Goal: Task Accomplishment & Management: Manage account settings

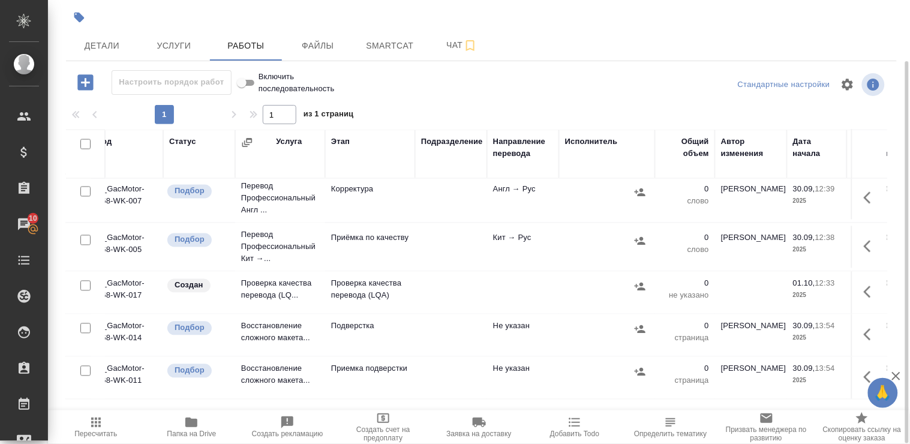
scroll to position [592, 0]
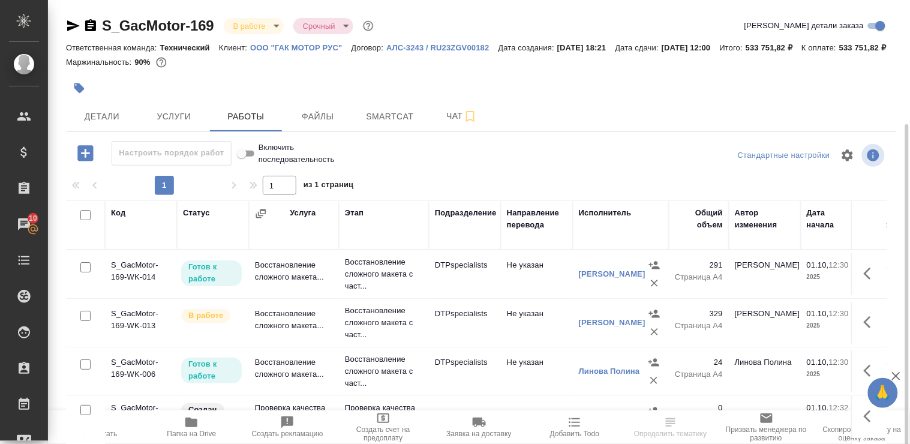
scroll to position [67, 0]
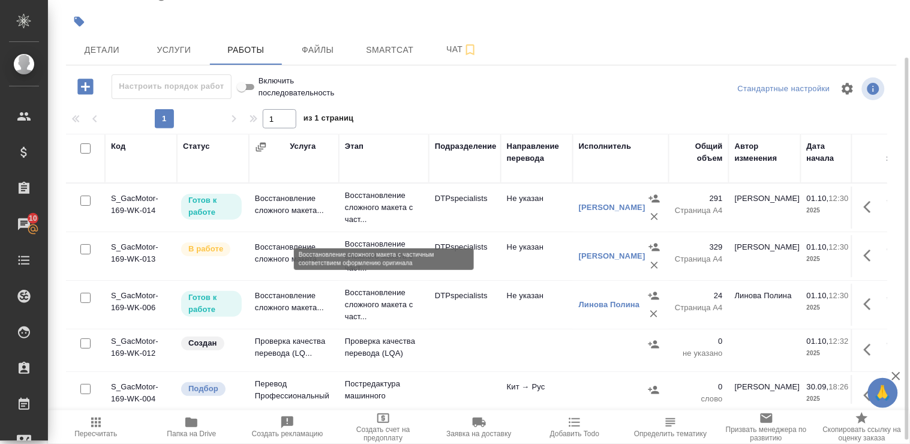
click at [367, 218] on p "Восстановление сложного макета с част..." at bounding box center [384, 207] width 78 height 36
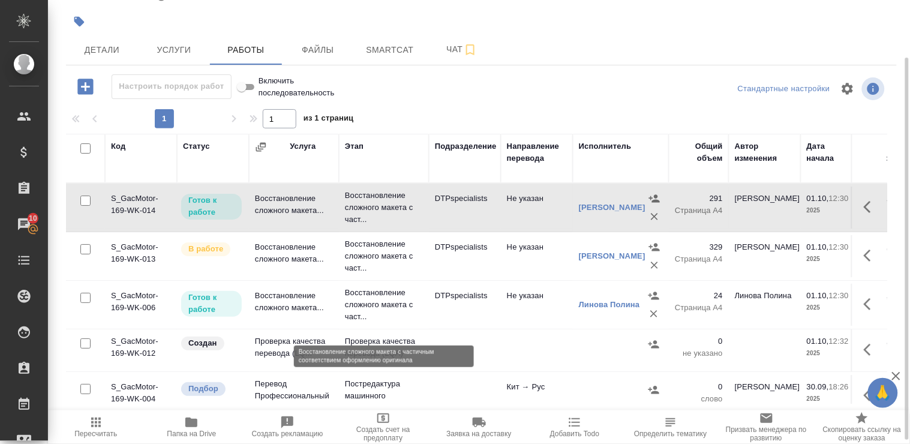
click at [367, 315] on p "Восстановление сложного макета с част..." at bounding box center [384, 305] width 78 height 36
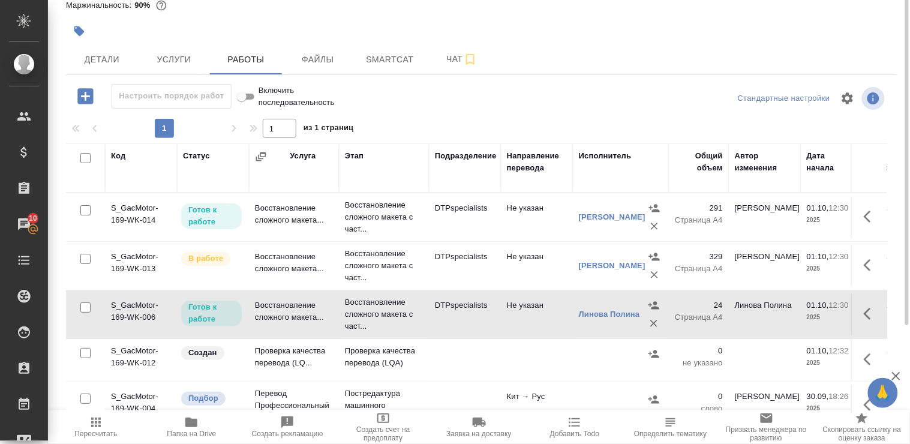
scroll to position [0, 0]
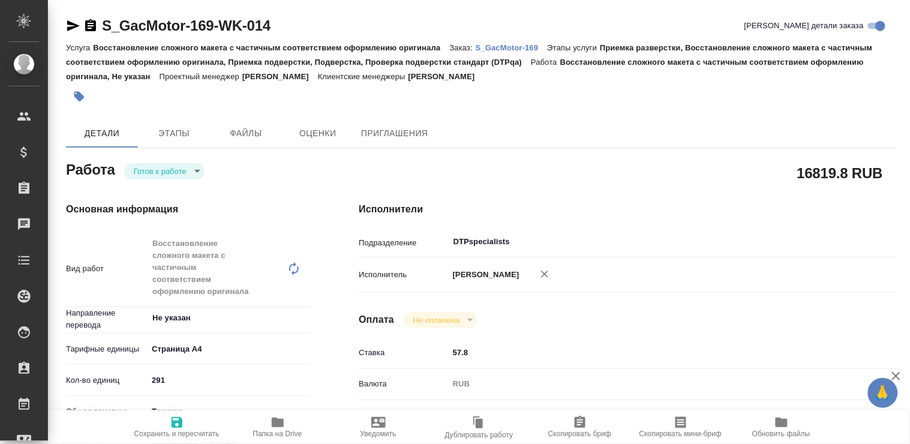
type textarea "x"
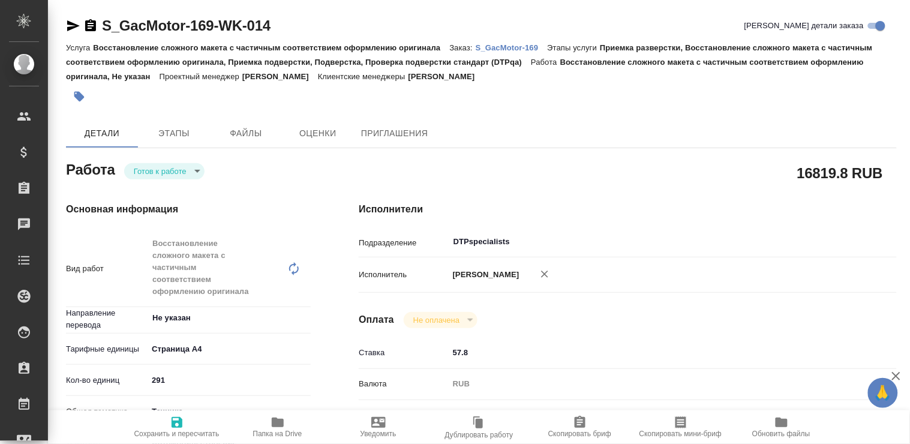
type textarea "x"
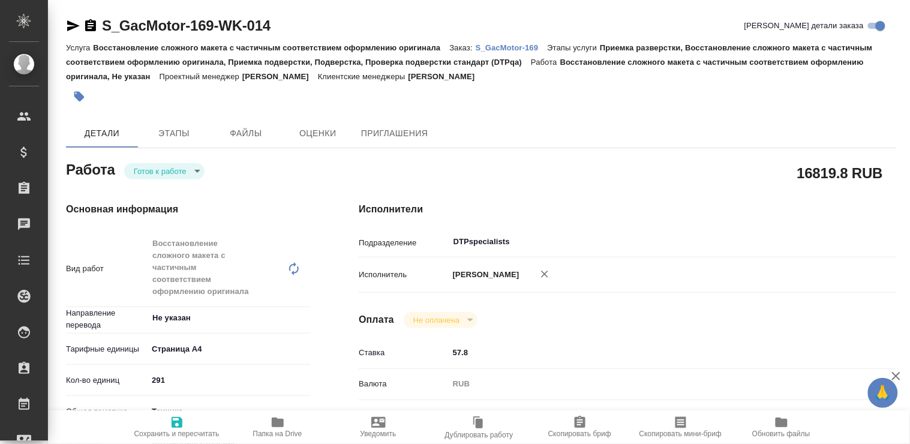
type textarea "x"
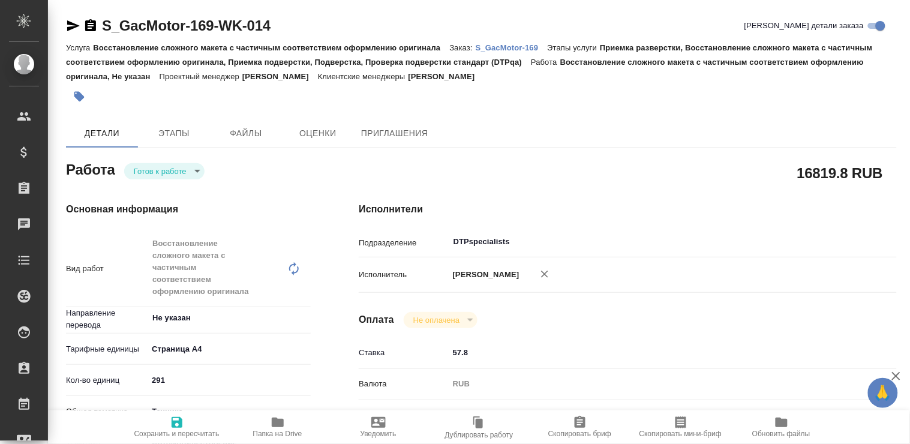
type textarea "x"
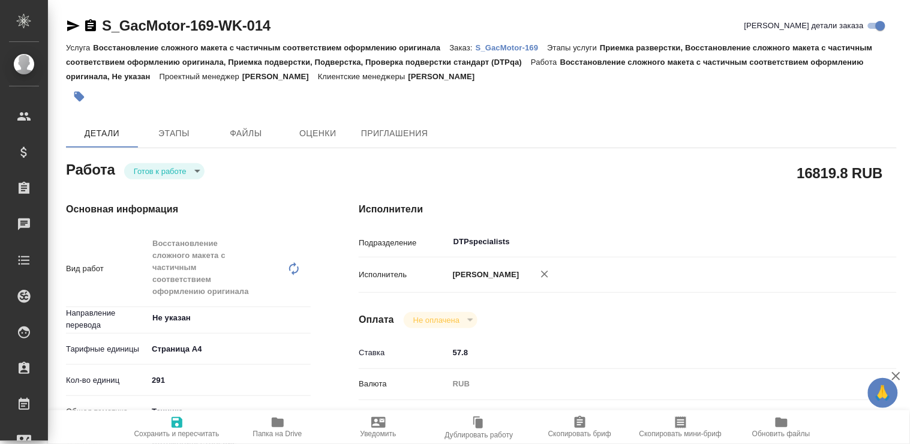
type textarea "x"
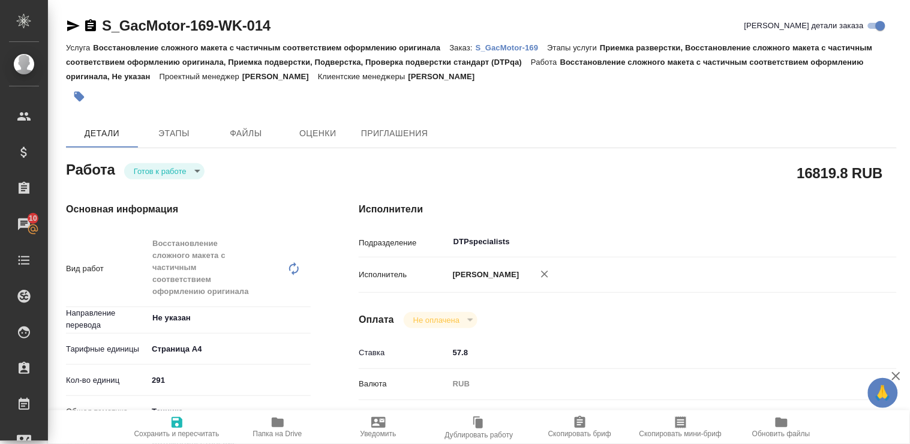
click at [278, 418] on icon "button" at bounding box center [277, 422] width 14 height 14
type textarea "x"
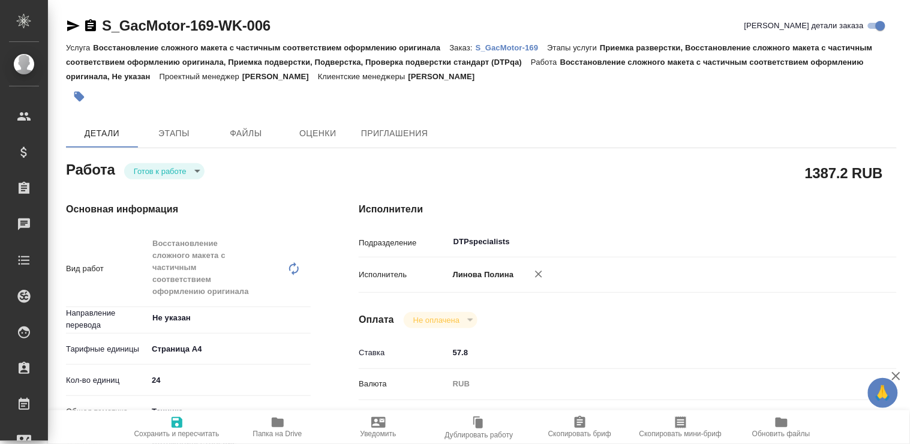
type textarea "x"
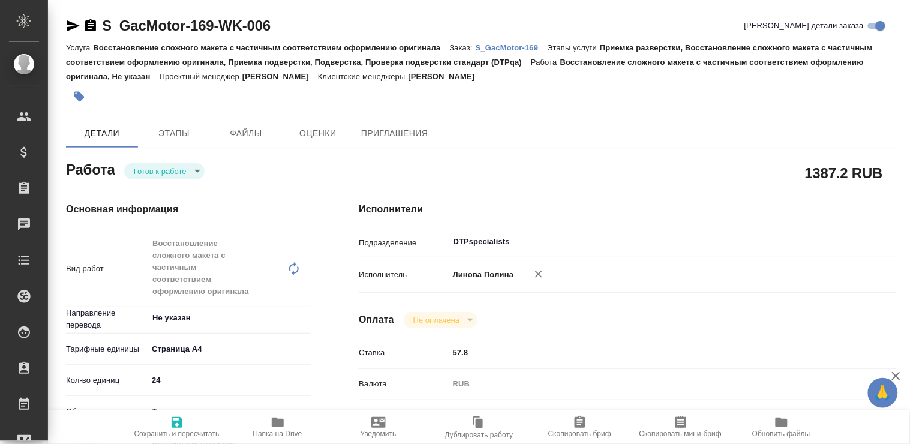
type textarea "x"
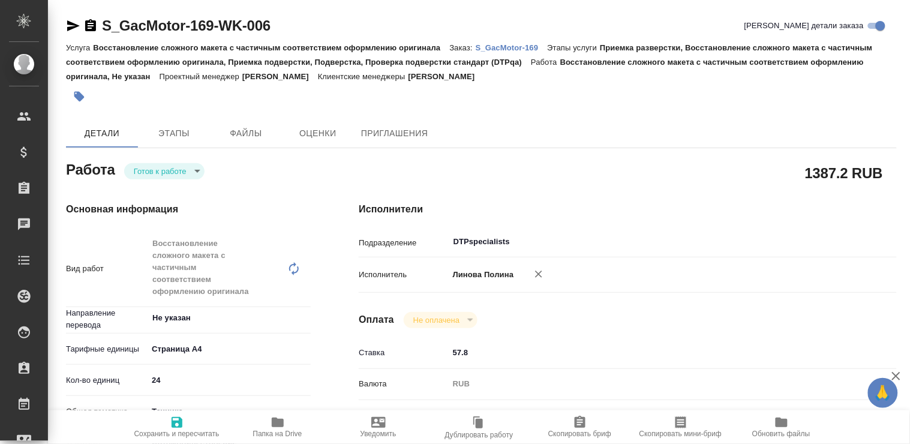
type textarea "x"
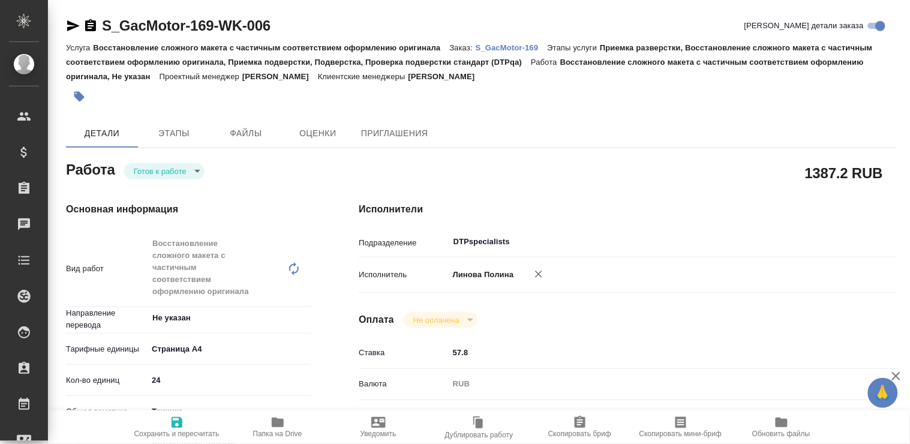
type textarea "x"
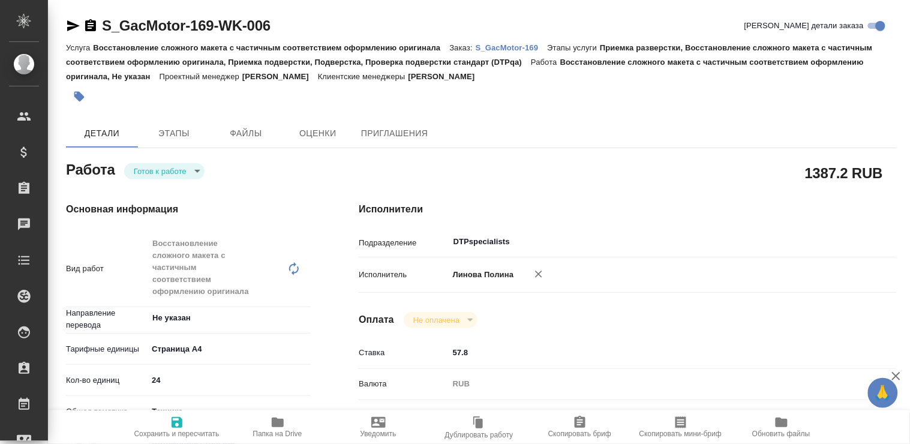
type textarea "x"
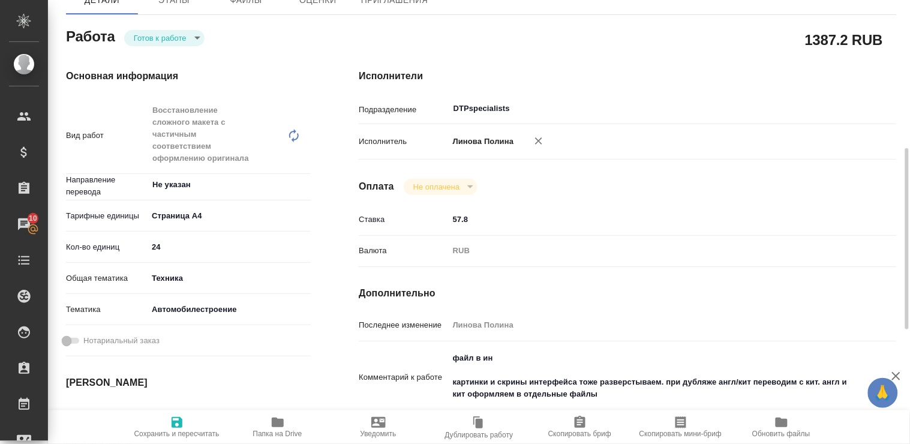
scroll to position [200, 0]
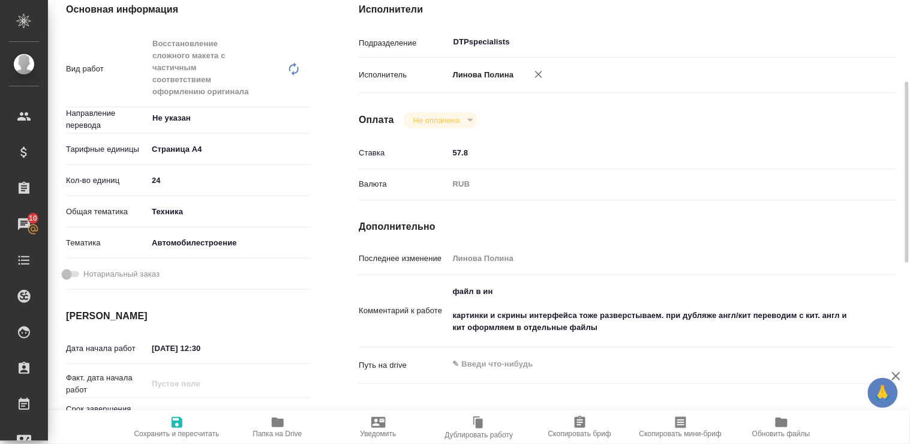
click at [279, 422] on icon "button" at bounding box center [278, 422] width 12 height 10
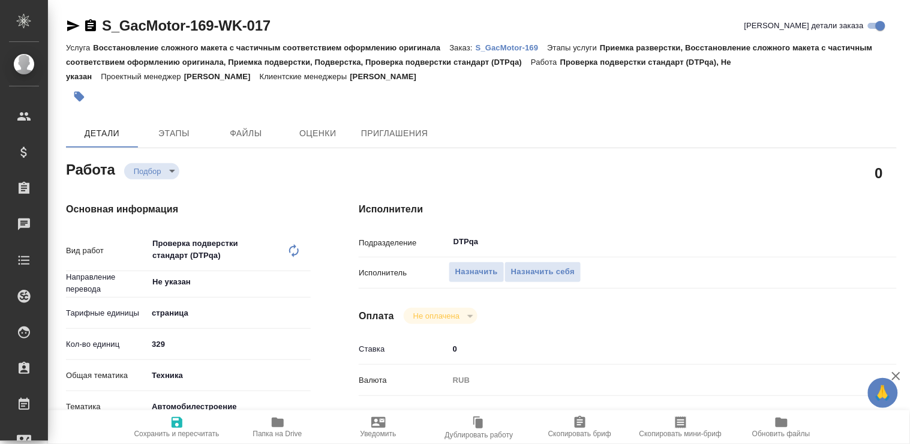
type textarea "x"
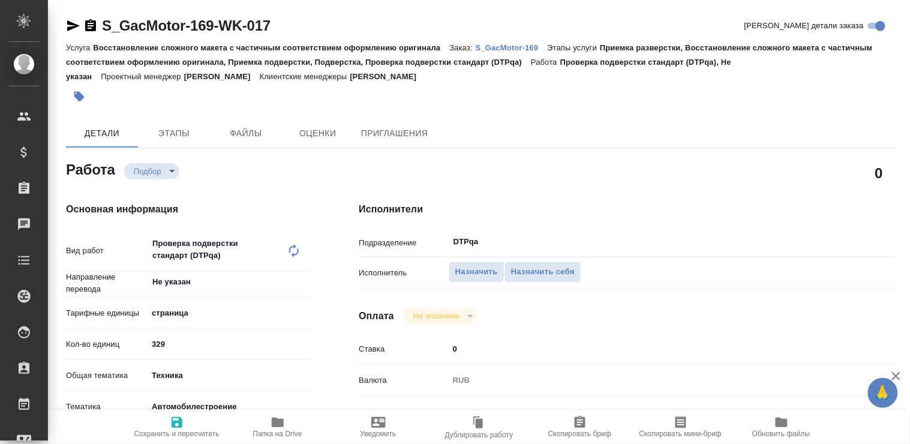
type textarea "x"
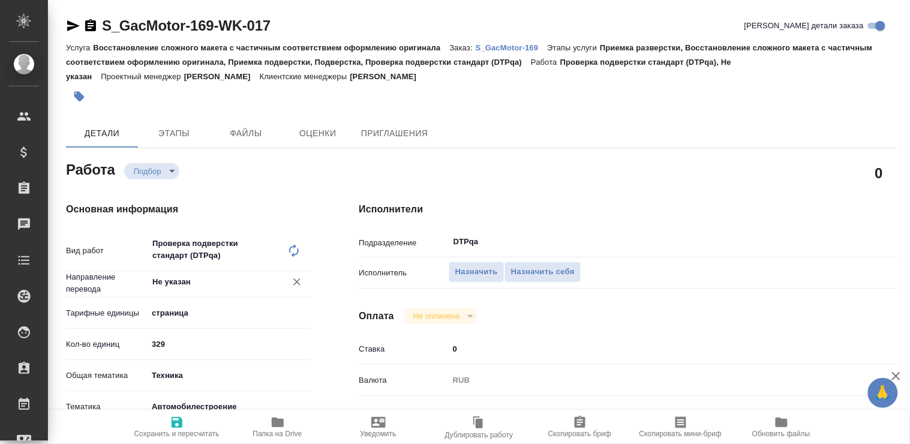
type textarea "x"
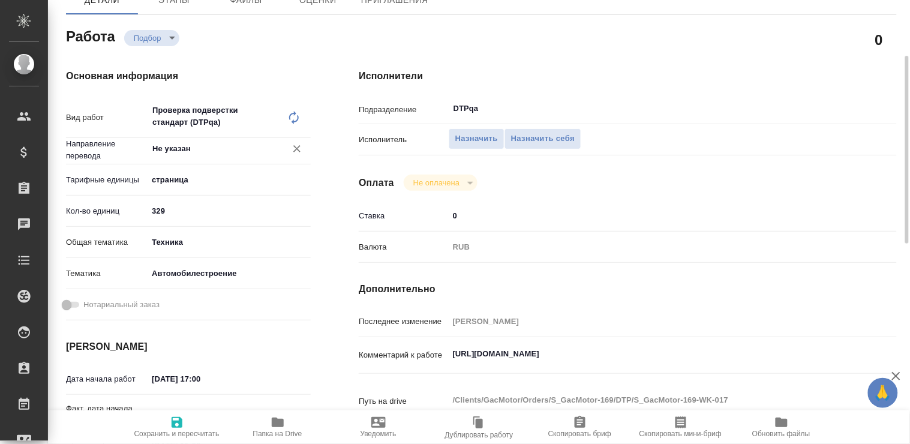
type textarea "x"
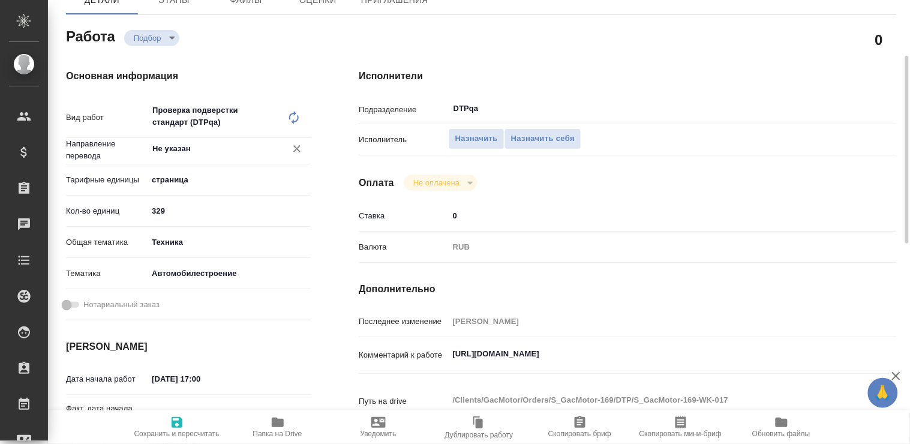
scroll to position [200, 0]
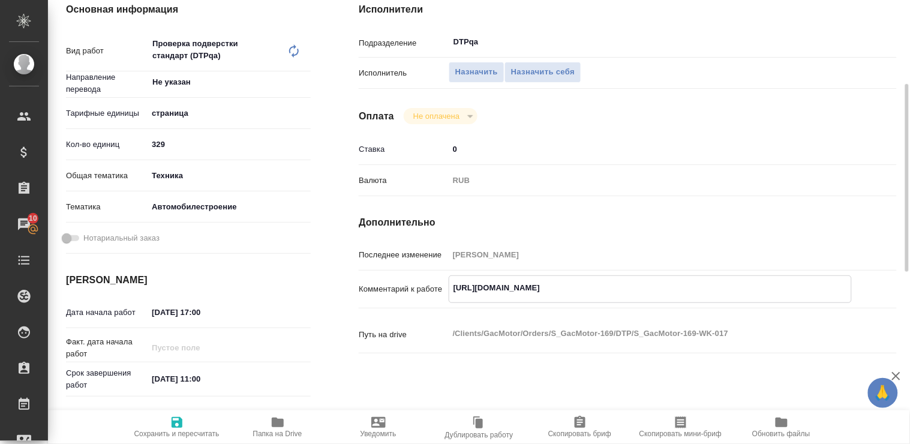
drag, startPoint x: 453, startPoint y: 284, endPoint x: 699, endPoint y: 290, distance: 246.5
click at [699, 290] on textarea "https://tera.awatera.com/Work/68dcdb53d5c03ed4a020ea9f/" at bounding box center [650, 288] width 402 height 20
type textarea "x"
click at [552, 68] on span "Назначить себя" at bounding box center [543, 72] width 64 height 14
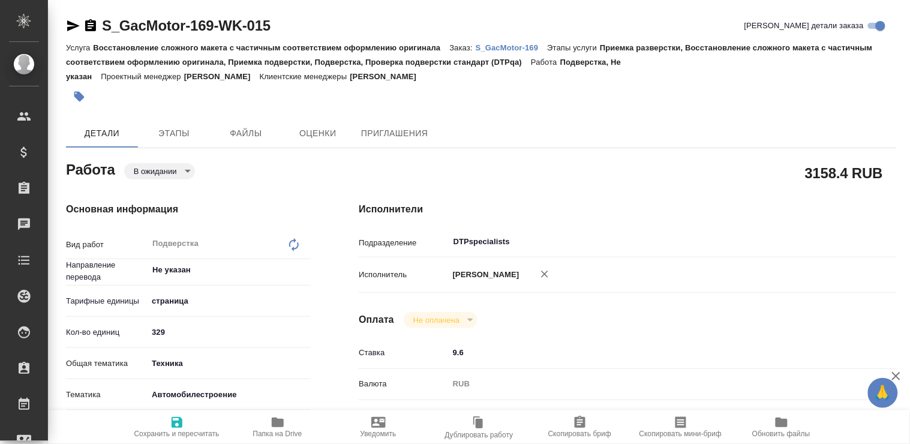
type textarea "x"
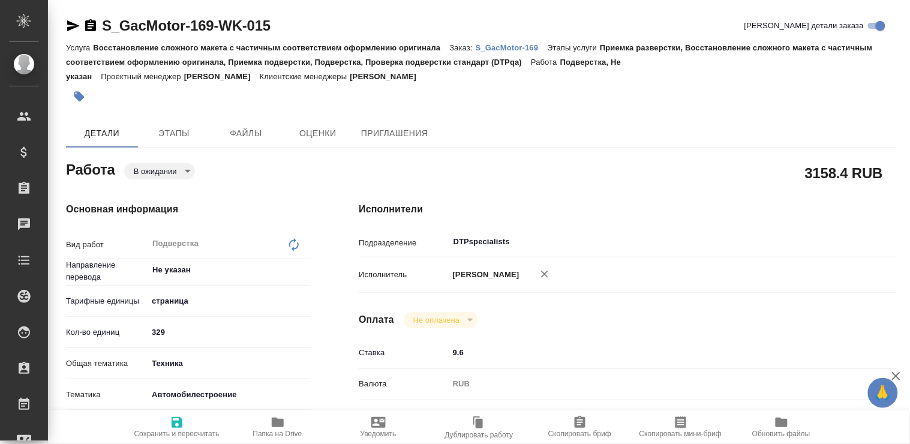
type textarea "x"
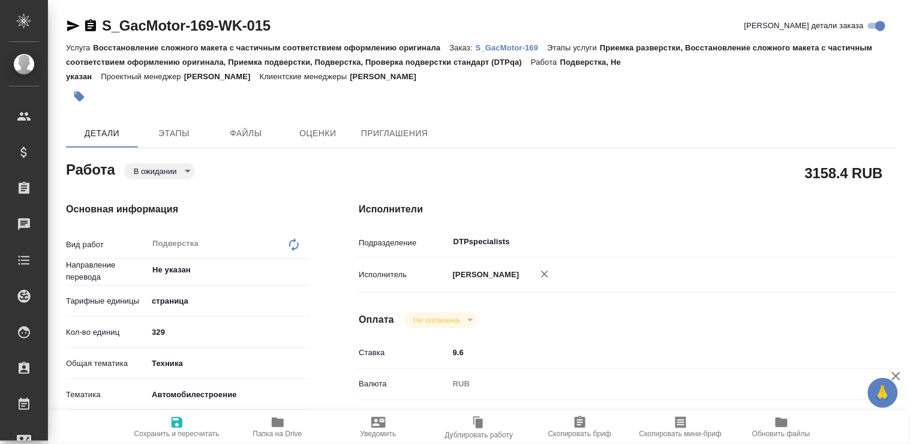
type textarea "x"
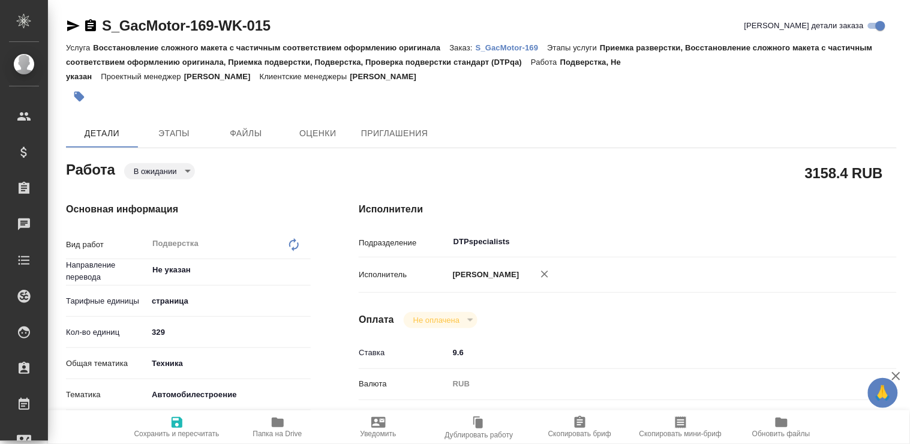
type textarea "x"
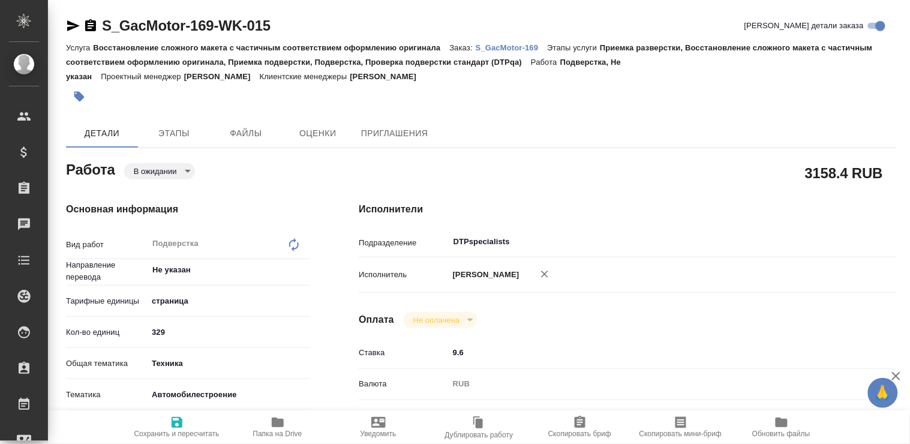
type textarea "x"
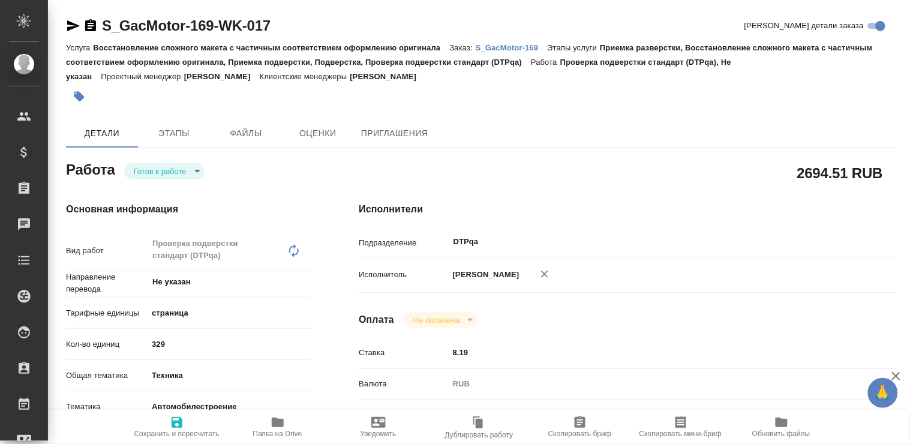
type textarea "x"
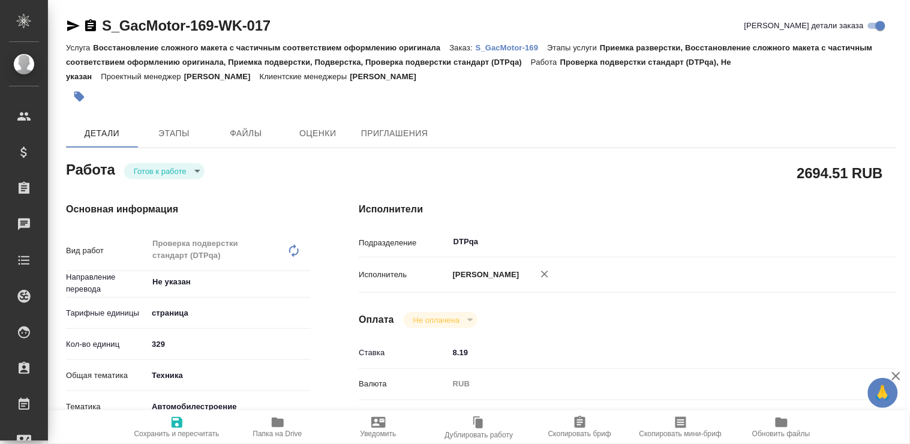
type textarea "x"
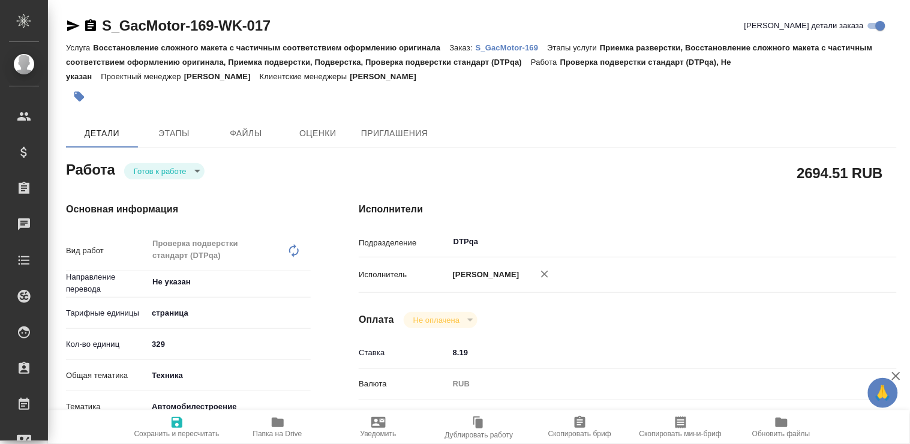
type textarea "x"
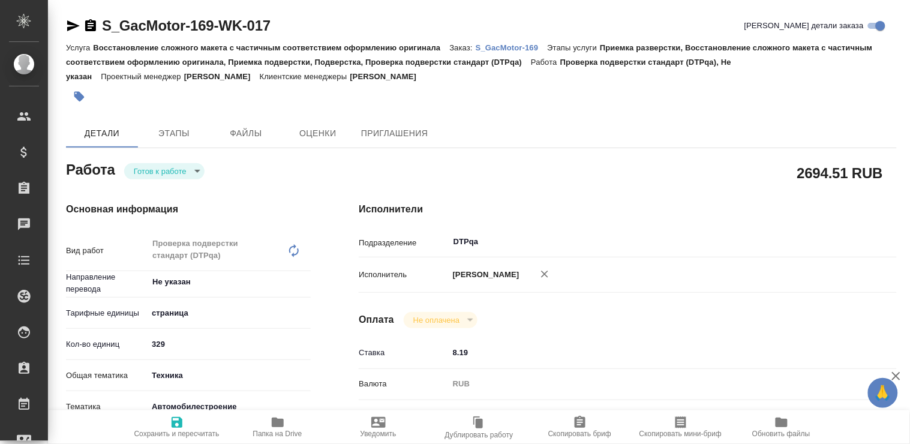
type textarea "x"
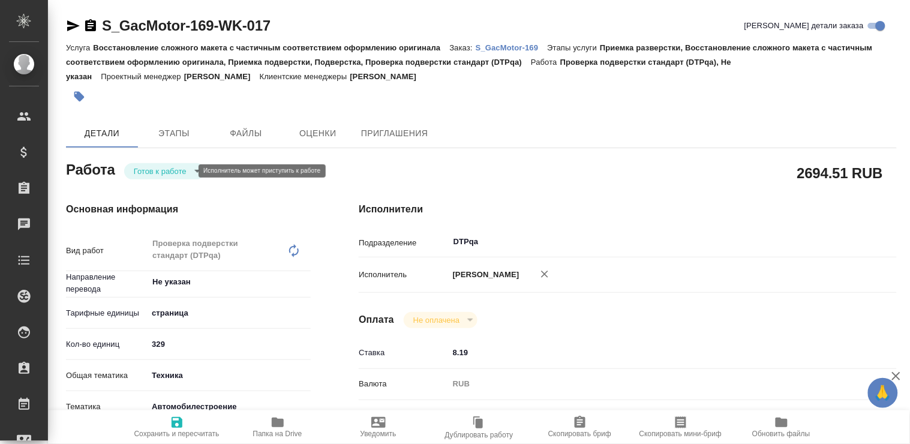
click at [188, 168] on body "🙏 .cls-1 fill:#fff; AWATERA Polushina Alena Клиенты Спецификации Заказы Чаты To…" at bounding box center [455, 222] width 910 height 444
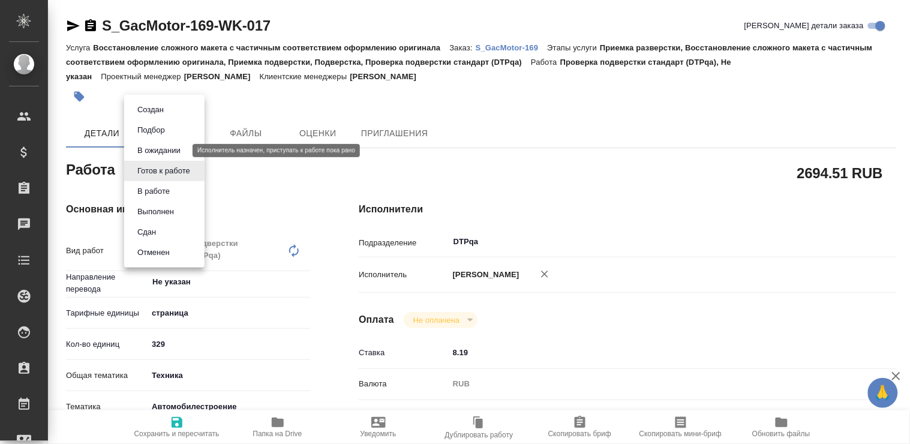
type textarea "x"
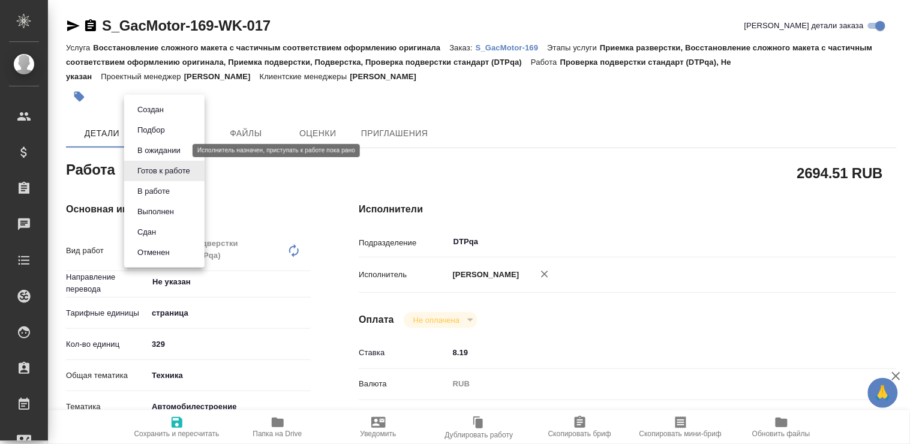
click at [171, 150] on button "В ожидании" at bounding box center [159, 150] width 50 height 13
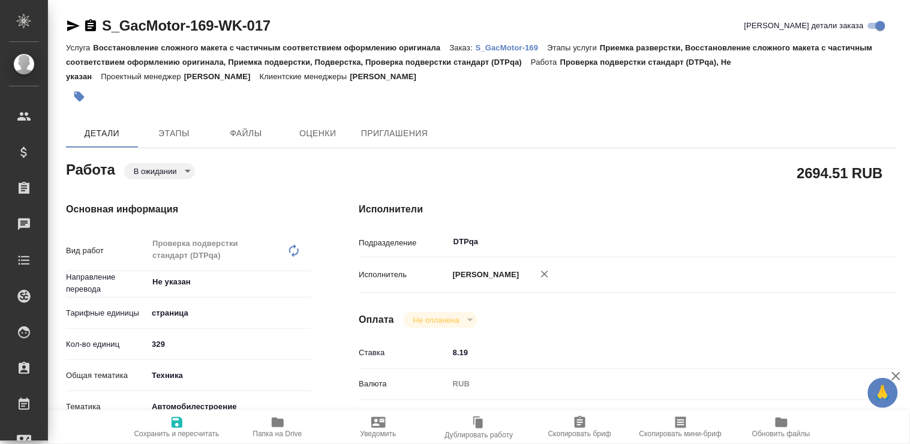
type textarea "x"
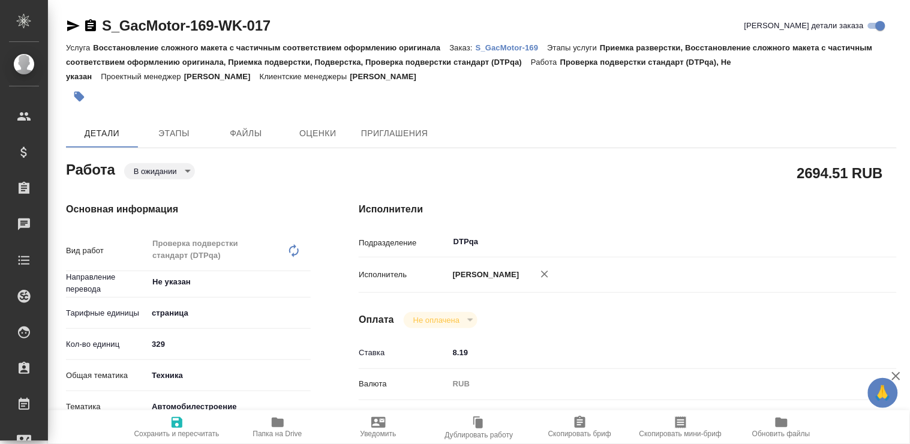
type textarea "x"
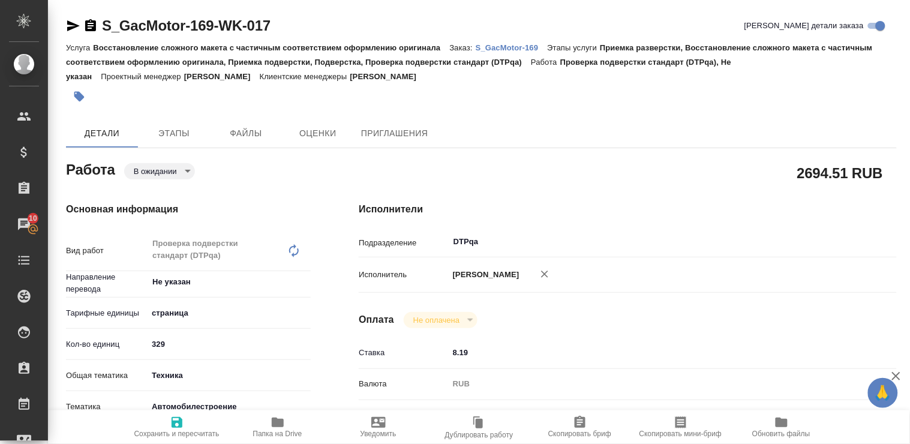
type textarea "x"
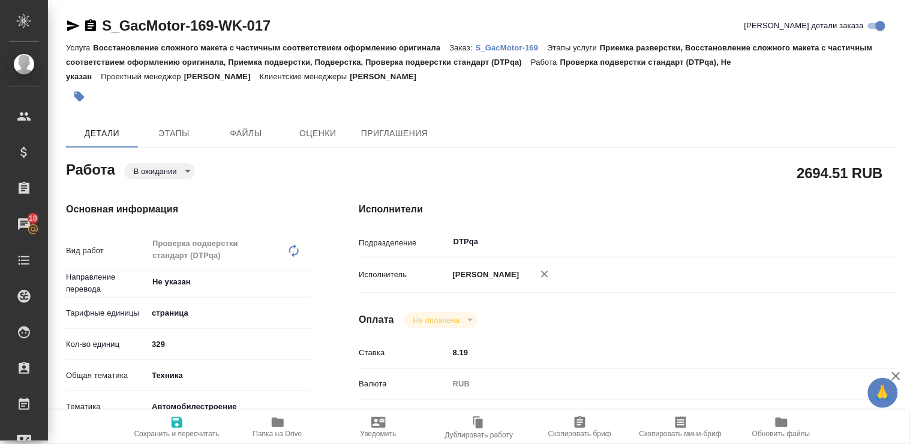
click at [179, 421] on icon "button" at bounding box center [176, 422] width 11 height 11
type textarea "x"
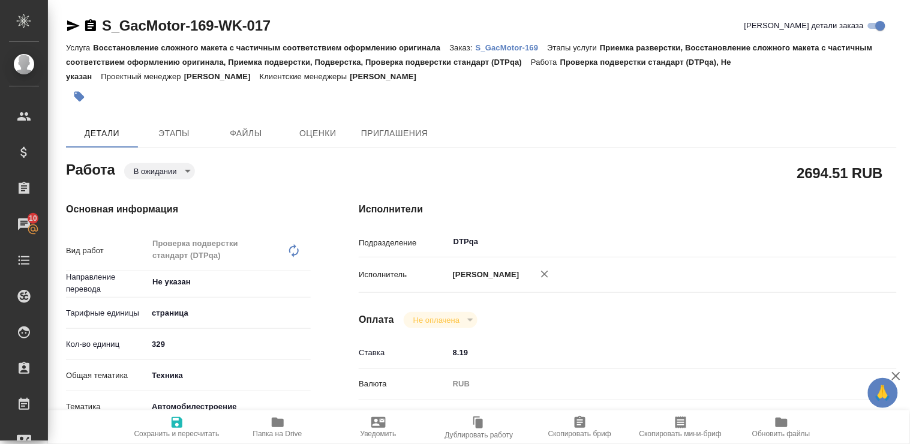
type textarea "x"
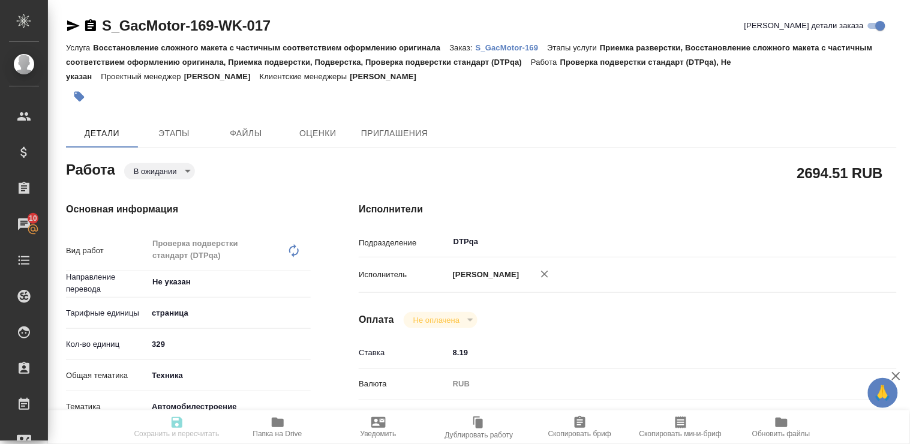
type textarea "x"
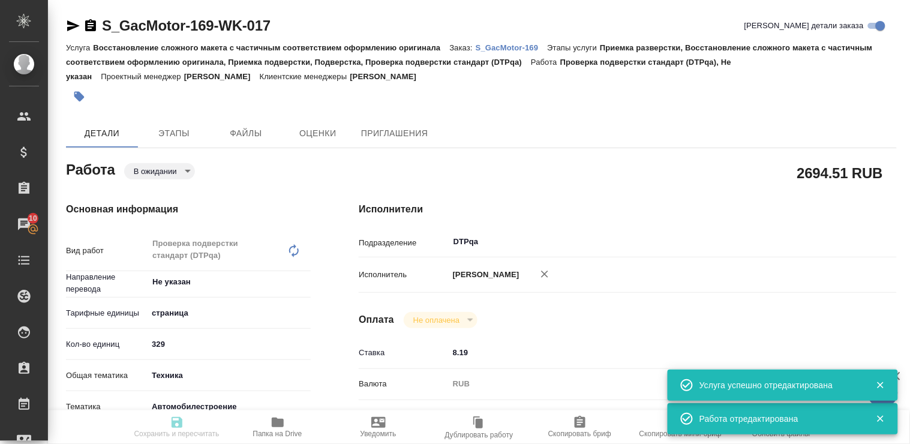
type input "pending"
type textarea "Проверка подверстки стандарт (DTPqa)"
type textarea "x"
type input "Не указан"
type input "5a8b1489cc6b4906c91bfdb2"
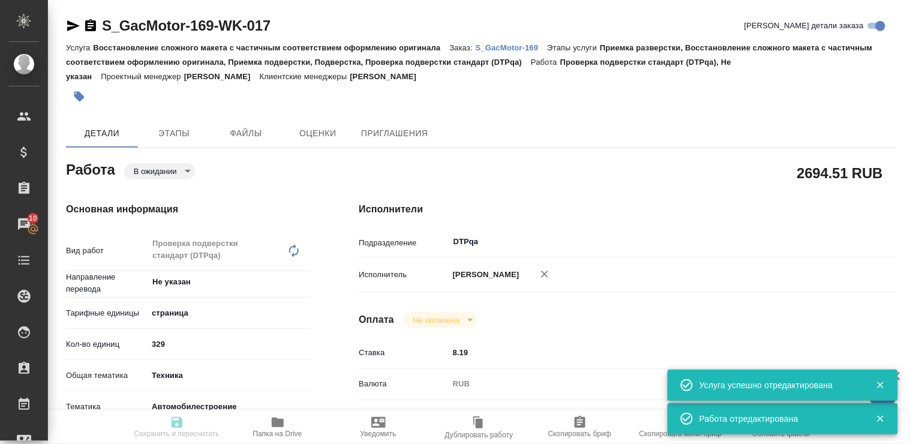
type input "329"
type input "tech"
type input "5f647204b73bc97568ca66a7"
type input "17.10.2025 17:00"
type input "20.10.2025 11:00"
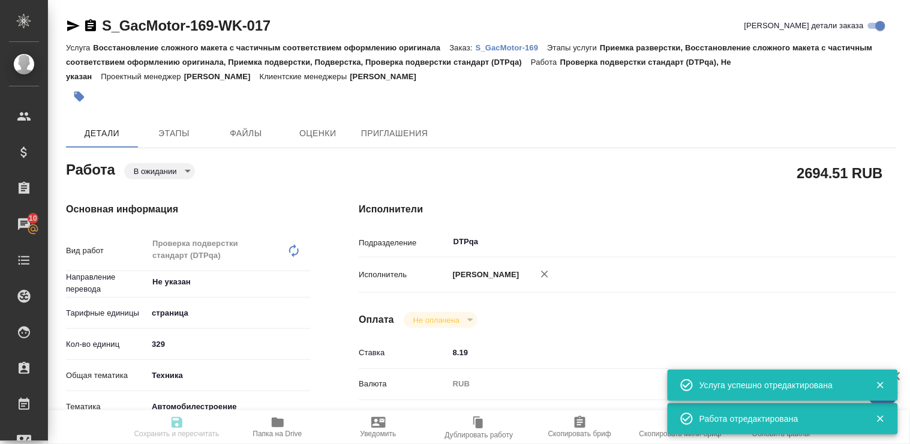
type input "20.10.2025 12:00"
type input "DTPqa"
type input "notPayed"
type input "8.19"
type input "RUB"
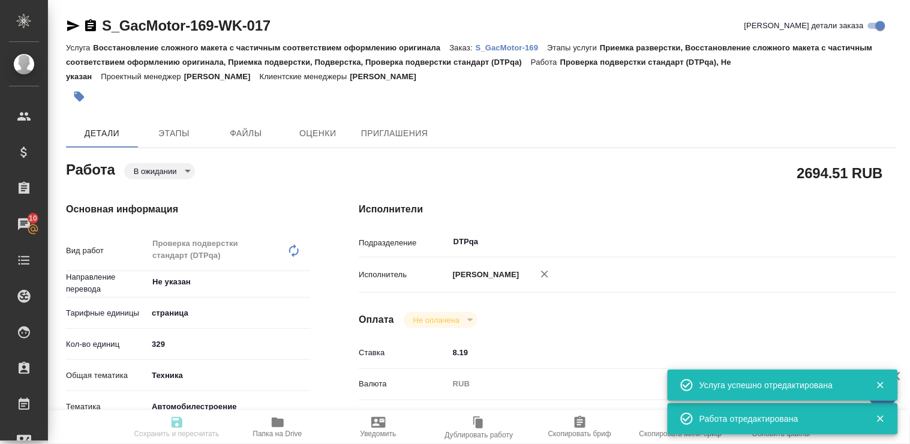
type input "Полушина Алена"
type textarea "https://tera.awatera.com/Work/68dcdb53d5c03ed4a020ea9f/"
type textarea "x"
type textarea "/Clients/GacMotor/Orders/S_GacMotor-169/DTP/S_GacMotor-169-WK-017"
type textarea "x"
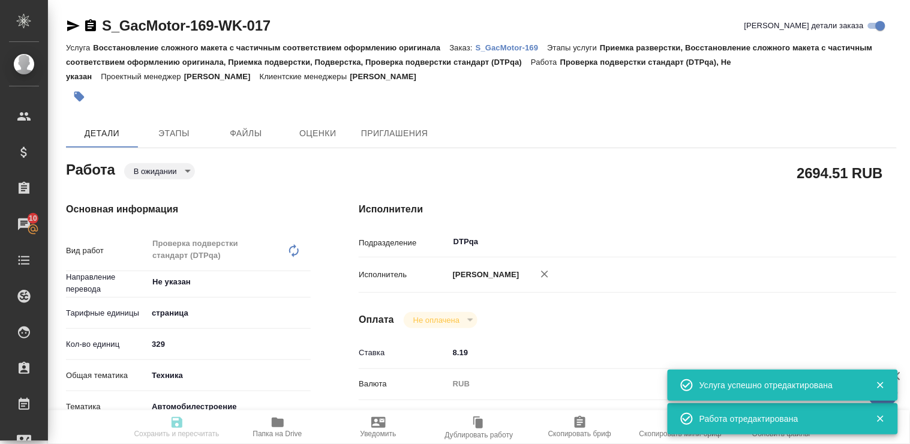
type input "S_GacMotor-169"
type input "Восстановление сложного макета с частичным соответствием оформлению оригинала"
type input "Приемка разверстки, Восстановление сложного макета с частичным соответствием оф…"
type input "Усманова Ольга"
type input "Заборова Александра"
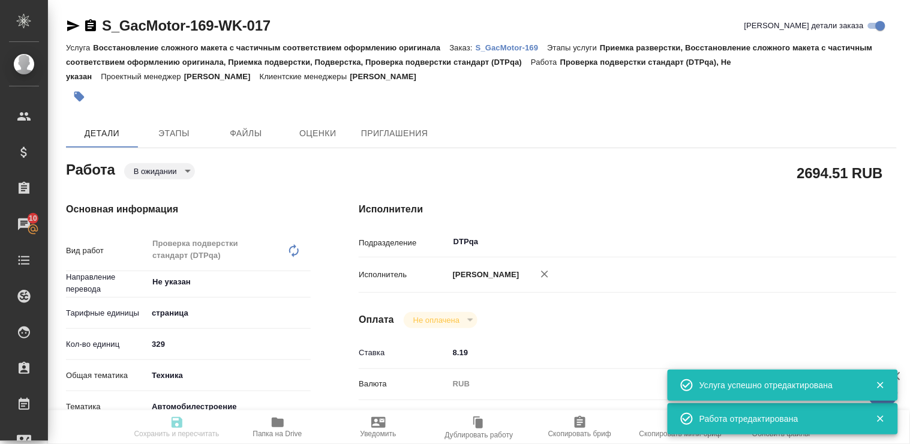
type input "/Clients/GacMotor/Orders/S_GacMotor-169"
type textarea "x"
type textarea "при дубляже англ/кит переводим с кит для ПМ: названия листов в экселе переводим…"
type textarea "x"
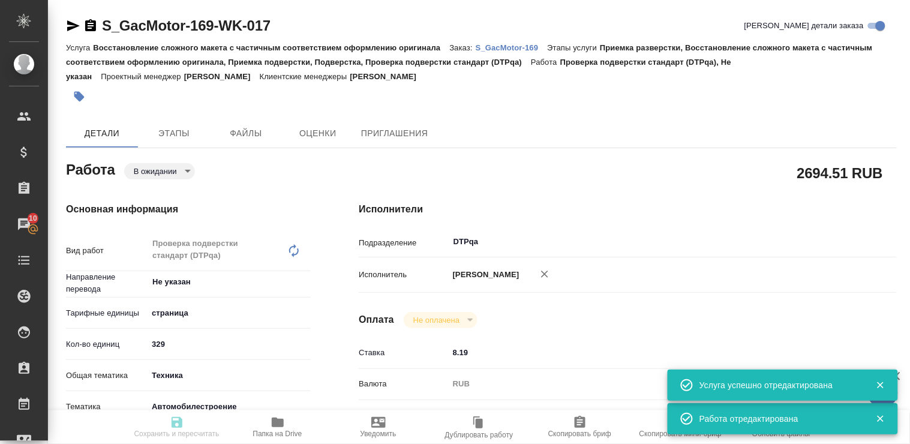
type textarea "x"
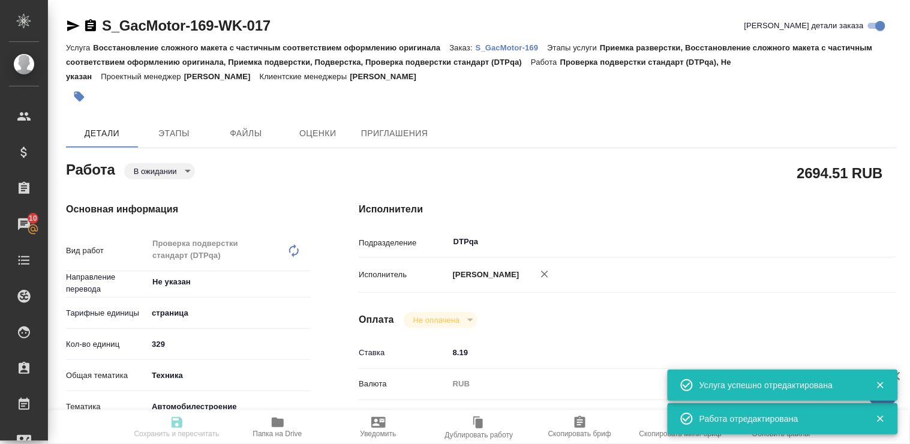
type textarea "x"
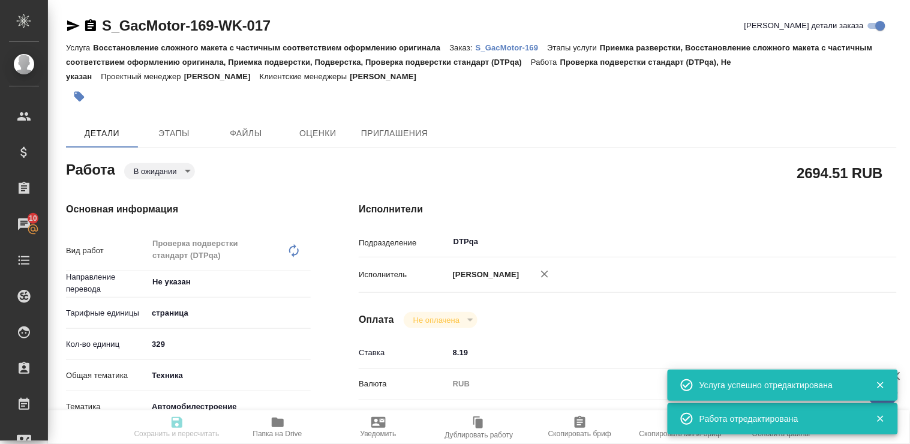
type textarea "x"
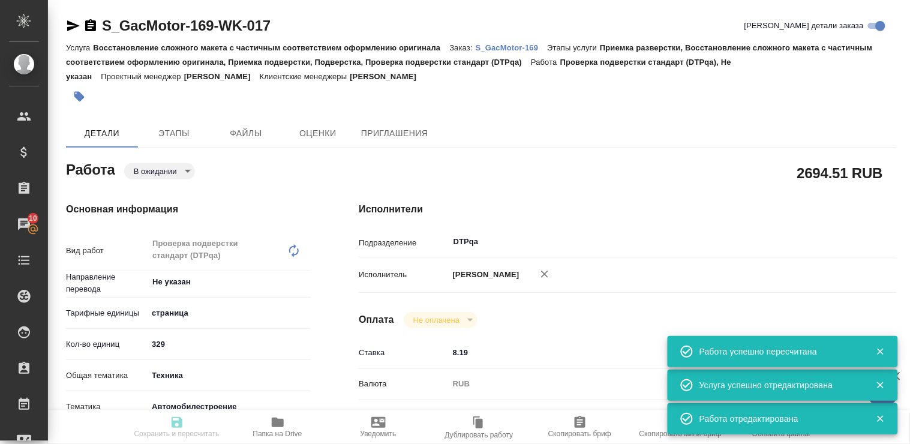
type input "pending"
type textarea "Проверка подверстки стандарт (DTPqa)"
type textarea "x"
type input "Не указан"
type input "5a8b1489cc6b4906c91bfdb2"
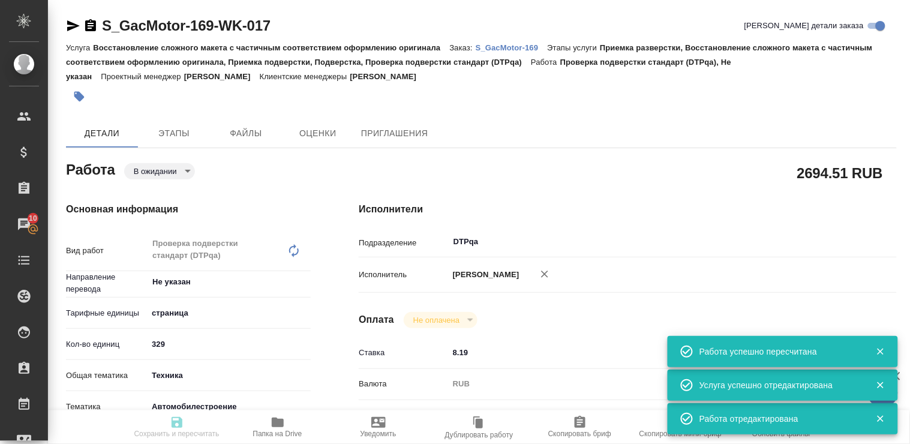
type input "329"
type input "tech"
type input "5f647204b73bc97568ca66a7"
type input "17.10.2025 17:00"
type input "20.10.2025 11:00"
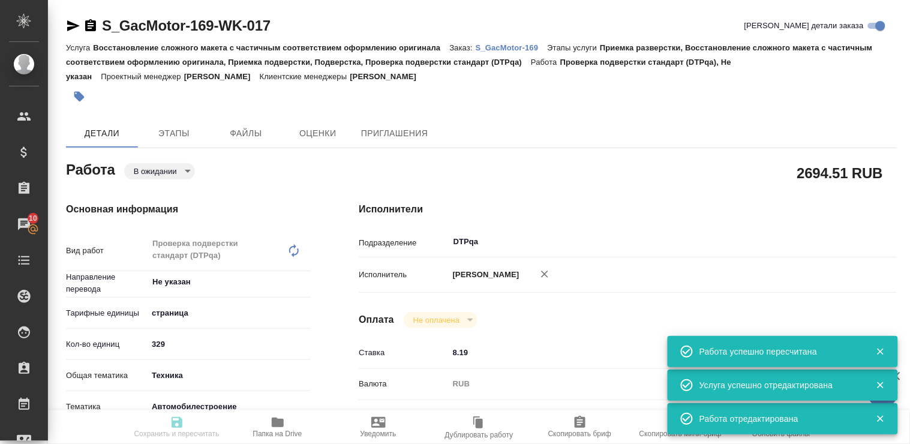
type input "20.10.2025 12:00"
type input "DTPqa"
type input "notPayed"
type input "8.19"
type input "RUB"
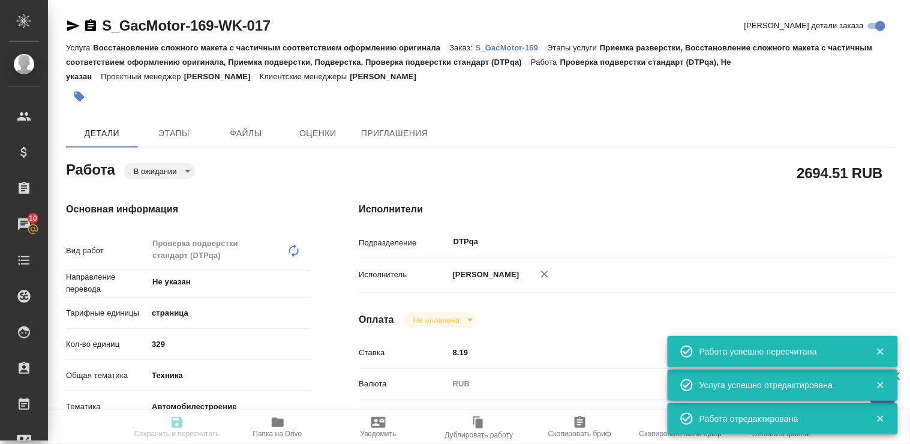
type input "Полушина Алена"
type textarea "https://tera.awatera.com/Work/68dcdb53d5c03ed4a020ea9f/"
type textarea "x"
type textarea "/Clients/GacMotor/Orders/S_GacMotor-169/DTP/S_GacMotor-169-WK-017"
type textarea "x"
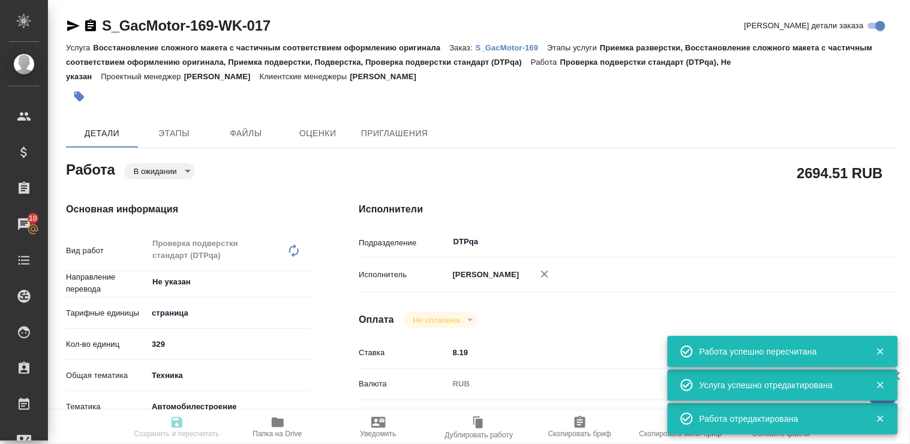
type input "S_GacMotor-169"
type input "Восстановление сложного макета с частичным соответствием оформлению оригинала"
type input "Приемка разверстки, Восстановление сложного макета с частичным соответствием оф…"
type input "Усманова Ольга"
type input "Заборова Александра"
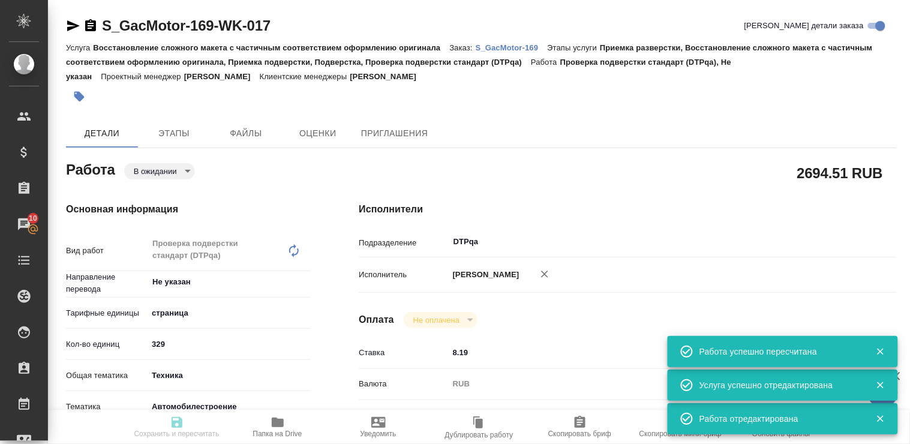
type input "/Clients/GacMotor/Orders/S_GacMotor-169"
type textarea "x"
type textarea "при дубляже англ/кит переводим с кит для ПМ: названия листов в экселе переводим…"
type textarea "x"
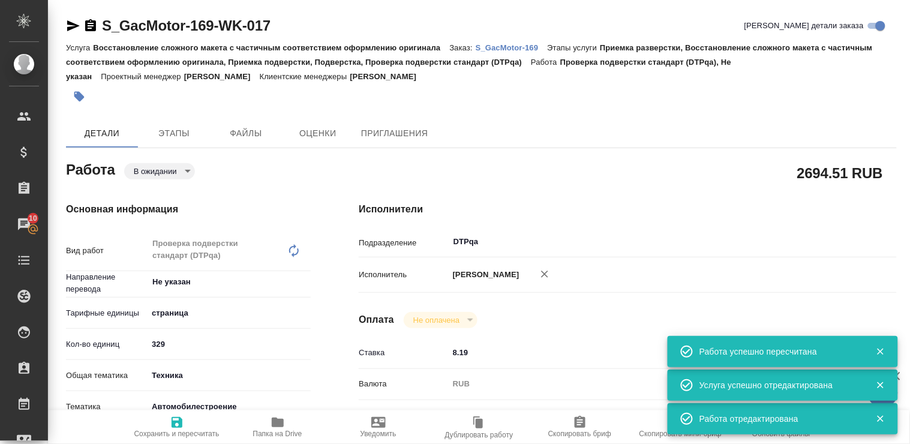
type textarea "x"
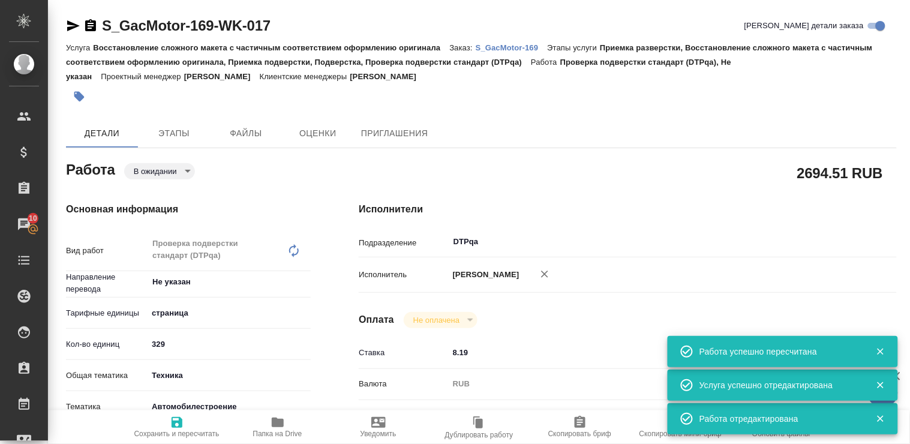
type textarea "x"
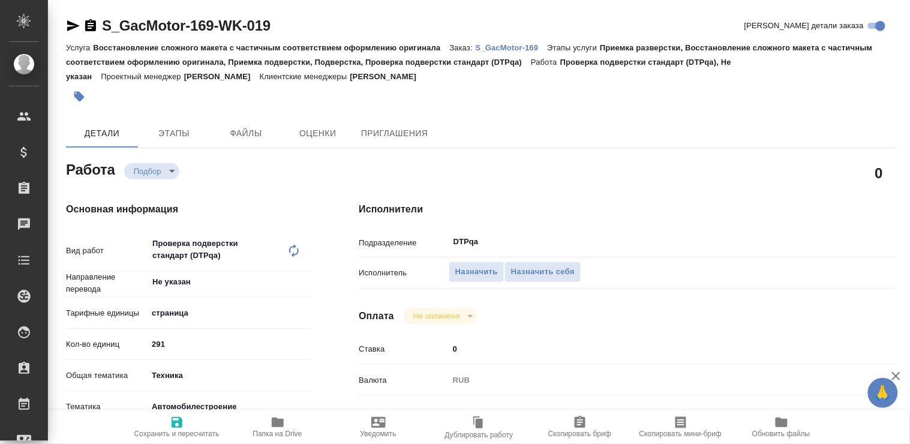
type textarea "x"
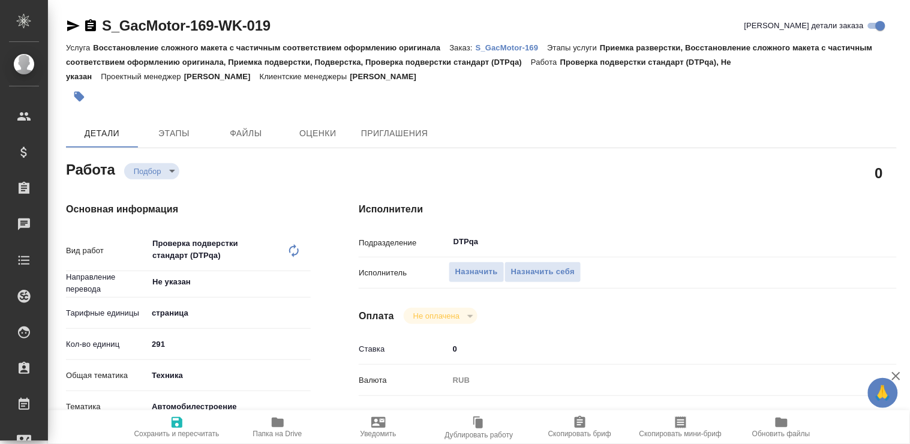
type textarea "x"
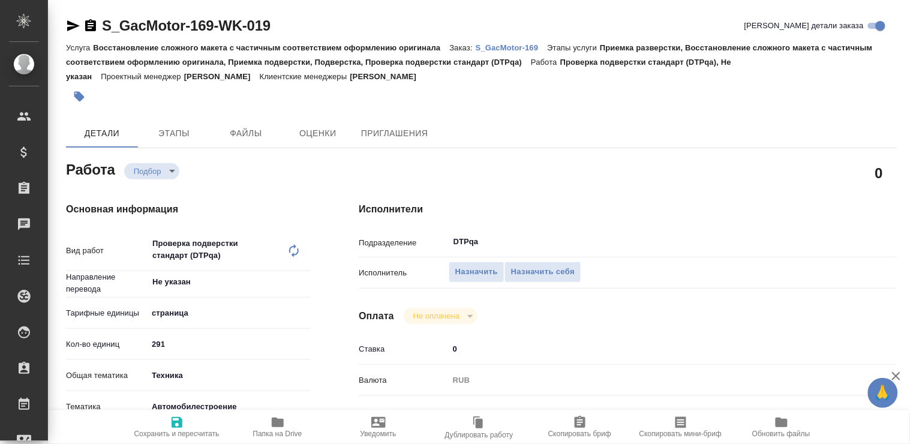
type textarea "x"
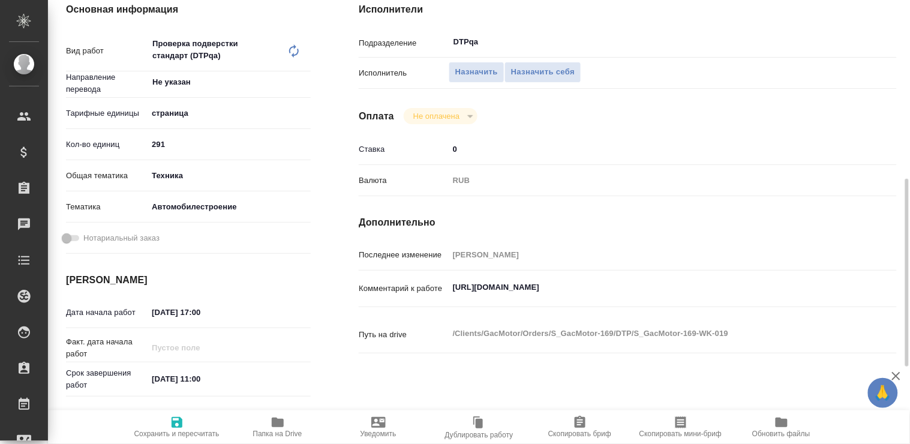
scroll to position [266, 0]
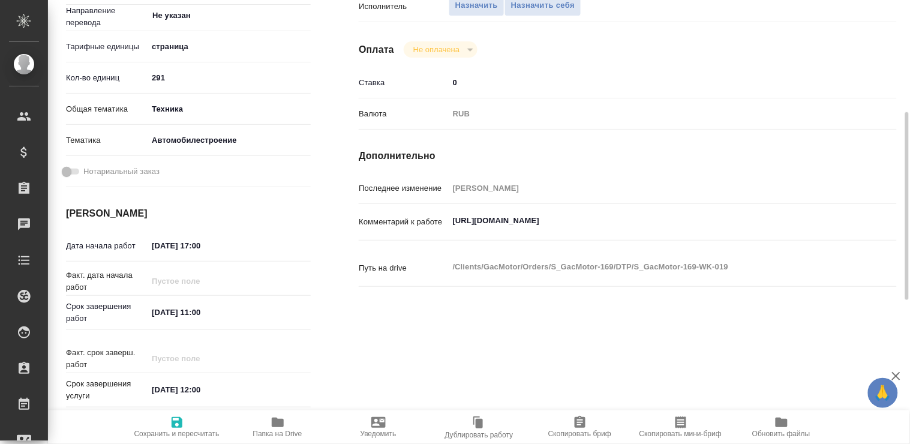
type textarea "x"
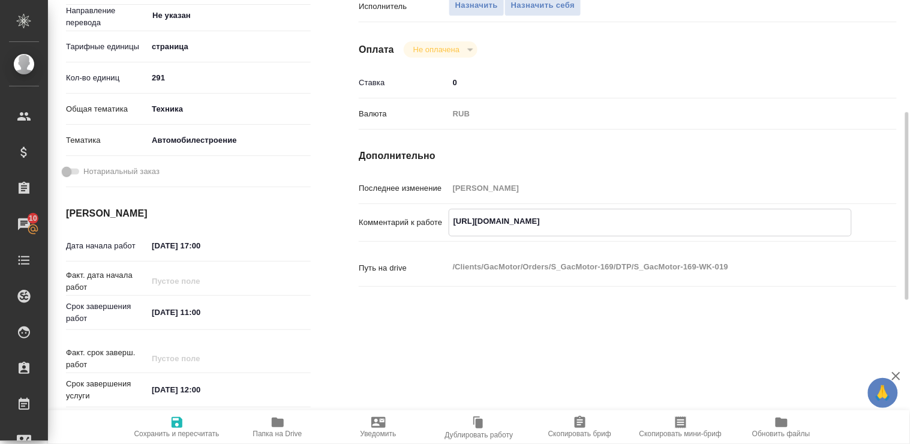
drag, startPoint x: 450, startPoint y: 218, endPoint x: 716, endPoint y: 228, distance: 266.4
click at [716, 228] on textarea "https://tera.awatera.com/Work/68dcdb54d5c03ed4a020eaa6/" at bounding box center [650, 221] width 402 height 20
type textarea "x"
paste textarea "https://tera.awatera.com/Work/68dcdb54d5c03ed4a020eaa6/"
type textarea "https://tera.awatera.com/Work/68dcdb54d5c03ed4a020eaa6/https://tera.awatera.com…"
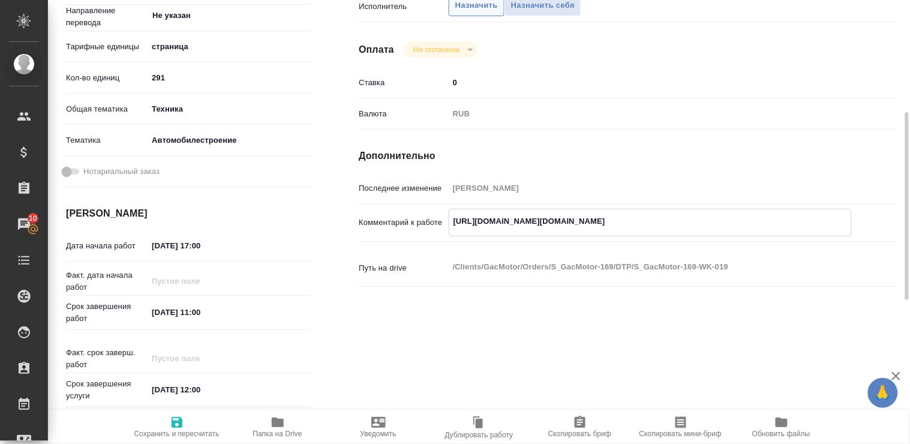
type textarea "x"
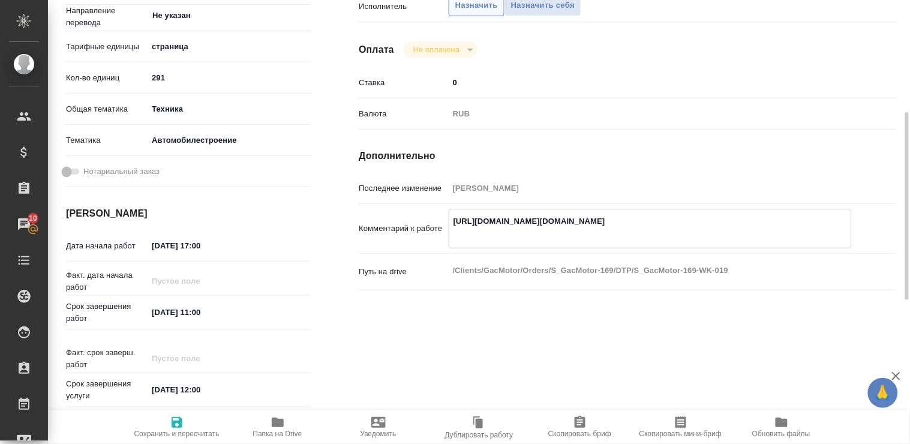
type textarea "x"
type textarea "https://tera.awatera.com/Work/68dcdb54d5c03ed4a020eaa6/https://tera.awatera.com…"
type textarea "x"
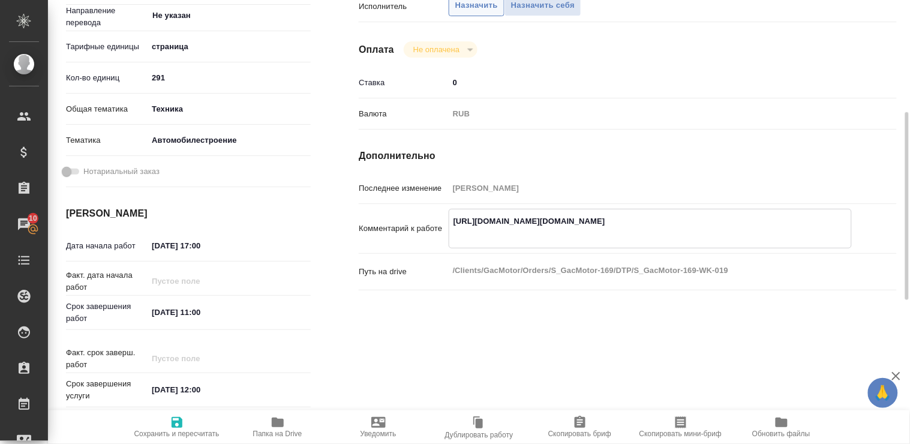
type textarea "x"
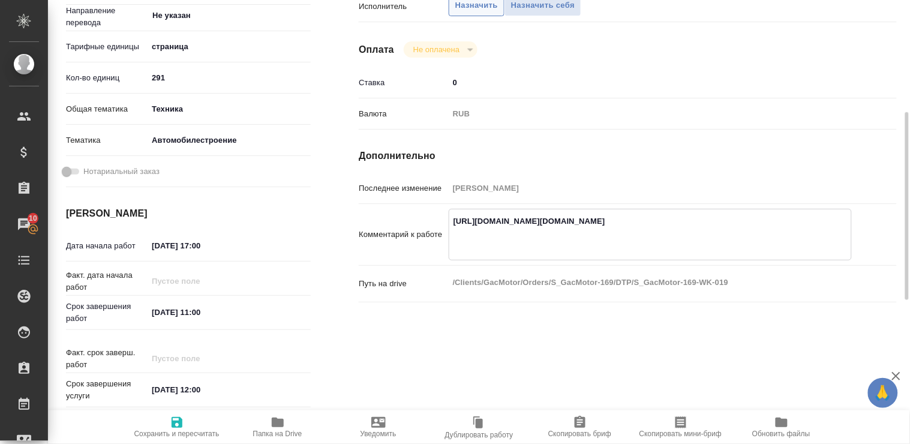
type textarea "x"
type textarea "https://tera.awatera.com/Work/68dcdb54d5c03ed4a020eaa6/https://tera.awatera.com…"
type textarea "x"
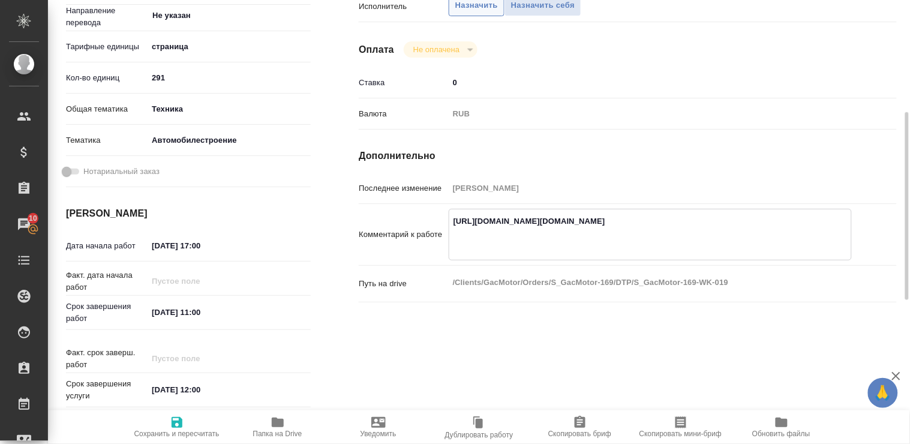
type textarea "x"
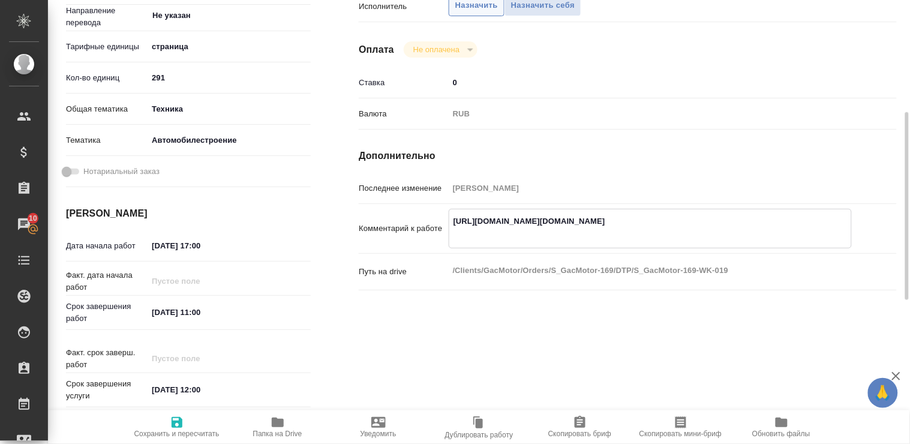
type textarea "x"
type textarea "https://tera.awatera.com/Work/68dcdb54d5c03ed4a020eaa6/"
type textarea "x"
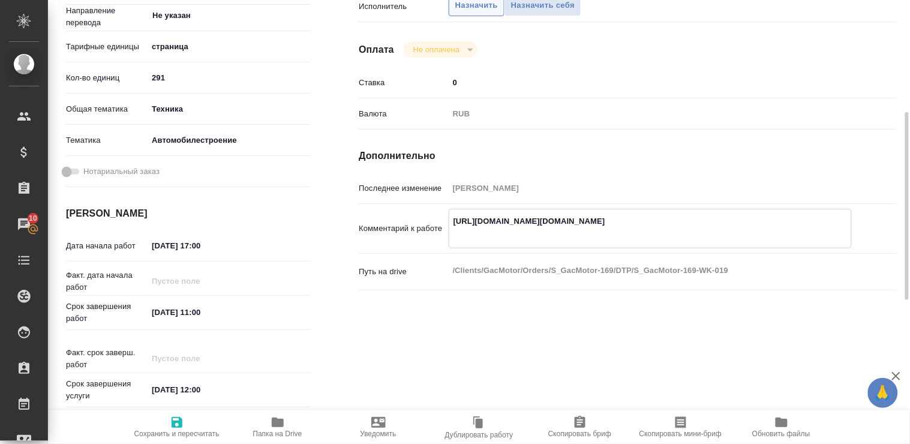
type textarea "x"
click at [453, 219] on textarea "https://tera.awatera.com/Work/68dcdb54d5c03ed4a020eaa6/" at bounding box center [650, 221] width 402 height 20
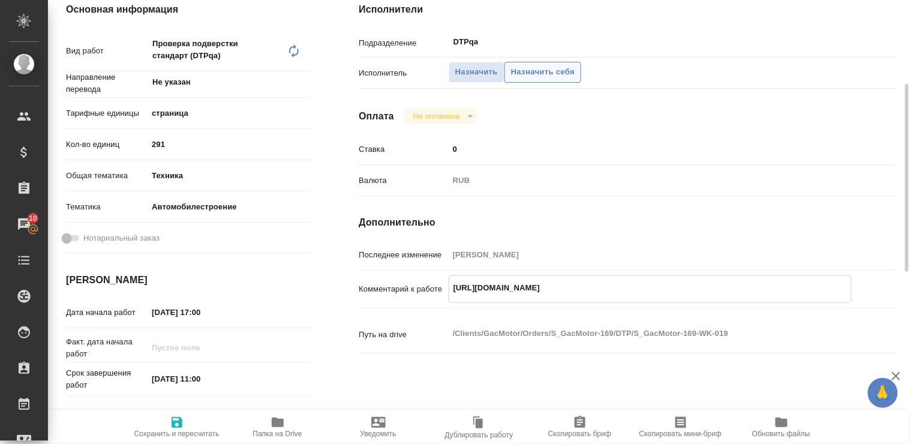
type textarea "x"
click at [544, 74] on span "Назначить себя" at bounding box center [543, 72] width 64 height 14
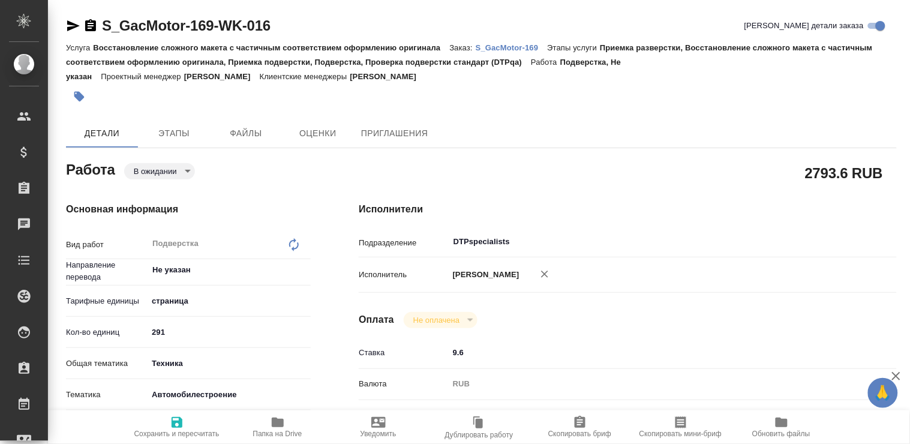
type textarea "x"
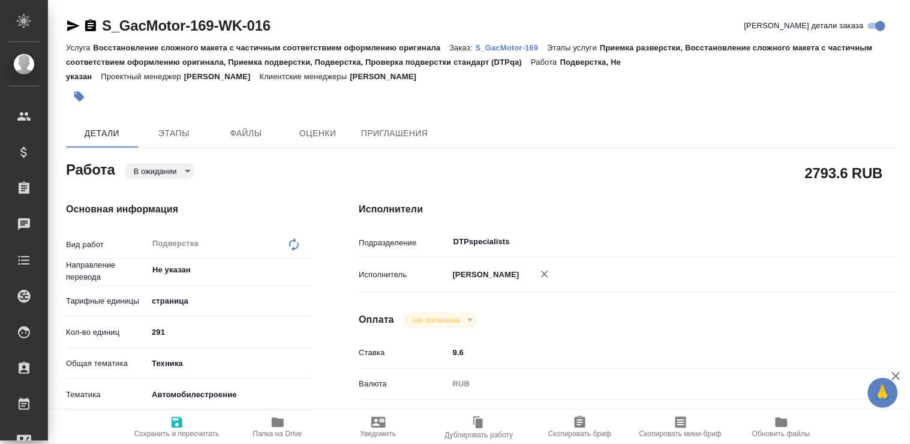
type textarea "x"
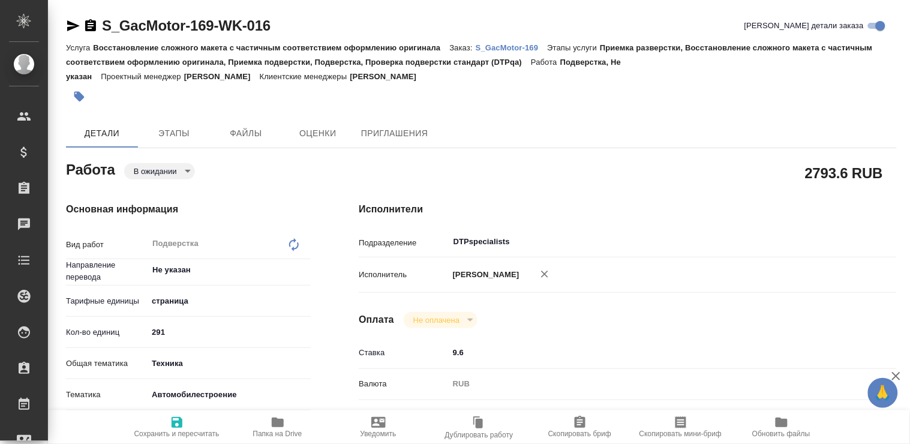
type textarea "x"
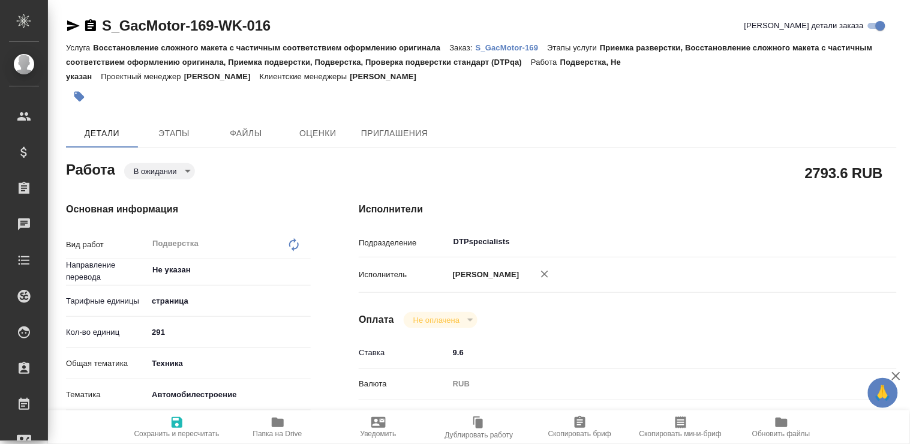
type textarea "x"
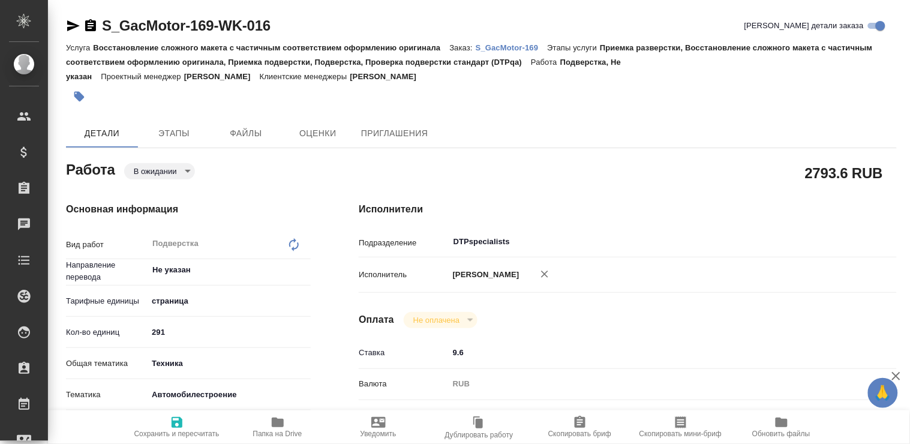
type textarea "x"
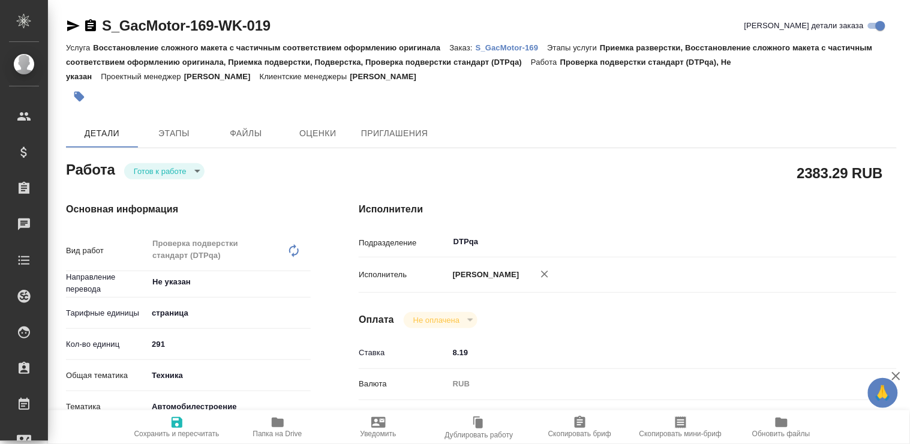
type textarea "x"
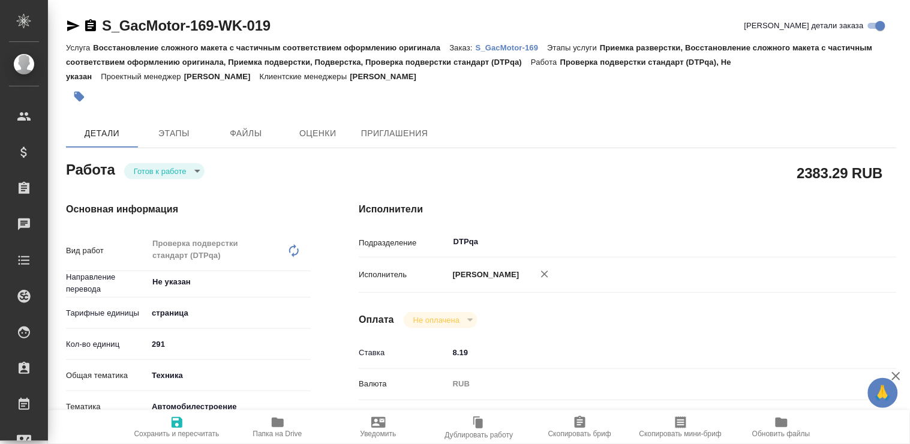
type textarea "x"
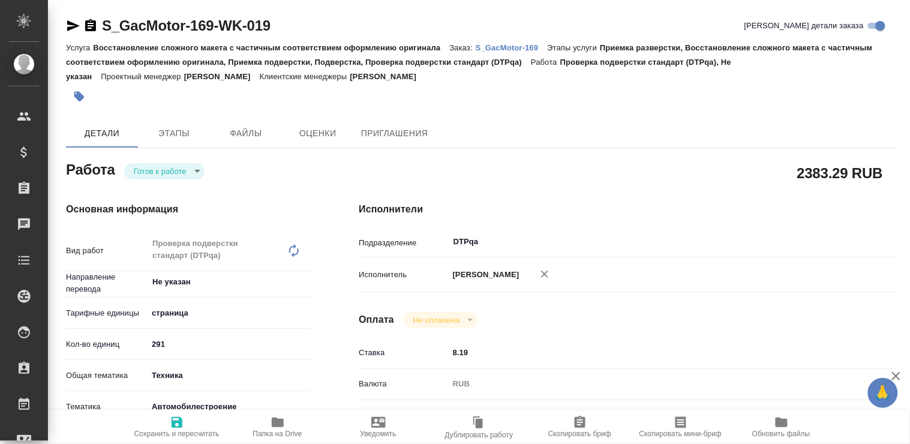
type textarea "x"
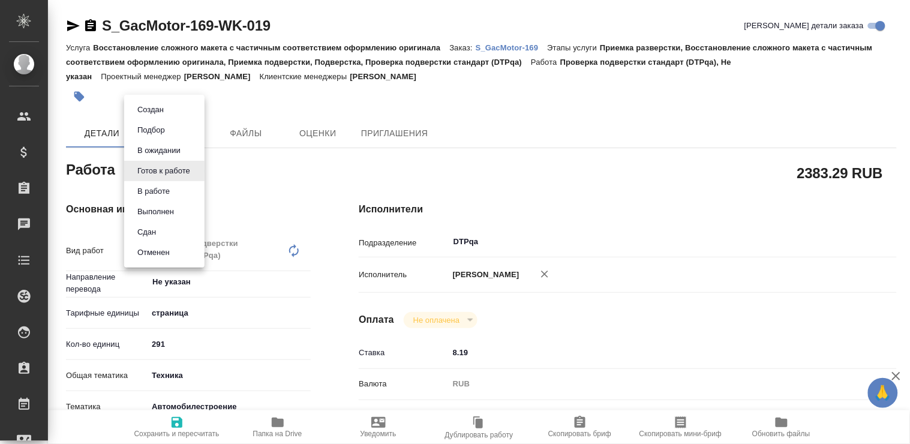
click at [171, 176] on body "🙏 .cls-1 fill:#fff; AWATERA Polushina Alena Клиенты Спецификации Заказы Чаты To…" at bounding box center [455, 222] width 910 height 444
type textarea "x"
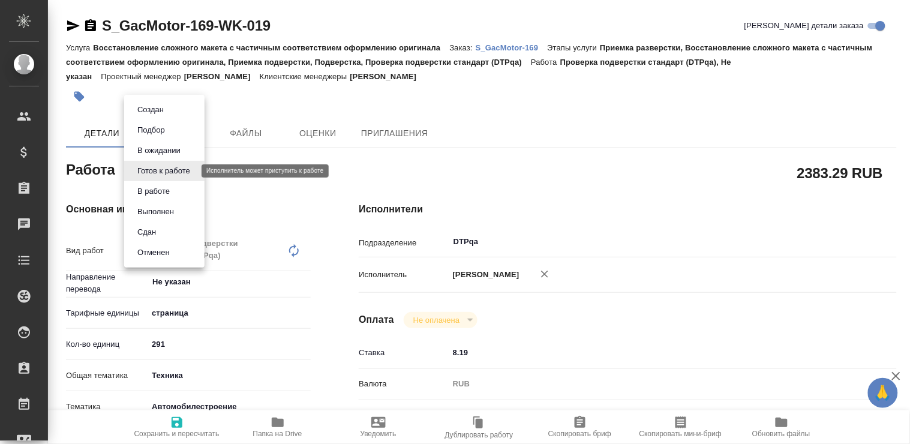
type textarea "x"
click at [169, 153] on button "В ожидании" at bounding box center [159, 150] width 50 height 13
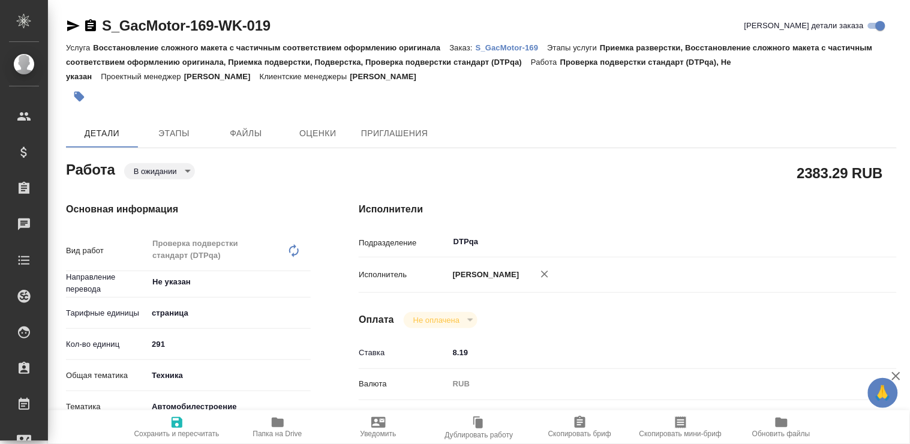
type textarea "x"
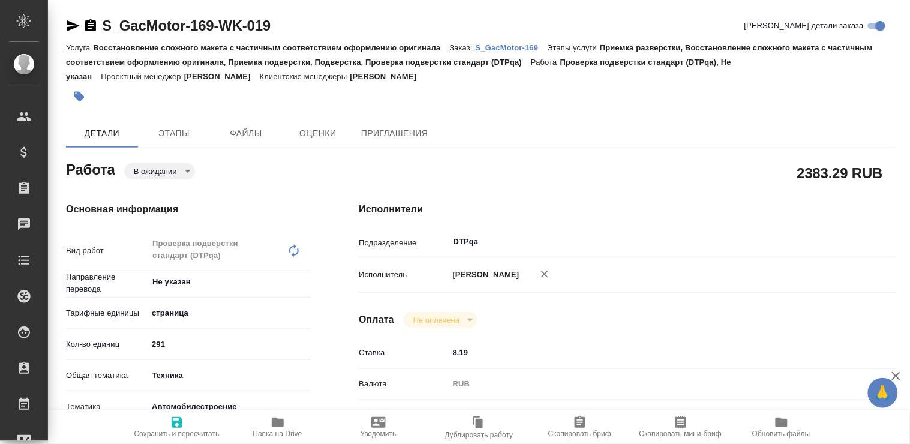
type textarea "x"
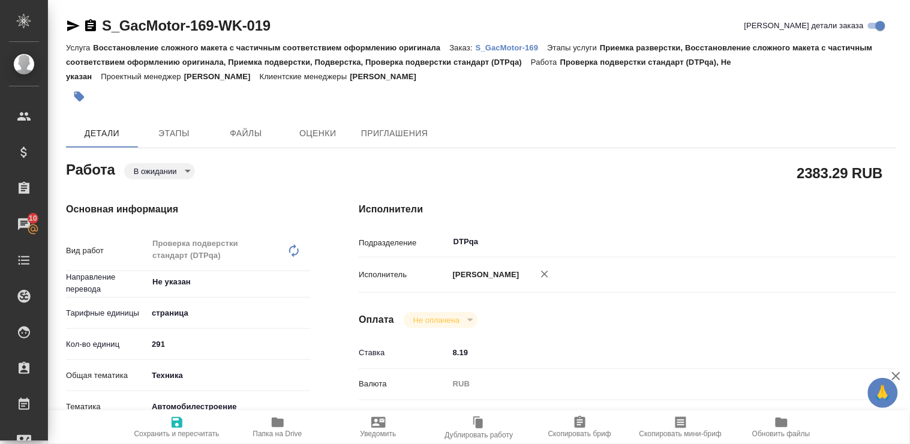
type textarea "x"
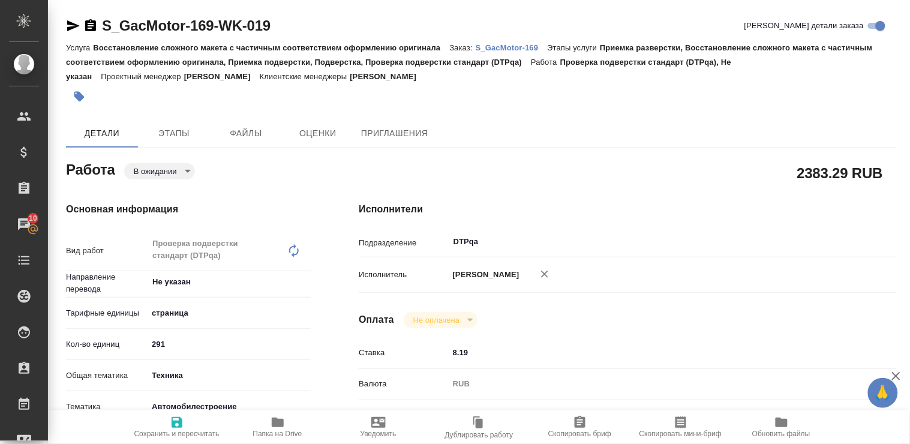
click at [178, 423] on icon "button" at bounding box center [176, 422] width 11 height 11
type textarea "x"
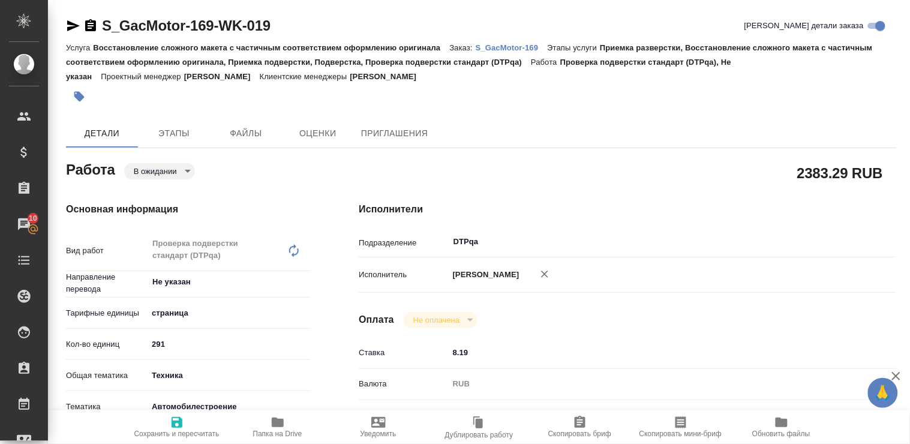
type textarea "x"
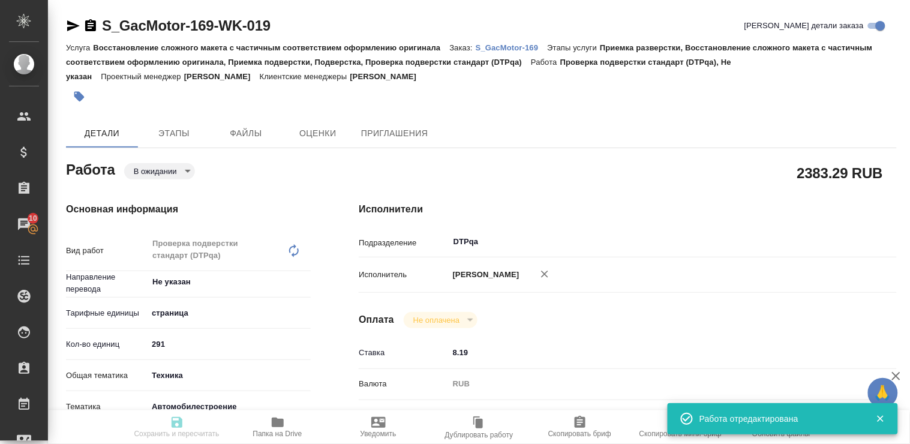
type textarea "x"
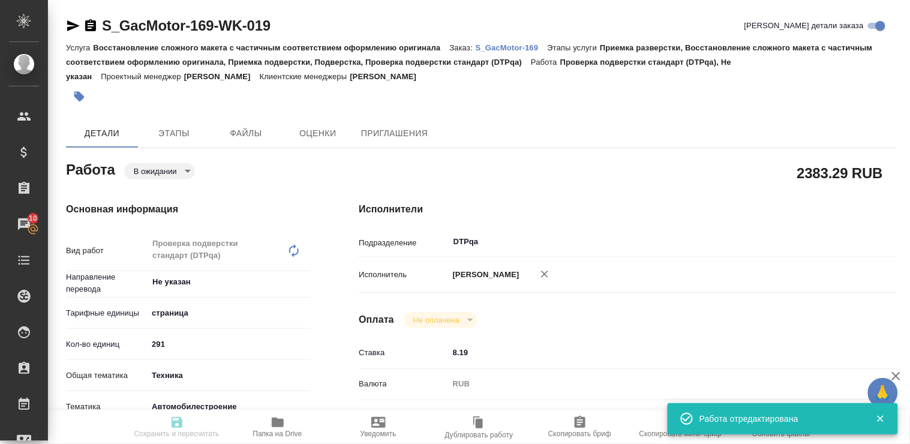
type textarea "x"
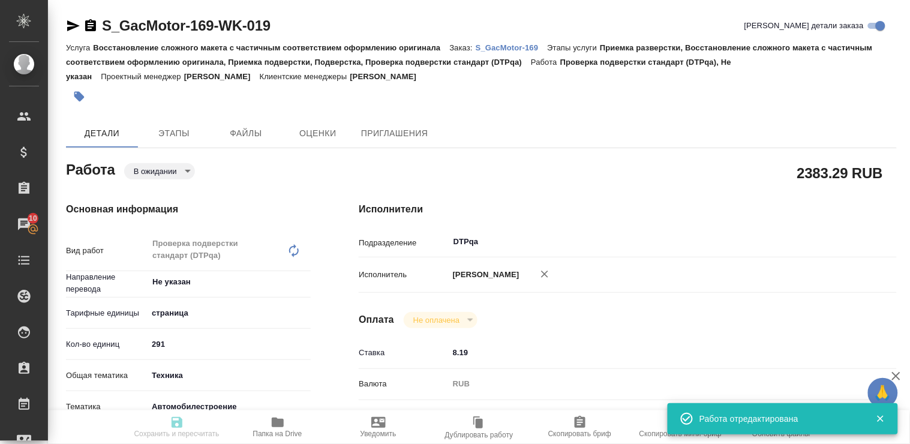
type input "pending"
type textarea "Проверка подверстки стандарт (DTPqa)"
type textarea "x"
type input "Не указан"
type input "5a8b1489cc6b4906c91bfdb2"
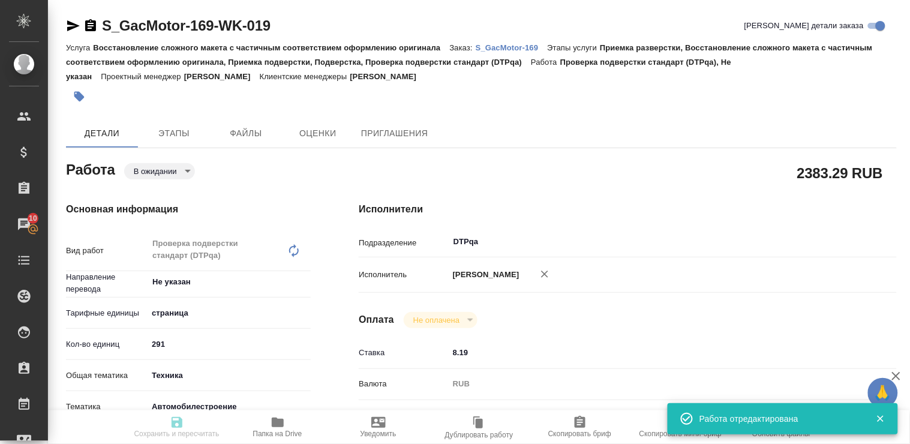
type input "291"
type input "tech"
type input "5f647204b73bc97568ca66a7"
type input "17.10.2025 17:00"
type input "20.10.2025 11:00"
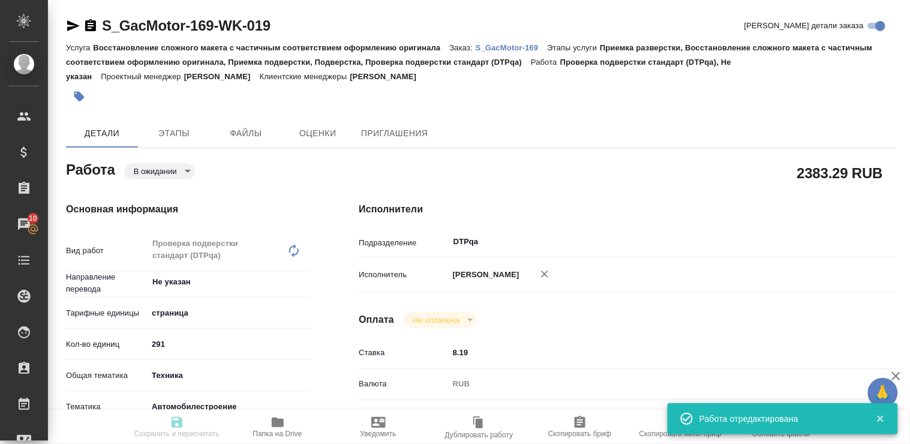
type input "20.10.2025 12:00"
type input "DTPqa"
type input "notPayed"
type input "8.19"
type input "RUB"
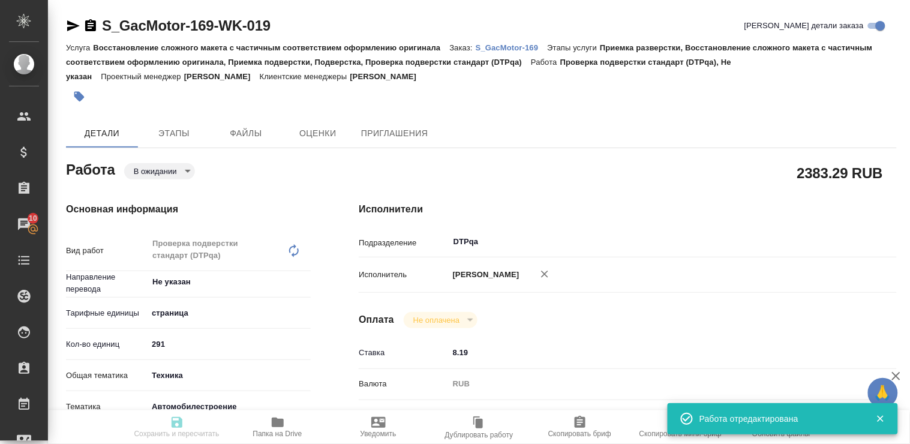
type input "Полушина Алена"
type textarea "https://tera.awatera.com/Work/68dcdb54d5c03ed4a020eaa6/"
type textarea "x"
type textarea "/Clients/GacMotor/Orders/S_GacMotor-169/DTP/S_GacMotor-169-WK-019"
type textarea "x"
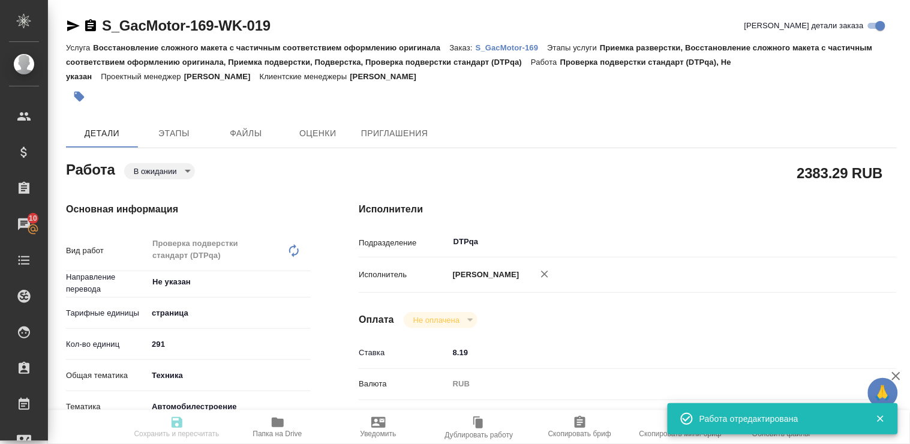
type input "S_GacMotor-169"
type input "Восстановление сложного макета с частичным соответствием оформлению оригинала"
type input "Приемка разверстки, Восстановление сложного макета с частичным соответствием оф…"
type input "Усманова Ольга"
type input "Заборова Александра"
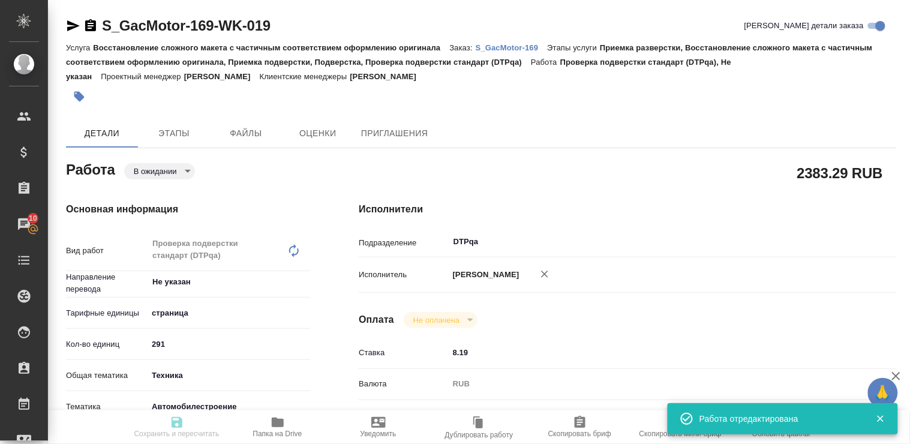
type input "/Clients/GacMotor/Orders/S_GacMotor-169"
type textarea "x"
type textarea "при дубляже англ/кит переводим с кит для ПМ: названия листов в экселе переводим…"
type textarea "x"
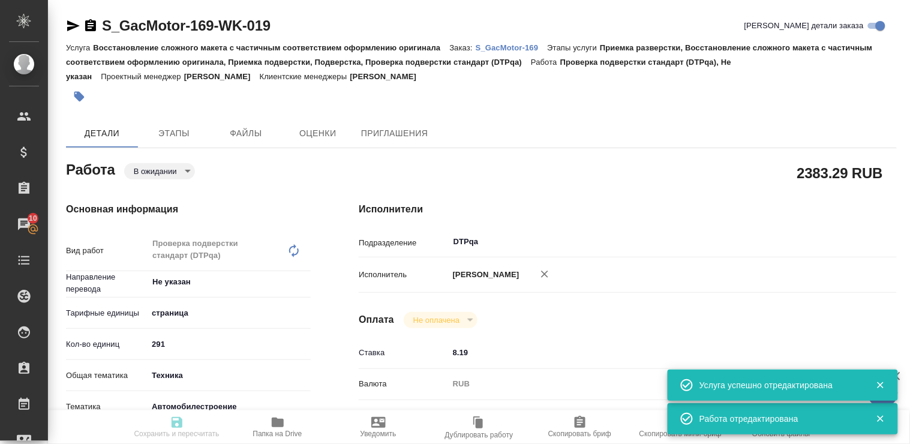
type textarea "x"
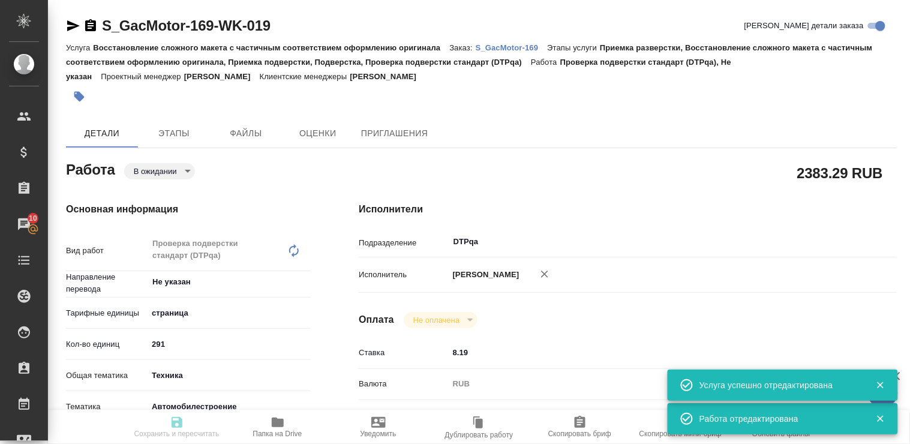
type textarea "x"
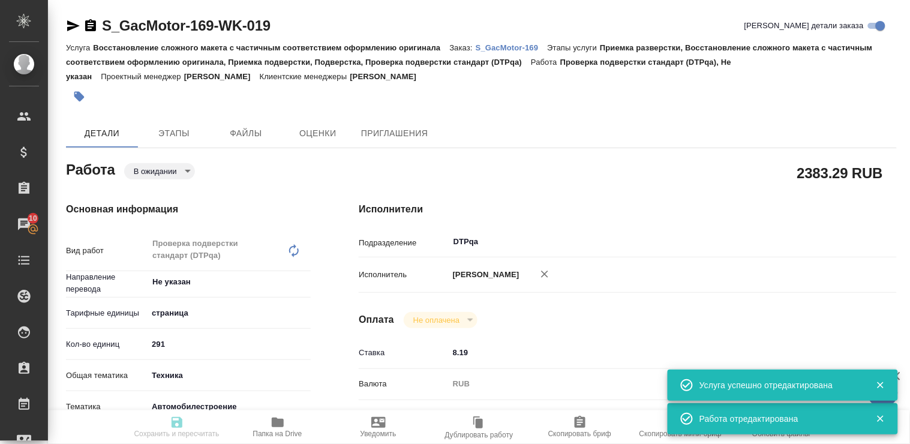
type textarea "x"
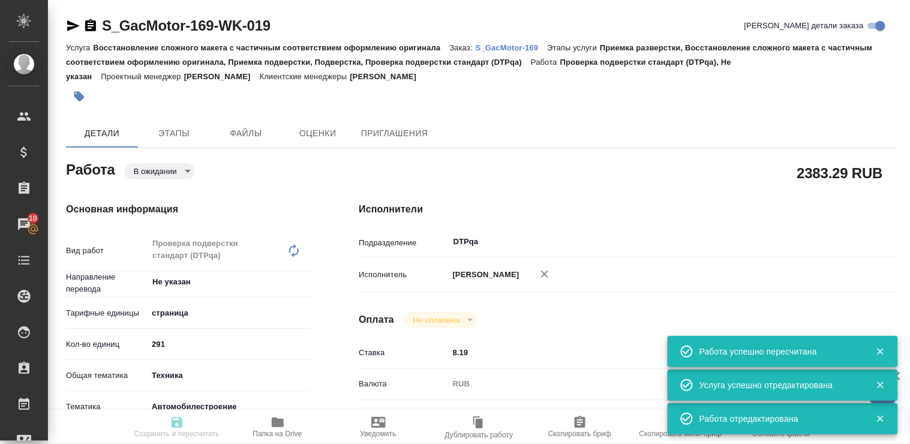
type input "pending"
type textarea "Проверка подверстки стандарт (DTPqa)"
type textarea "x"
type input "Не указан"
type input "5a8b1489cc6b4906c91bfdb2"
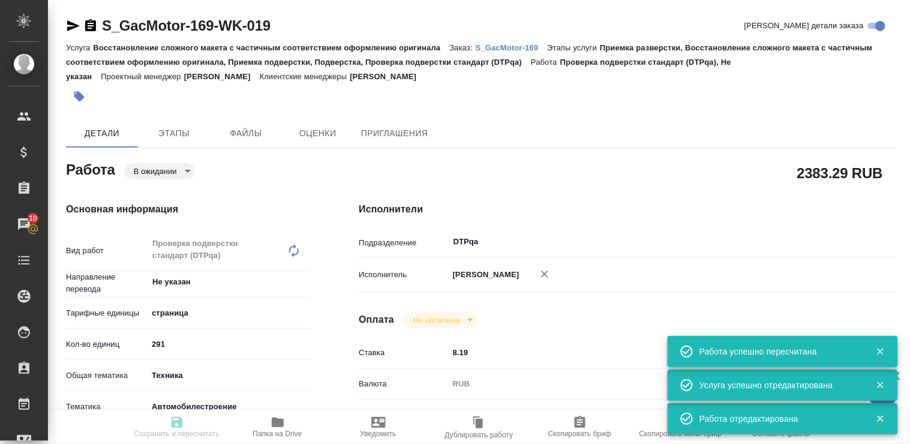
type input "291"
type input "tech"
type input "5f647204b73bc97568ca66a7"
type input "17.10.2025 17:00"
type input "20.10.2025 11:00"
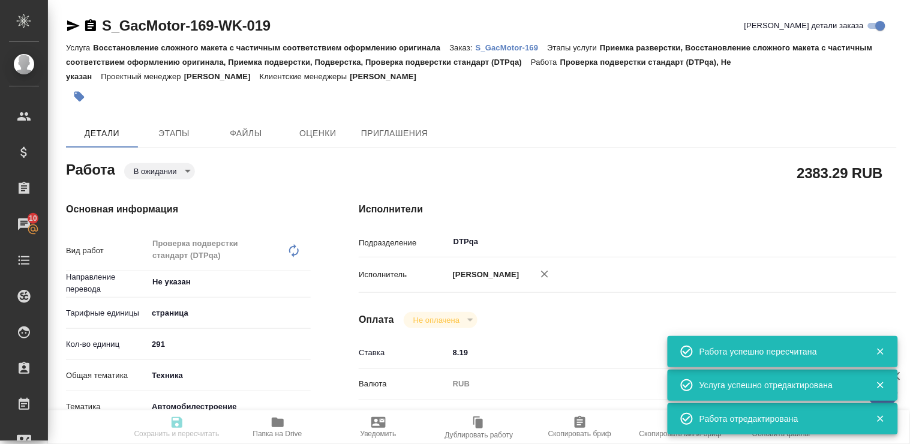
type input "20.10.2025 12:00"
type input "DTPqa"
type input "notPayed"
type input "8.19"
type input "RUB"
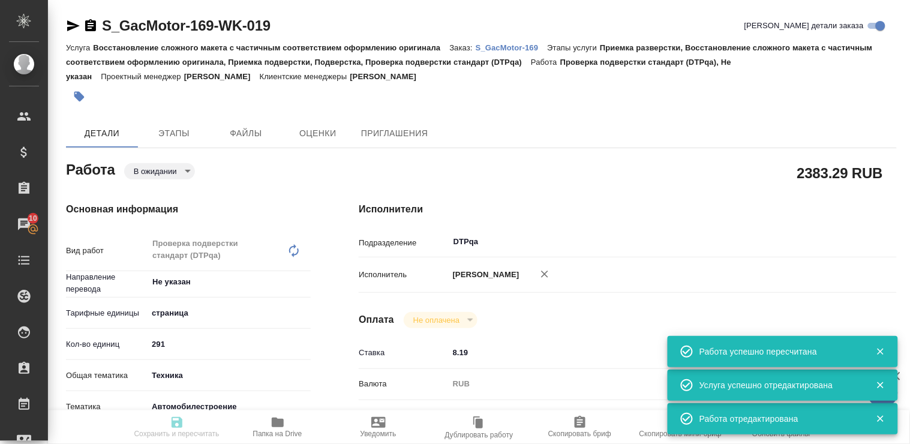
type input "Полушина Алена"
type textarea "https://tera.awatera.com/Work/68dcdb54d5c03ed4a020eaa6/"
type textarea "x"
type textarea "/Clients/GacMotor/Orders/S_GacMotor-169/DTP/S_GacMotor-169-WK-019"
type textarea "x"
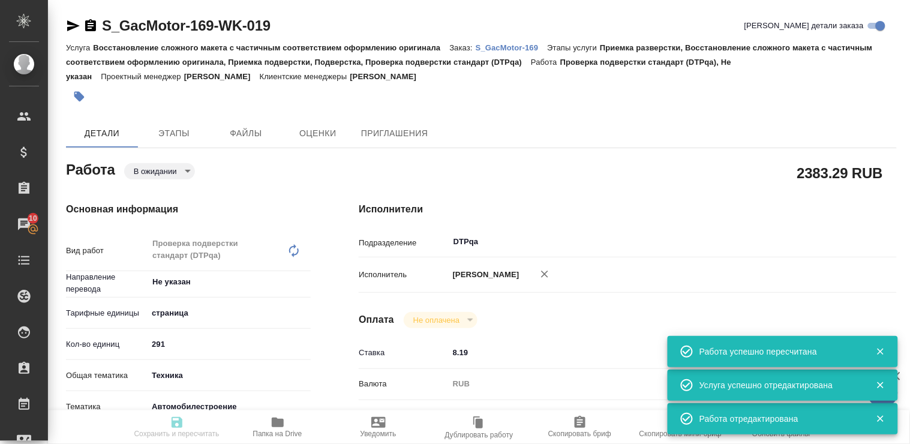
type input "S_GacMotor-169"
type input "Восстановление сложного макета с частичным соответствием оформлению оригинала"
type input "Приемка разверстки, Восстановление сложного макета с частичным соответствием оф…"
type input "Усманова Ольга"
type input "Заборова Александра"
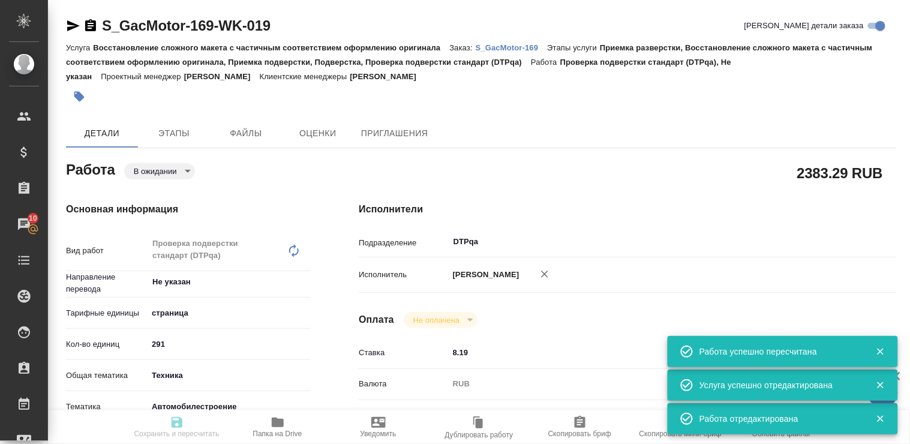
type input "/Clients/GacMotor/Orders/S_GacMotor-169"
type textarea "x"
type textarea "при дубляже англ/кит переводим с кит для ПМ: названия листов в экселе переводим…"
type textarea "x"
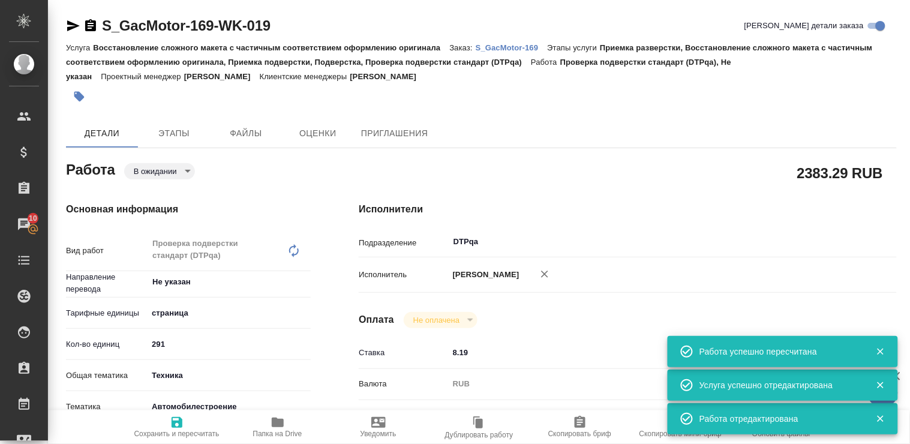
type textarea "x"
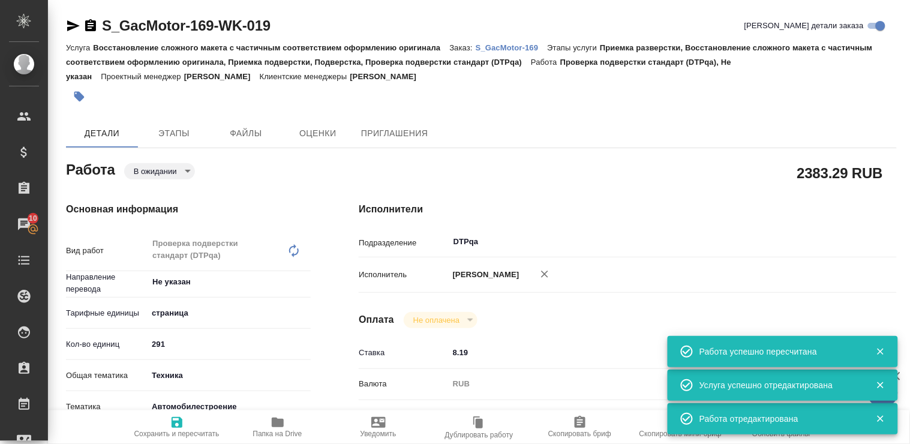
type textarea "x"
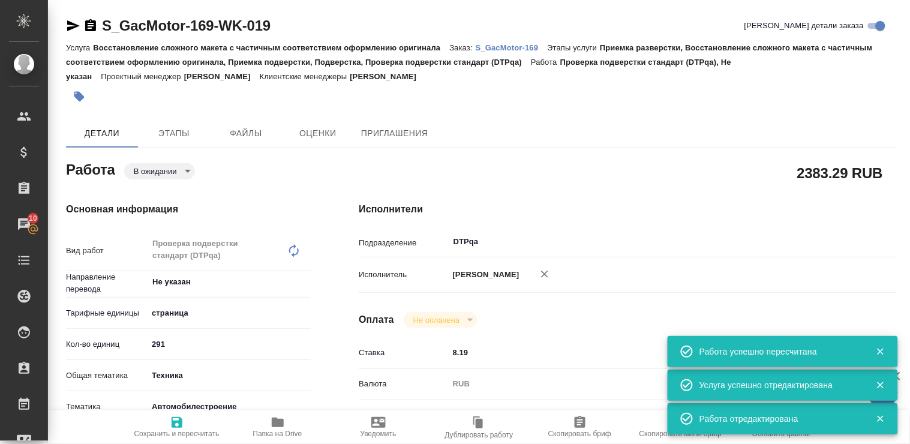
type textarea "x"
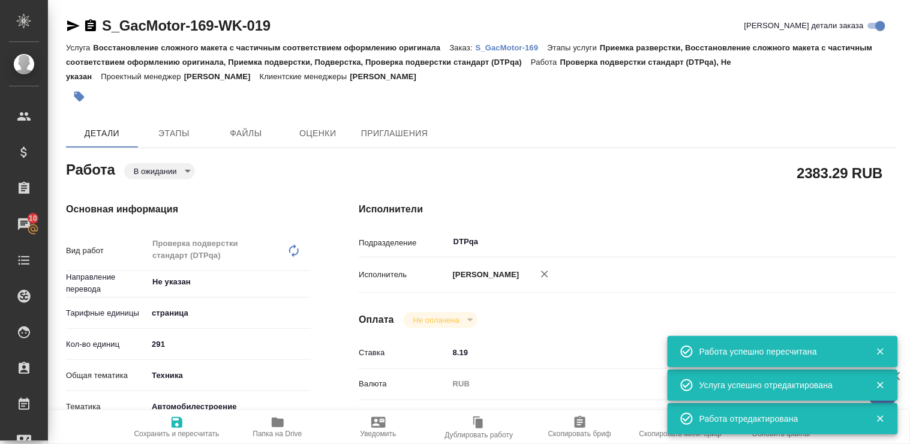
type textarea "x"
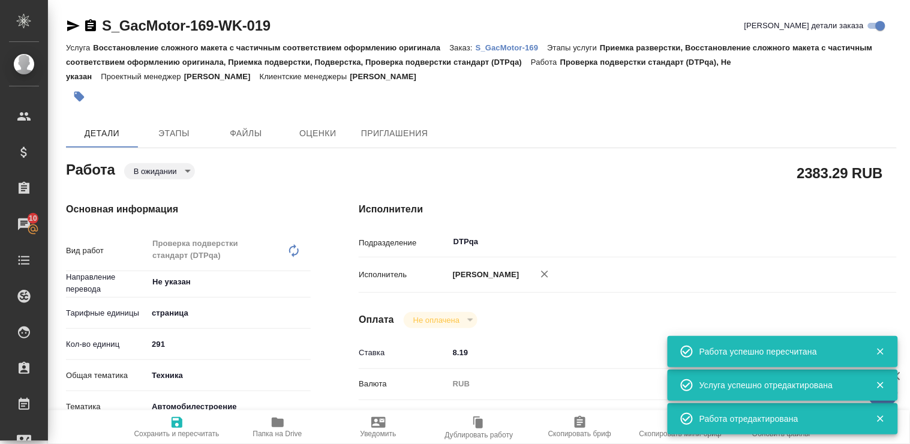
type textarea "x"
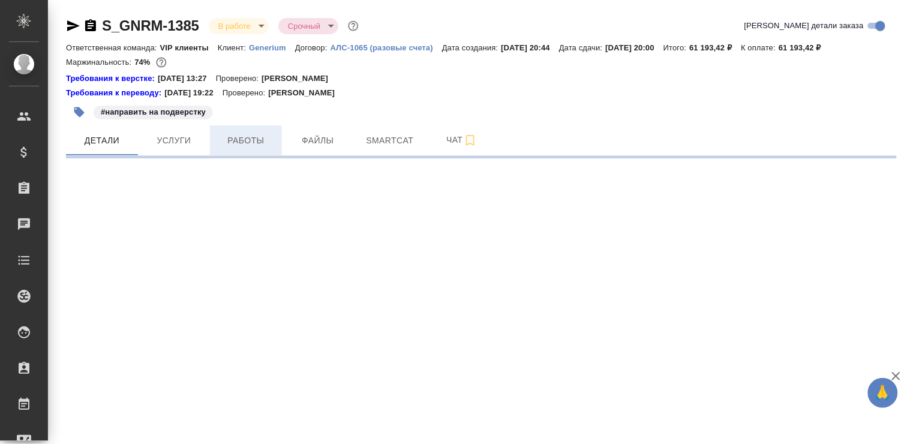
select select "RU"
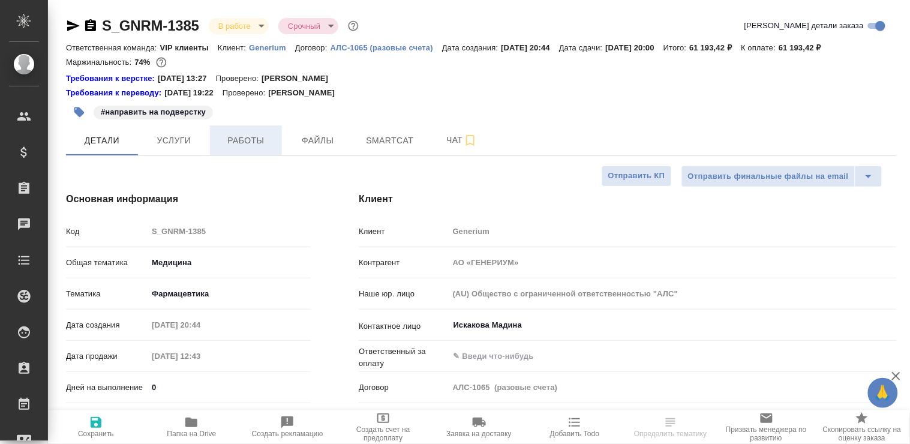
type textarea "x"
click at [245, 144] on span "Работы" at bounding box center [246, 140] width 58 height 15
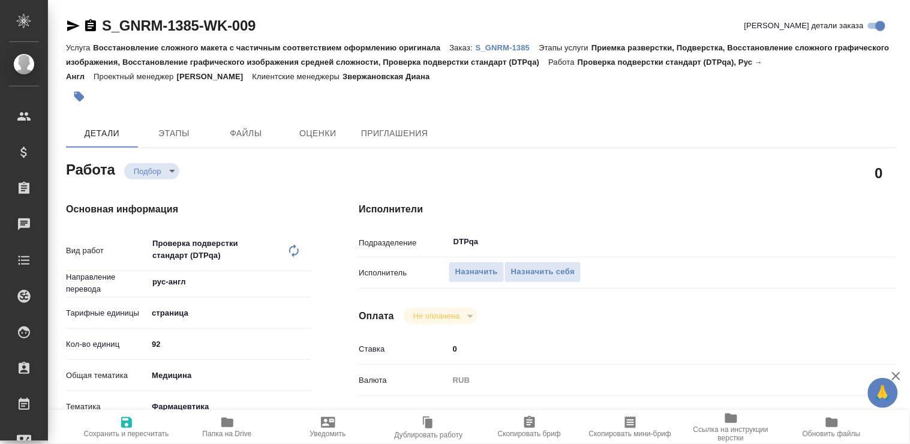
type textarea "x"
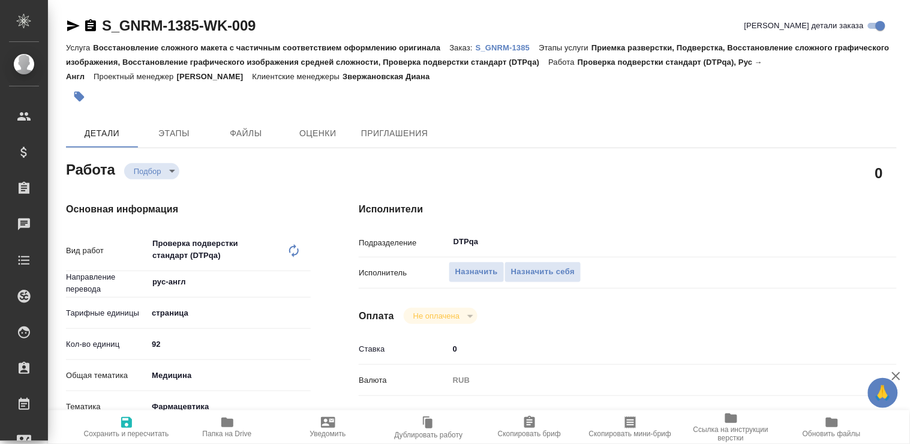
type textarea "x"
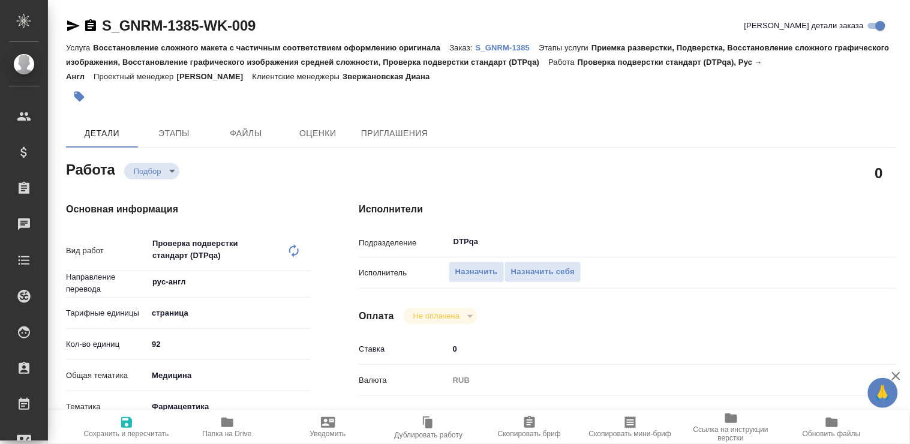
type textarea "x"
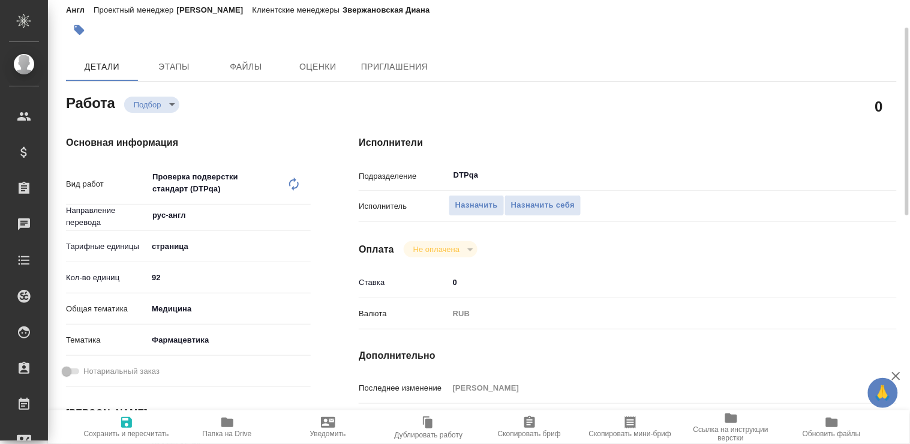
type textarea "x"
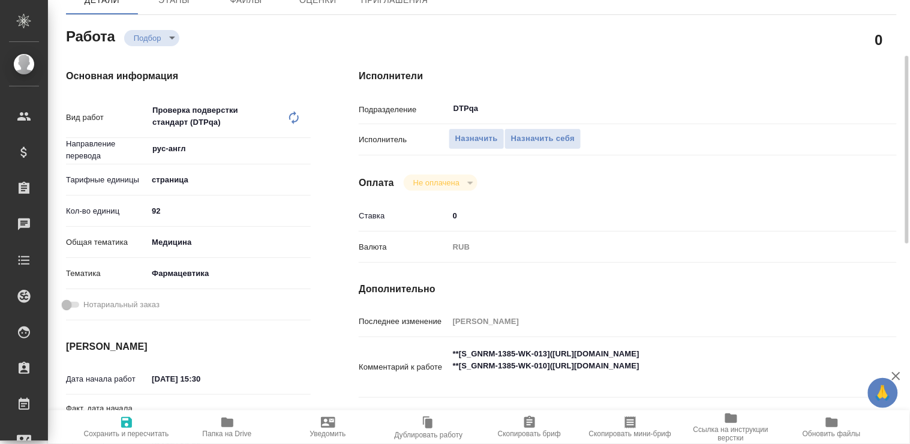
scroll to position [200, 0]
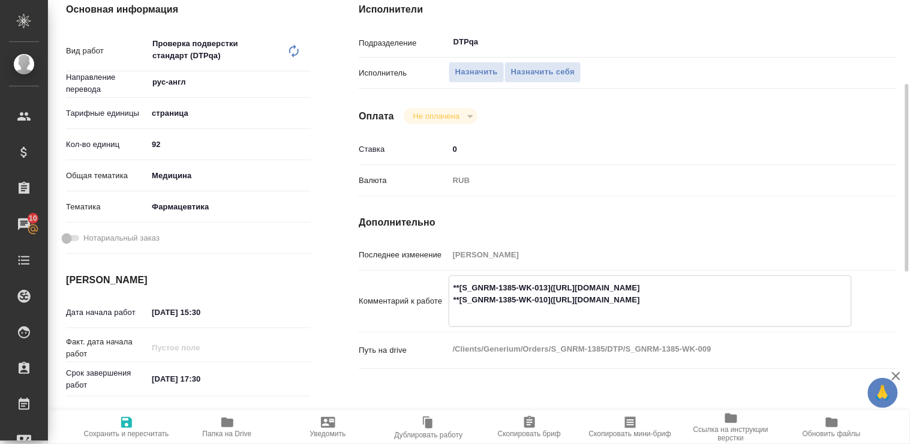
drag, startPoint x: 553, startPoint y: 288, endPoint x: 775, endPoint y: 275, distance: 221.6
click at [775, 275] on div "**[S_GNRM-1385-WK-013]([URL][DOMAIN_NAME] **[S_GNRM-1385-WK-010]([URL][DOMAIN_N…" at bounding box center [649, 301] width 403 height 52
drag, startPoint x: 554, startPoint y: 297, endPoint x: 770, endPoint y: 297, distance: 215.8
click at [770, 297] on textarea "**[S_GNRM-1385-WK-013]([URL][DOMAIN_NAME] **[S_GNRM-1385-WK-010]([URL][DOMAIN_N…" at bounding box center [650, 300] width 402 height 44
type textarea "x"
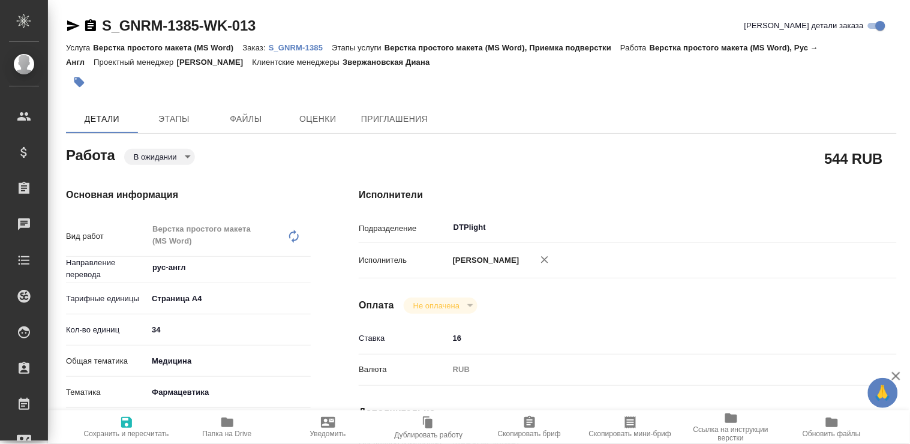
type textarea "x"
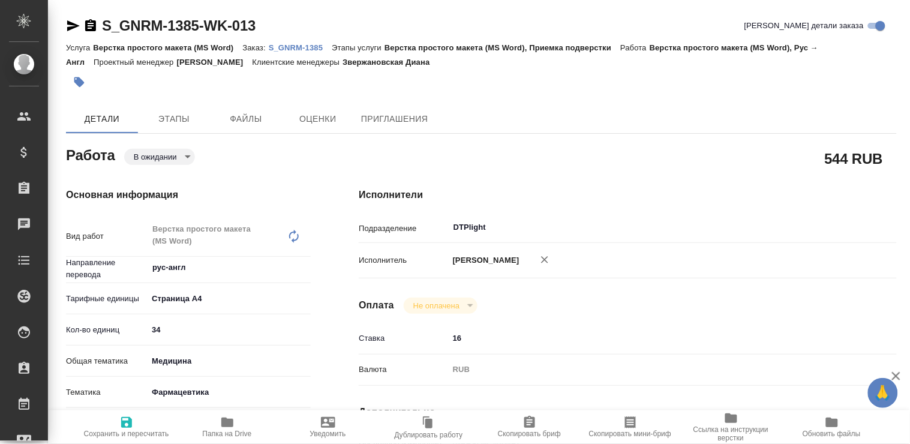
type textarea "x"
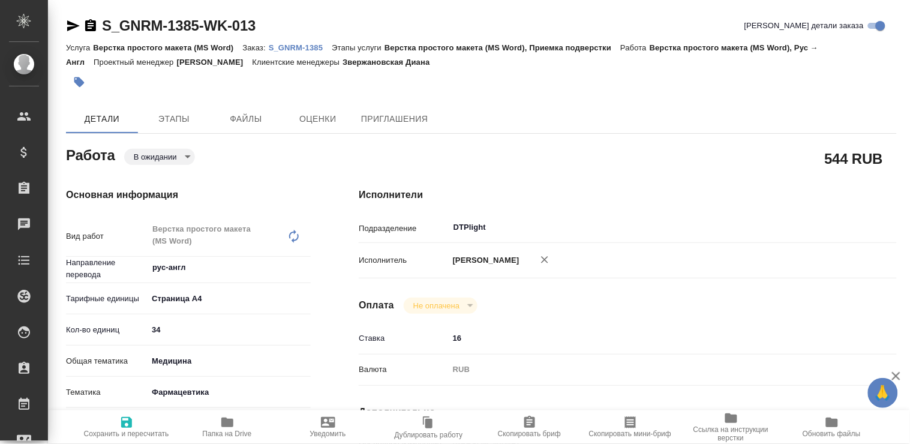
type textarea "x"
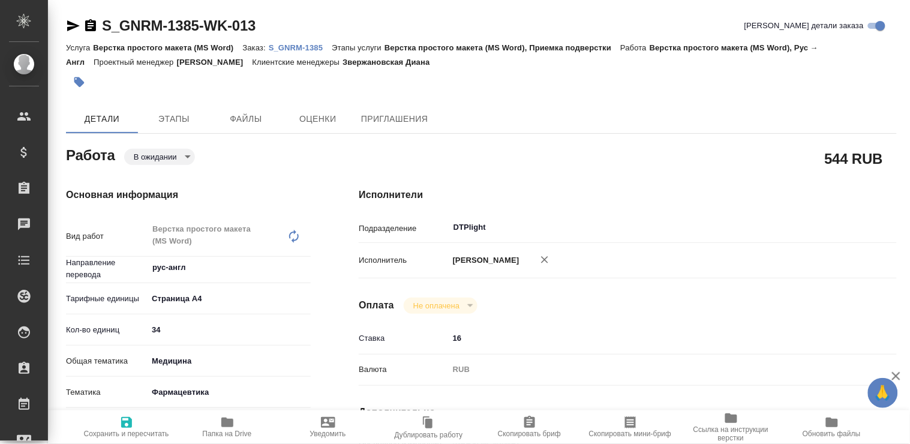
type textarea "x"
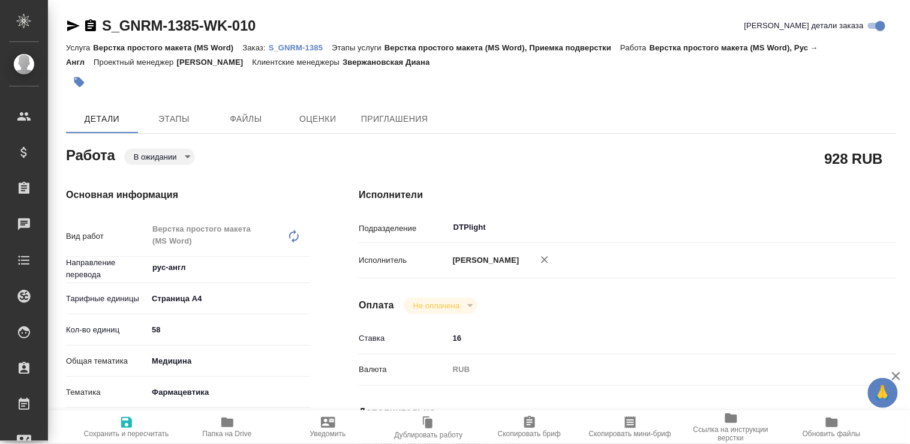
type textarea "x"
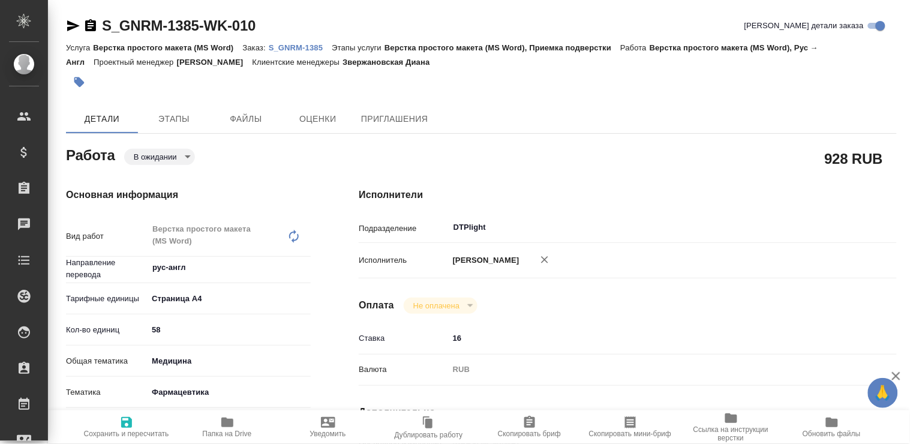
type textarea "x"
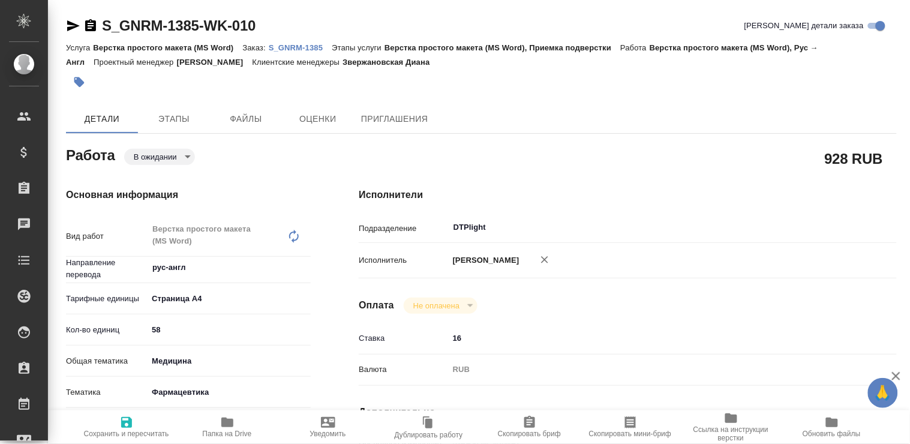
type textarea "x"
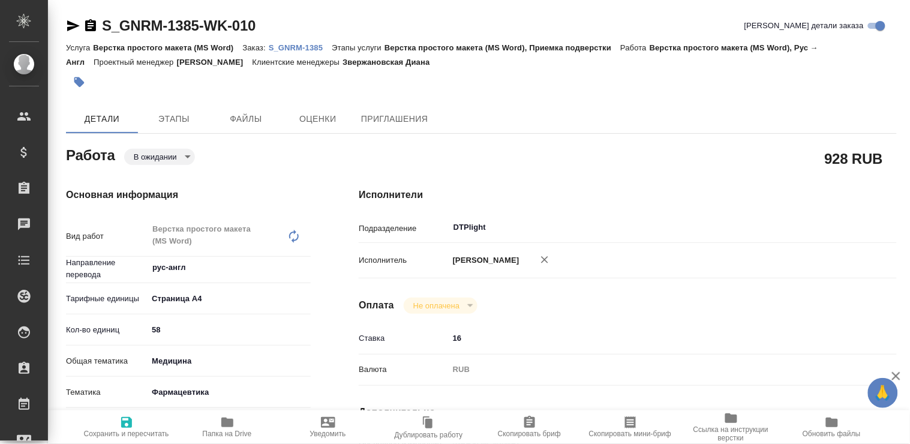
type textarea "x"
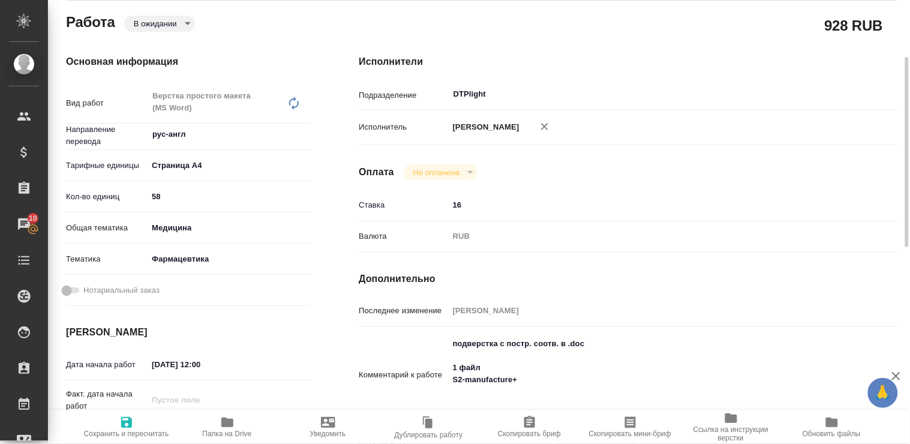
scroll to position [200, 0]
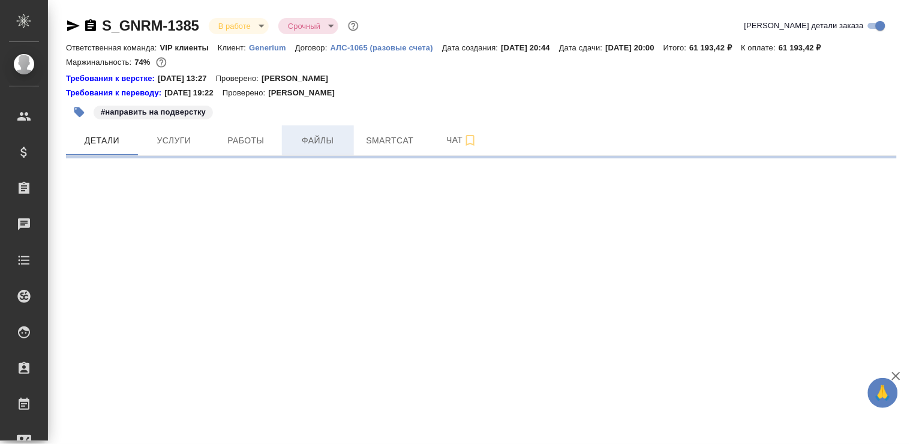
select select "RU"
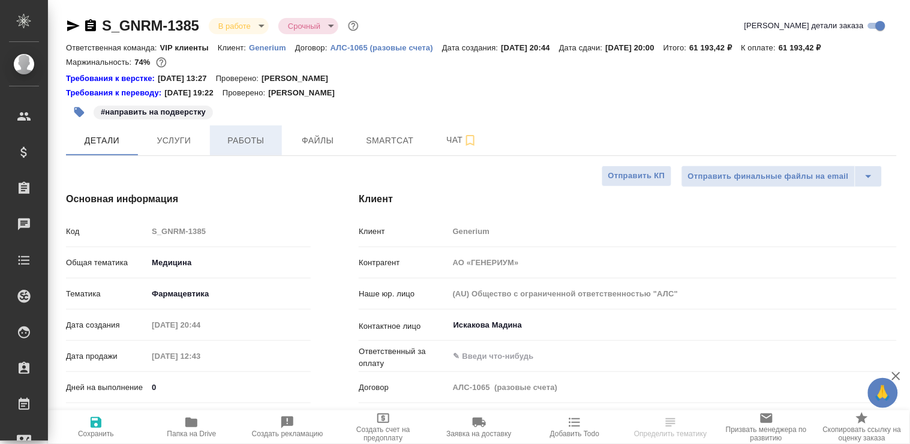
click at [248, 146] on span "Работы" at bounding box center [246, 140] width 58 height 15
type textarea "x"
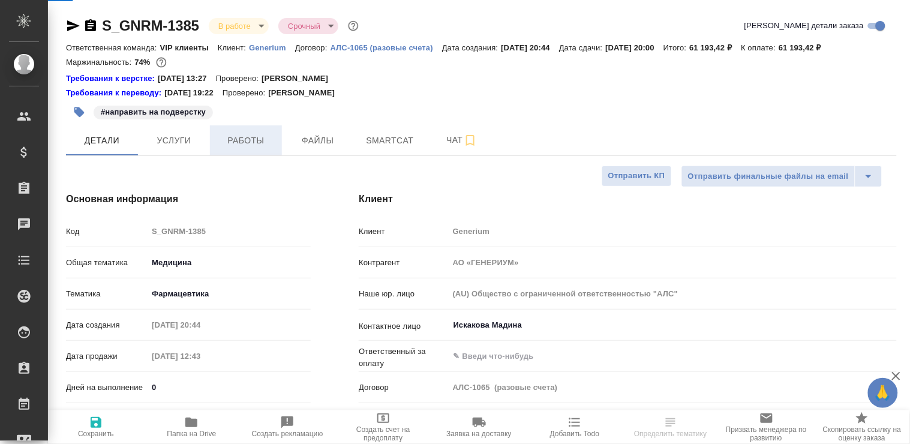
type textarea "x"
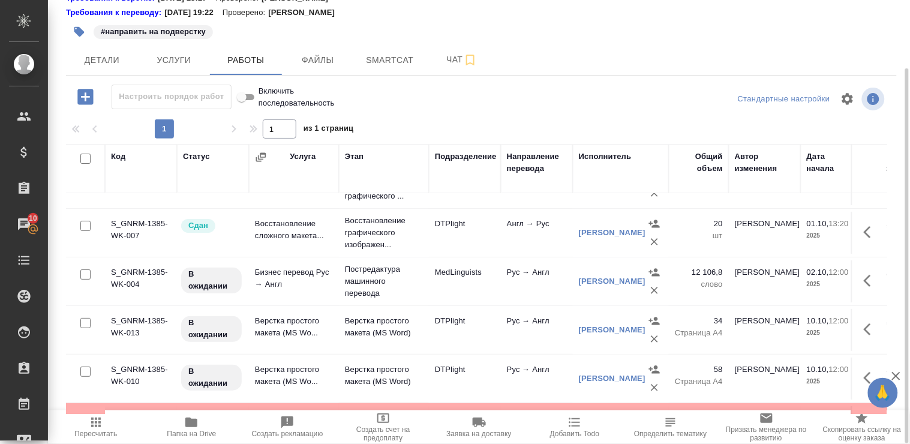
scroll to position [44, 0]
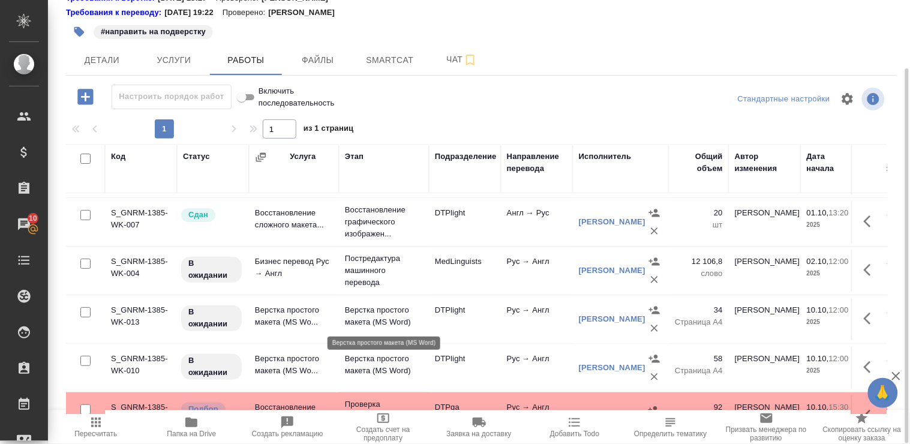
click at [360, 314] on p "Верстка простого макета (MS Word)" at bounding box center [384, 316] width 78 height 24
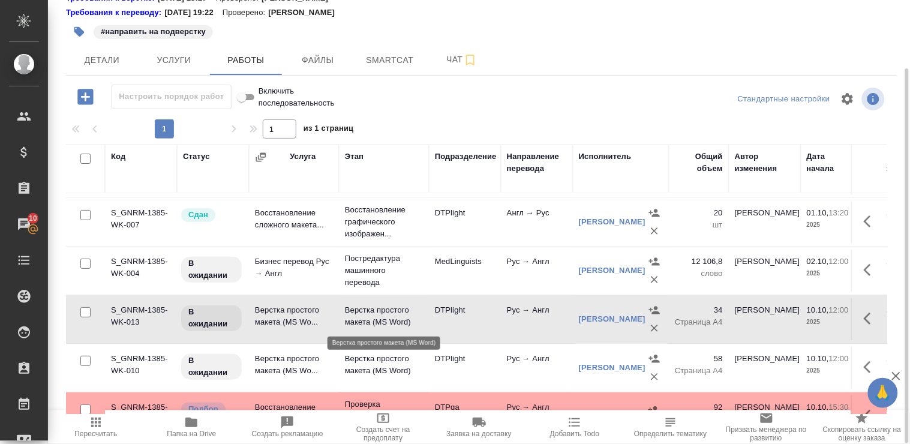
click at [360, 314] on p "Верстка простого макета (MS Word)" at bounding box center [384, 316] width 78 height 24
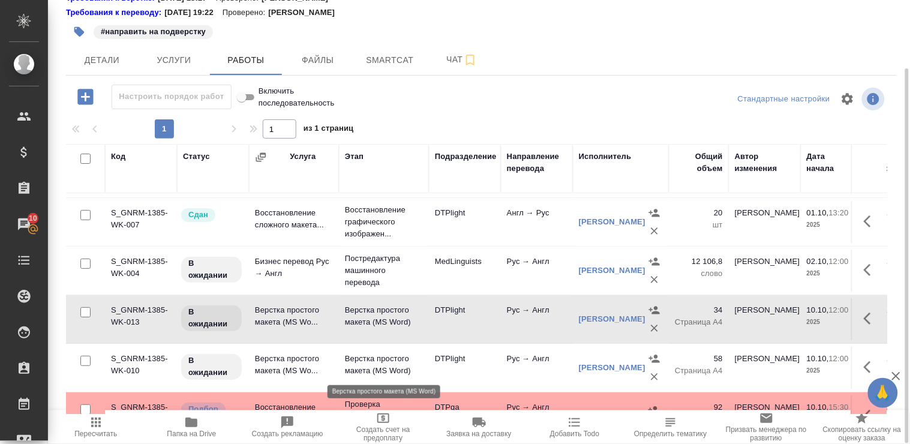
click at [360, 362] on p "Верстка простого макета (MS Word)" at bounding box center [384, 365] width 78 height 24
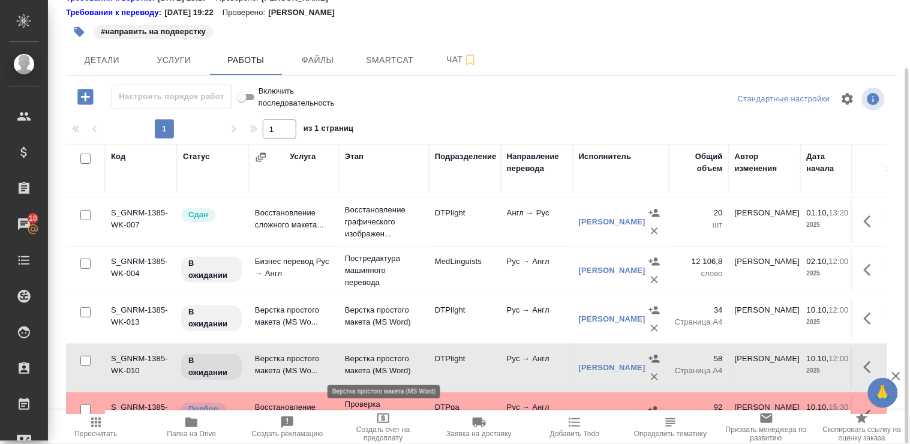
click at [361, 362] on p "Верстка простого макета (MS Word)" at bounding box center [384, 365] width 78 height 24
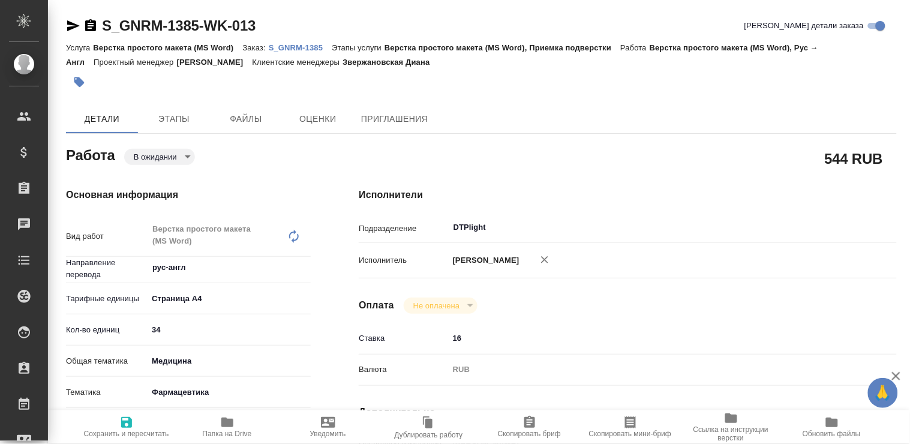
type textarea "x"
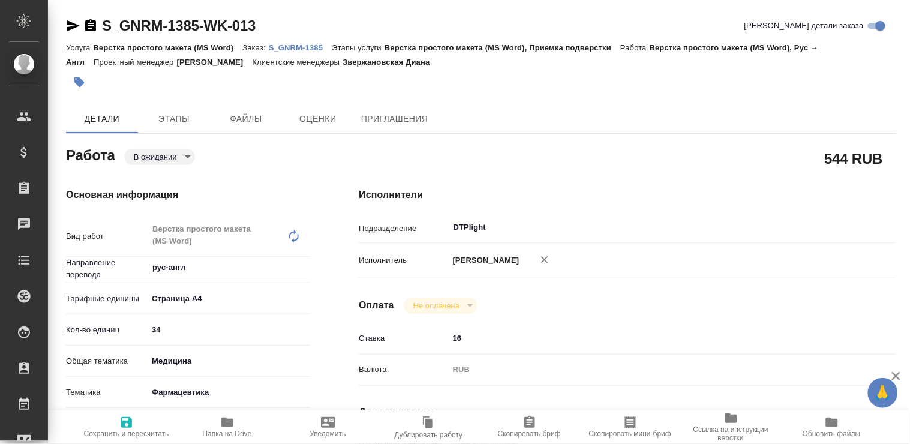
type textarea "x"
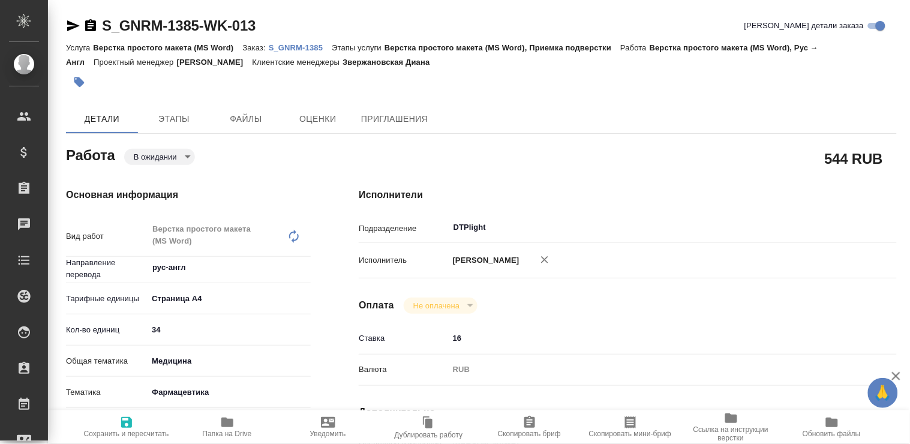
type textarea "x"
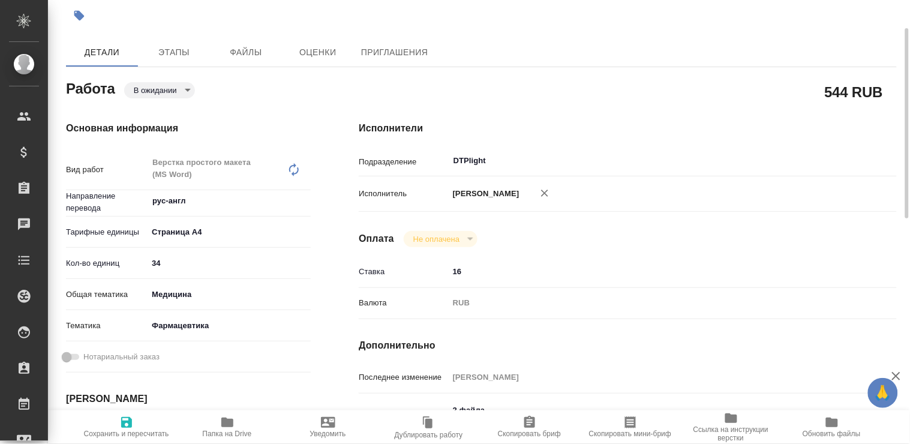
type textarea "x"
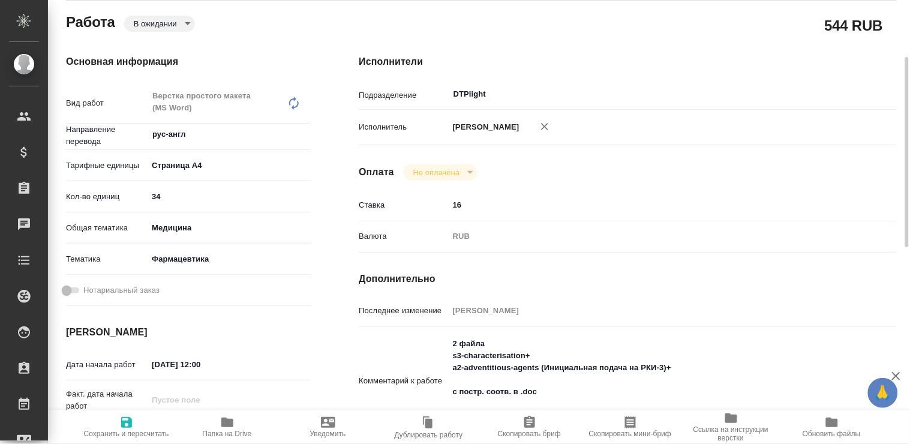
scroll to position [200, 0]
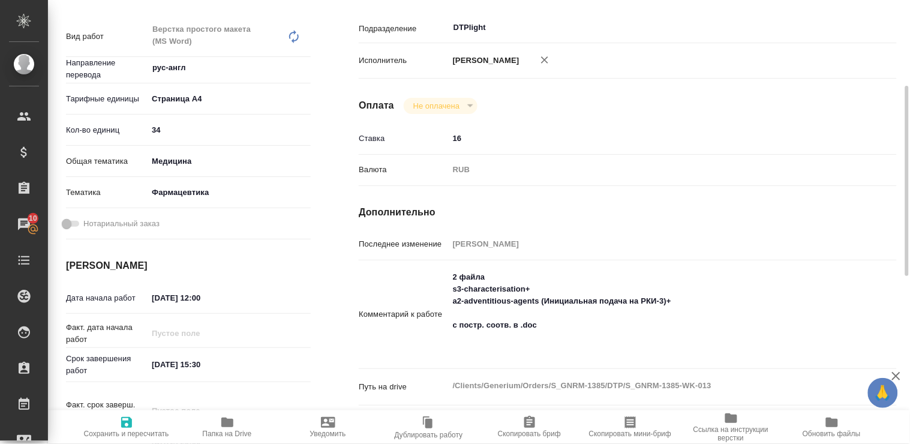
type textarea "x"
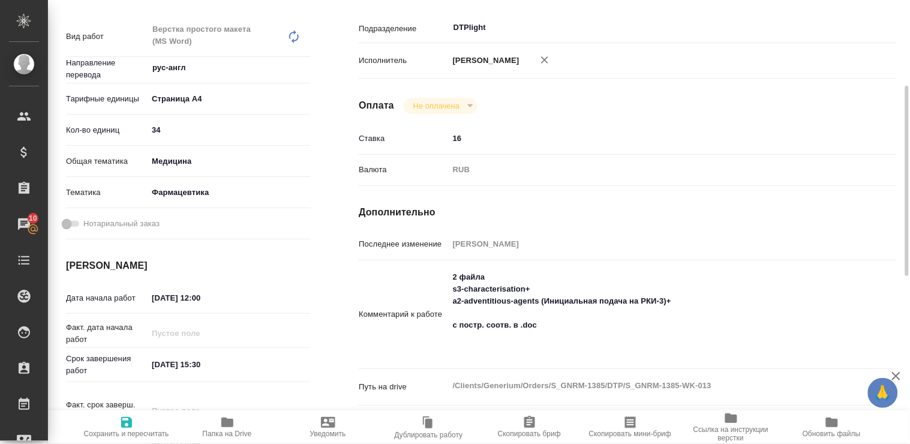
click at [228, 429] on span "Папка на Drive" at bounding box center [227, 433] width 49 height 8
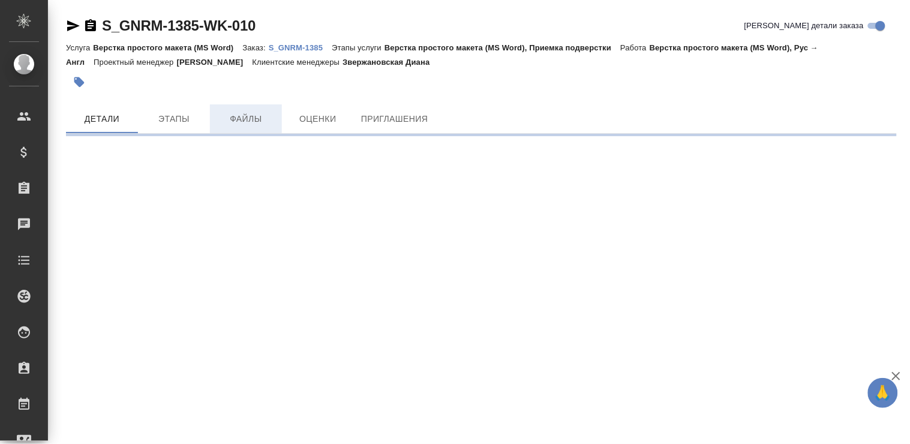
click at [255, 118] on span "Файлы" at bounding box center [246, 119] width 58 height 15
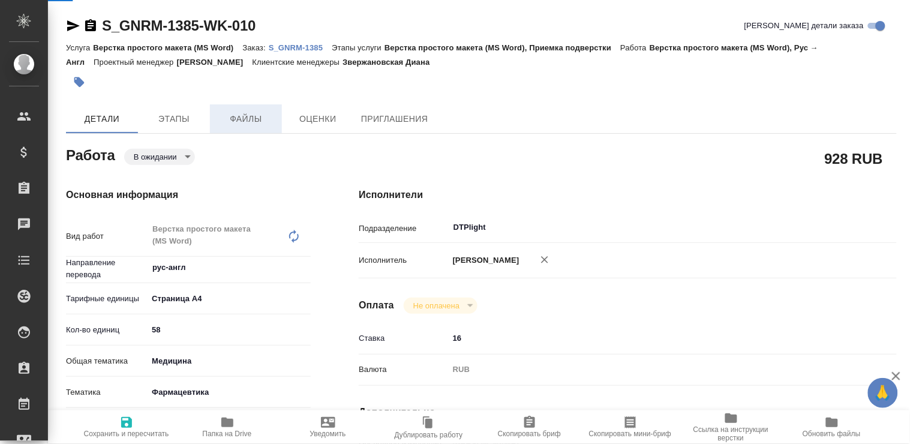
type textarea "x"
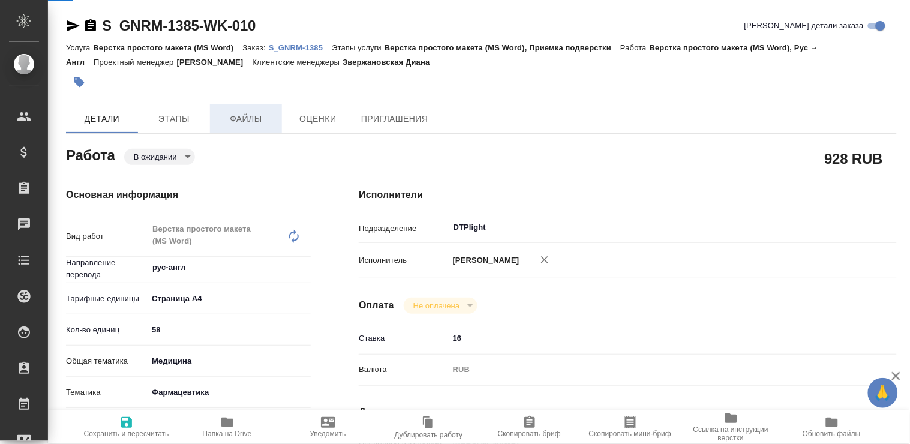
type textarea "x"
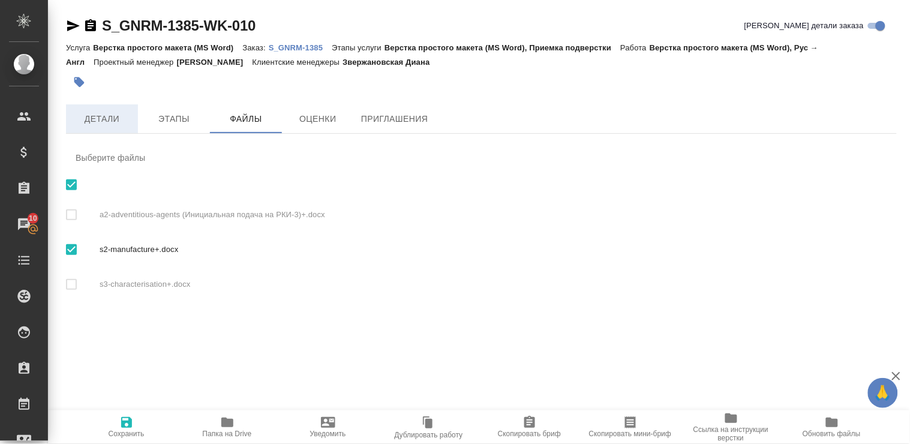
click at [89, 127] on button "Детали" at bounding box center [102, 118] width 72 height 29
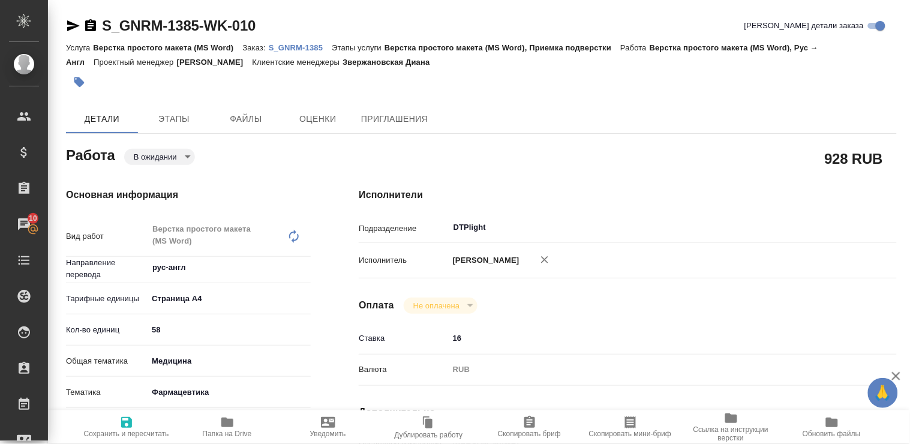
type textarea "x"
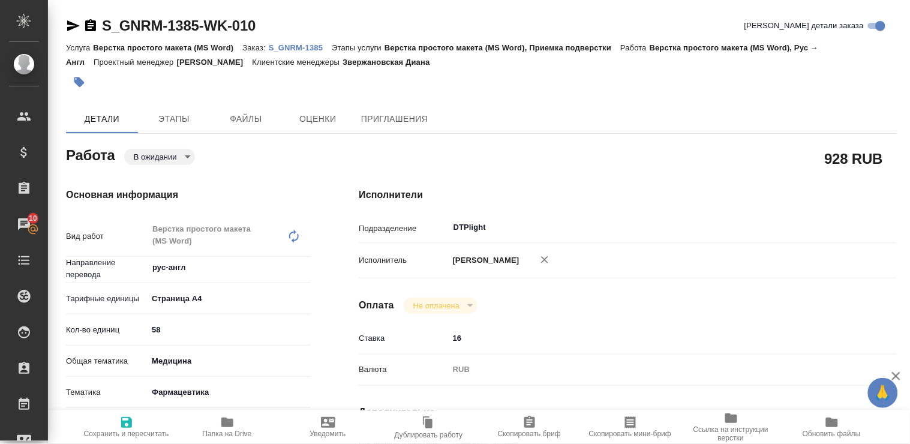
type textarea "x"
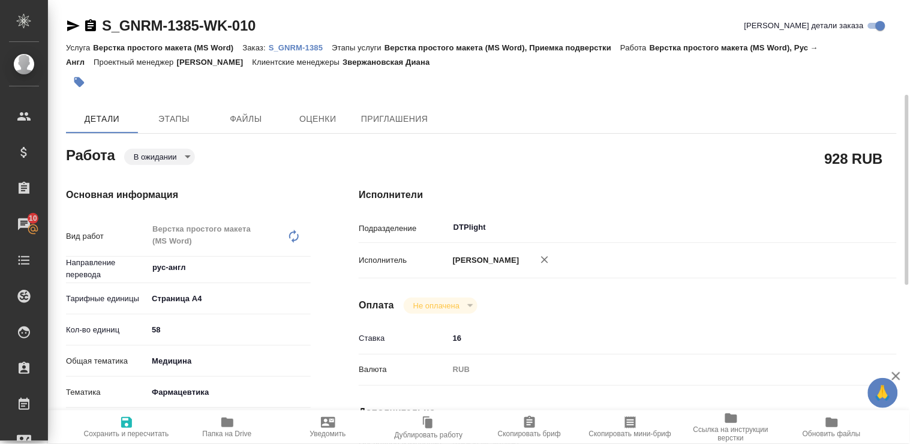
type textarea "x"
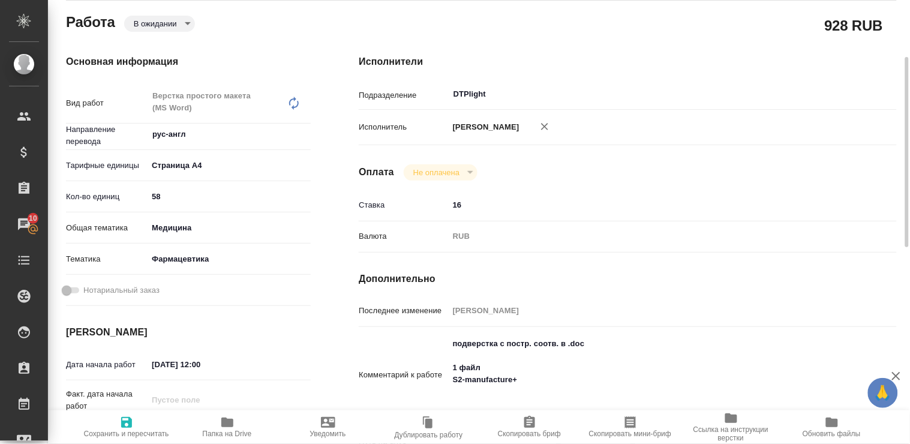
scroll to position [200, 0]
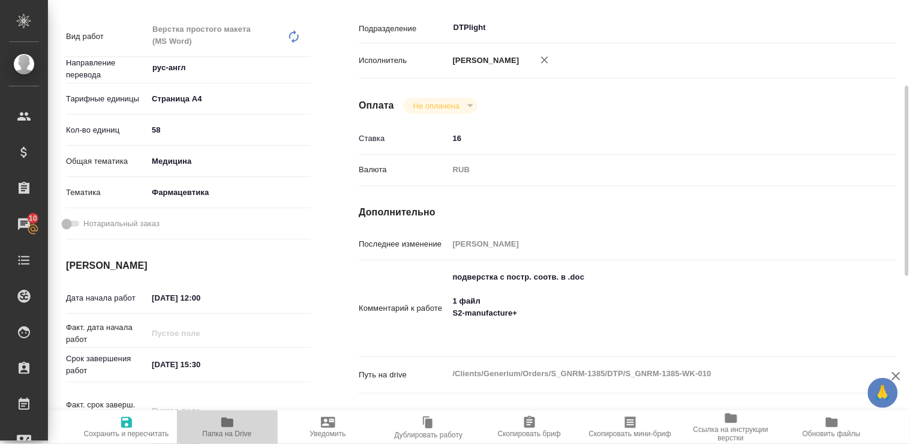
click at [226, 421] on icon "button" at bounding box center [227, 422] width 12 height 10
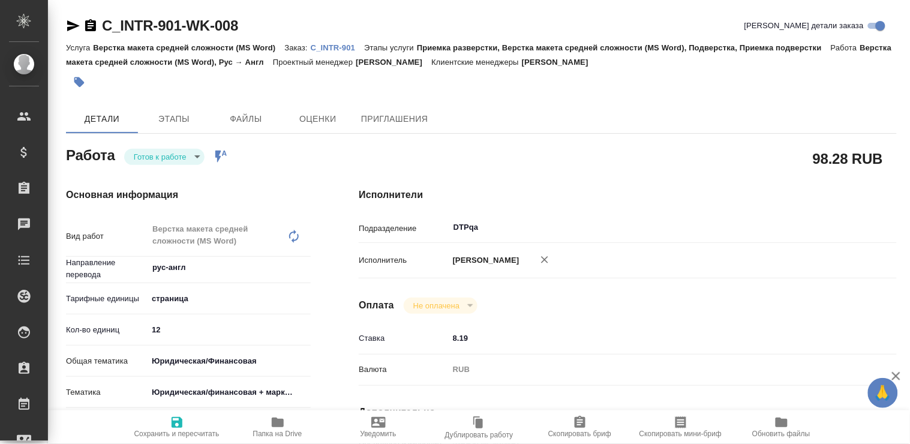
type textarea "x"
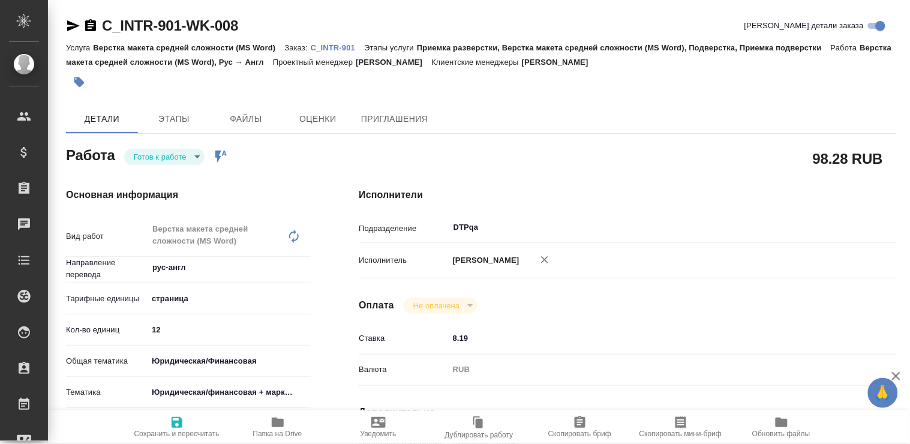
type textarea "x"
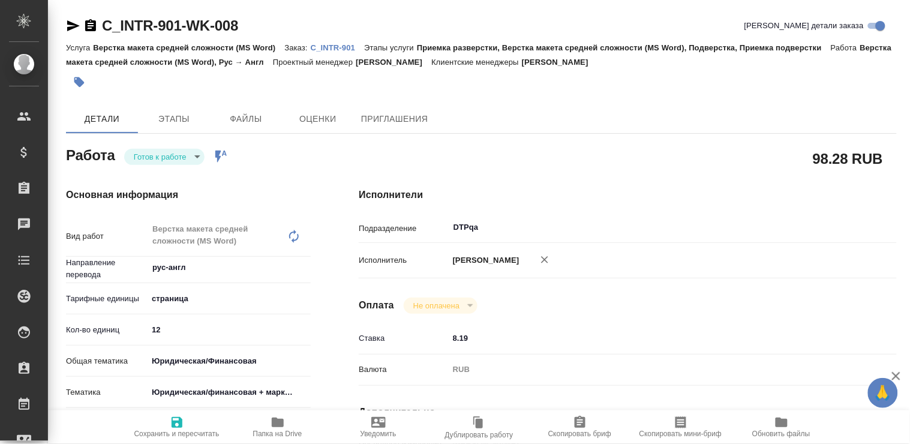
type textarea "x"
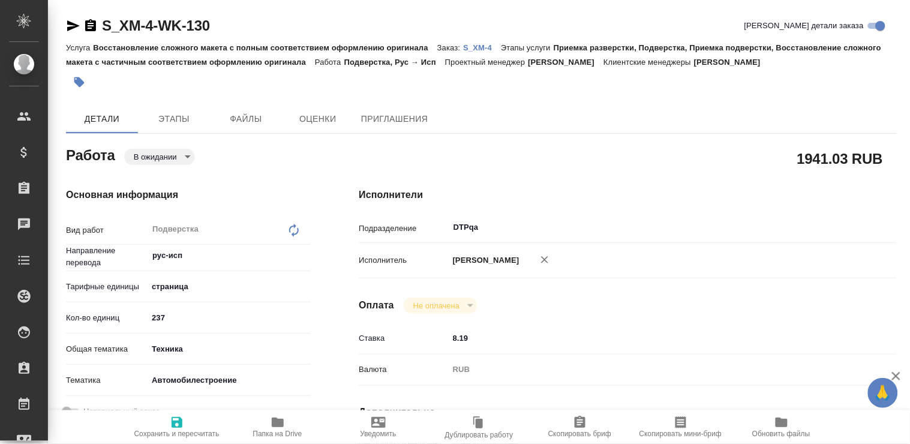
type textarea "x"
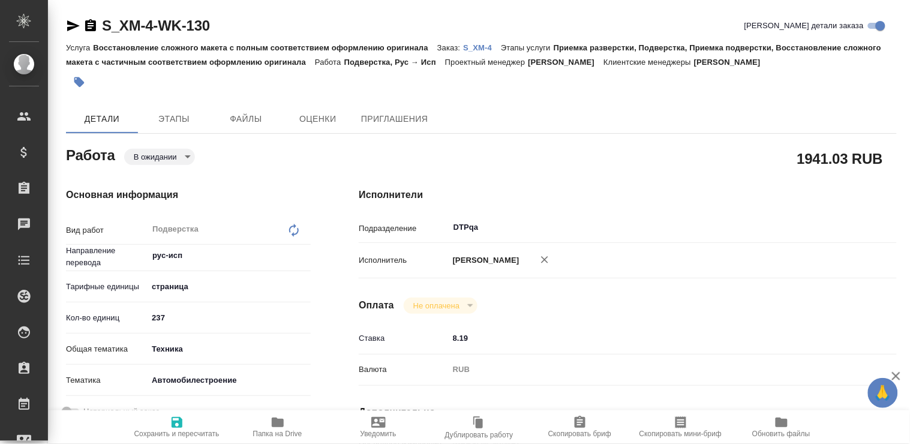
type textarea "x"
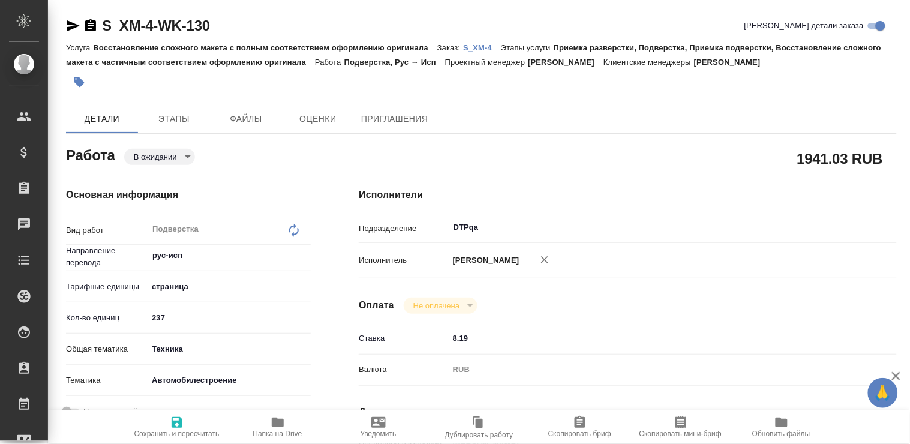
type textarea "x"
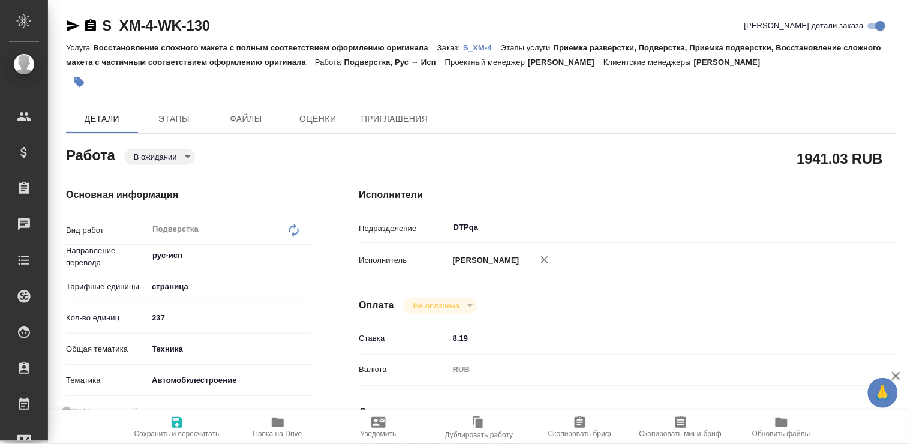
type textarea "x"
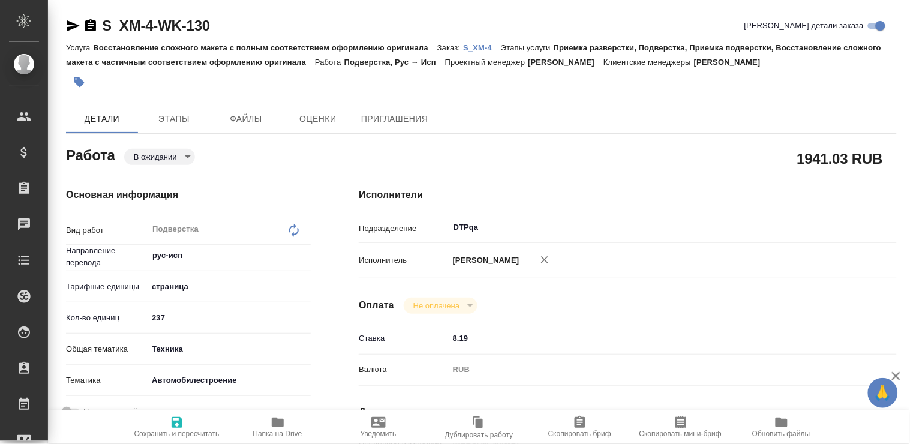
type textarea "x"
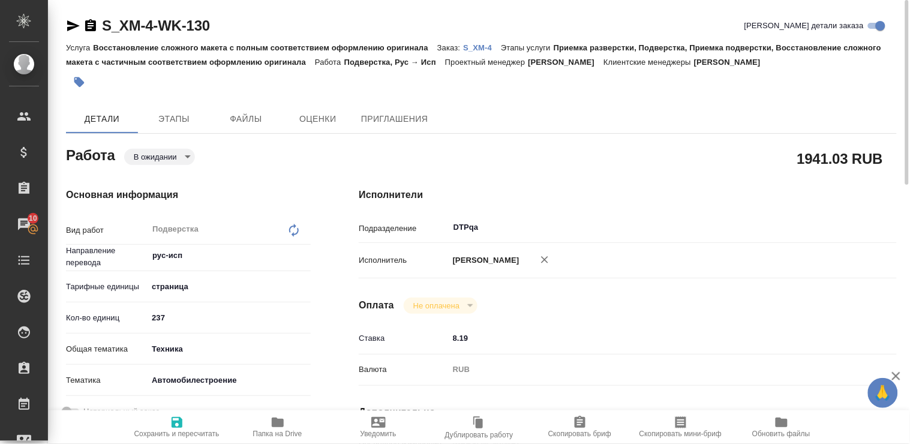
click at [70, 24] on icon "button" at bounding box center [73, 25] width 13 height 11
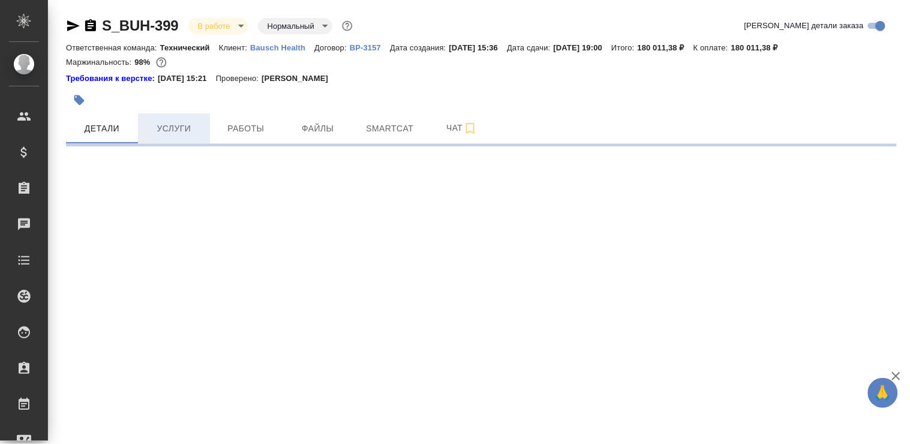
select select "RU"
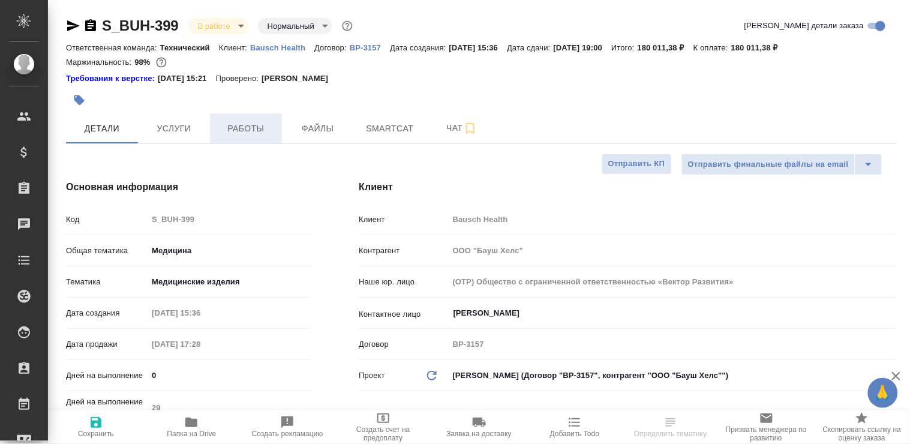
type textarea "x"
click at [234, 130] on span "Работы" at bounding box center [246, 128] width 58 height 15
type textarea "x"
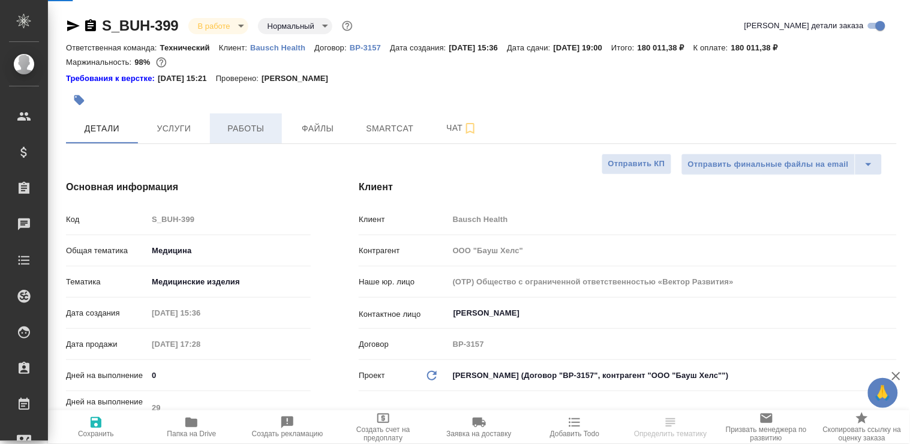
type textarea "x"
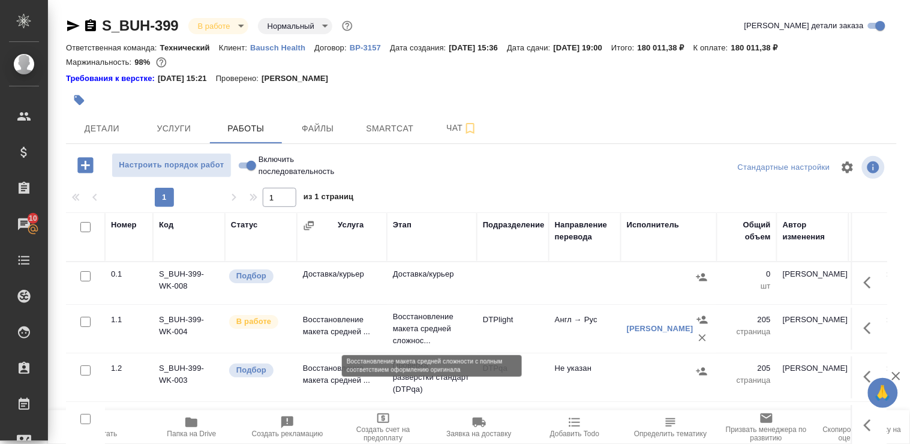
click at [418, 321] on p "Восстановление макета средней сложнос..." at bounding box center [432, 329] width 78 height 36
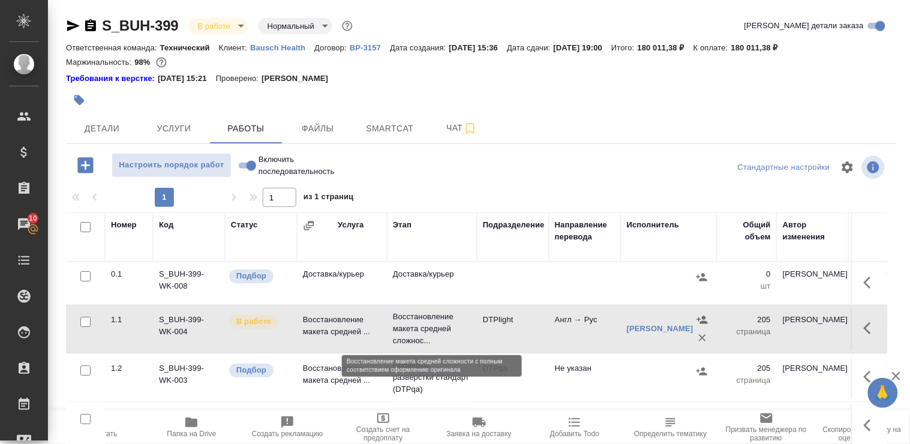
click at [418, 321] on p "Восстановление макета средней сложнос..." at bounding box center [432, 329] width 78 height 36
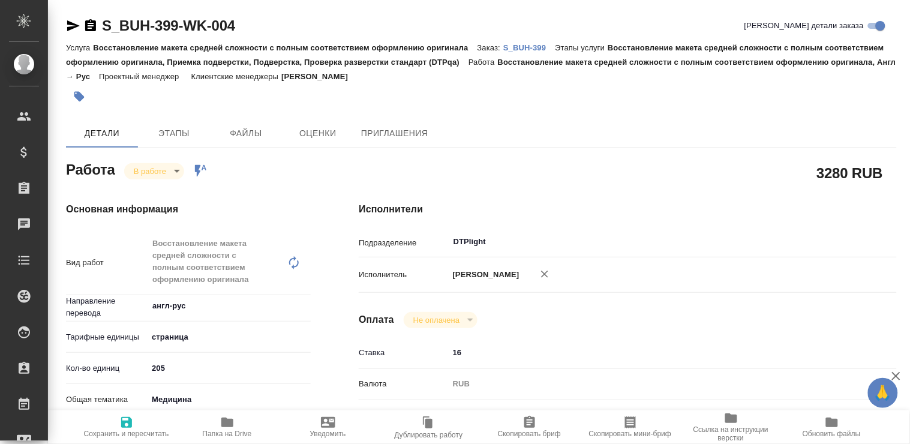
type textarea "x"
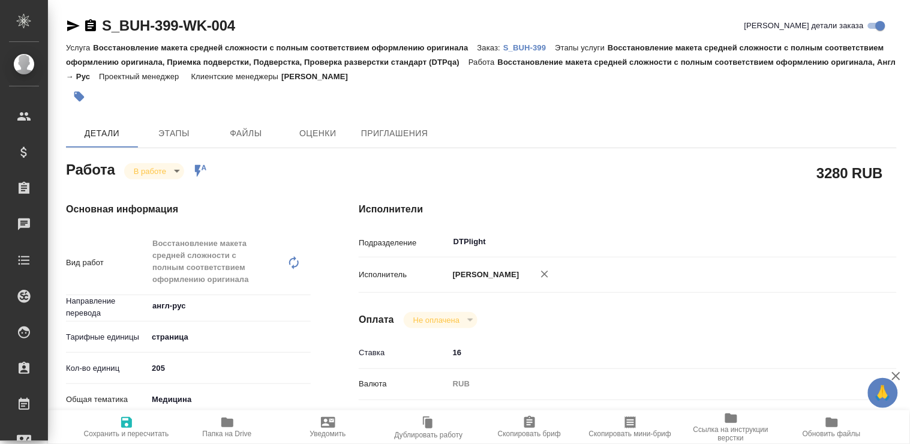
type textarea "x"
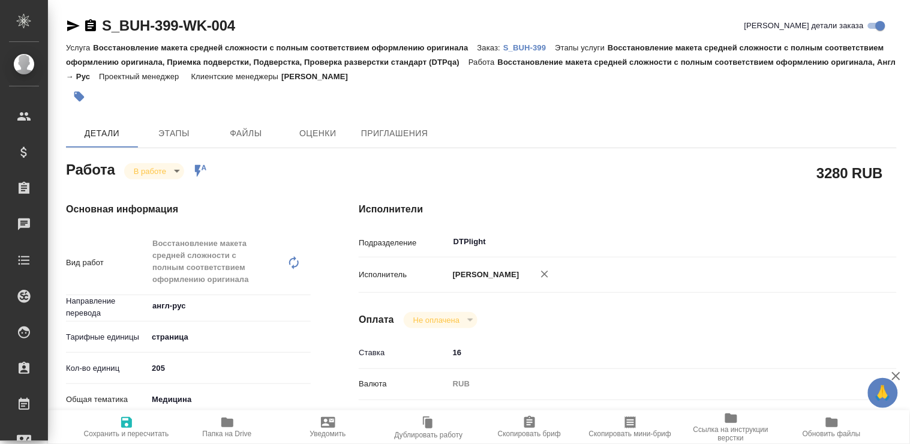
type textarea "x"
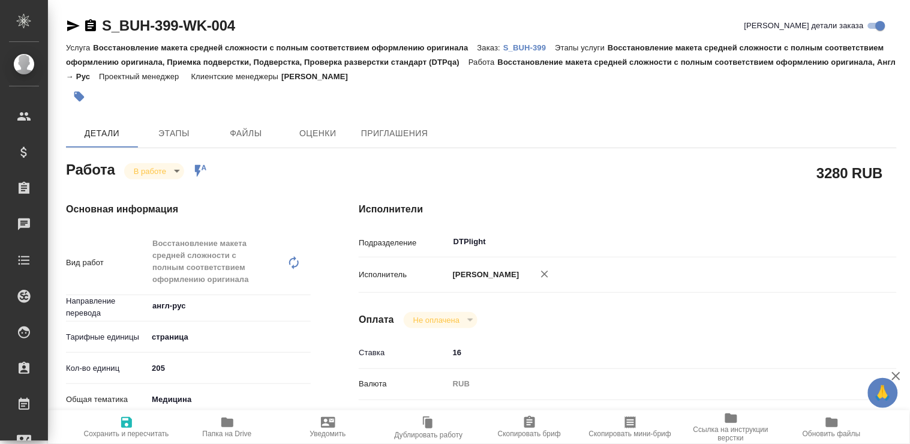
type textarea "x"
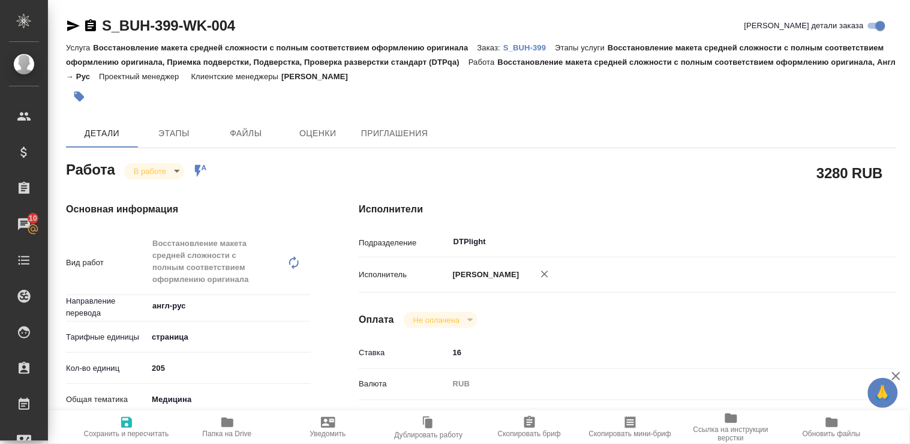
type textarea "x"
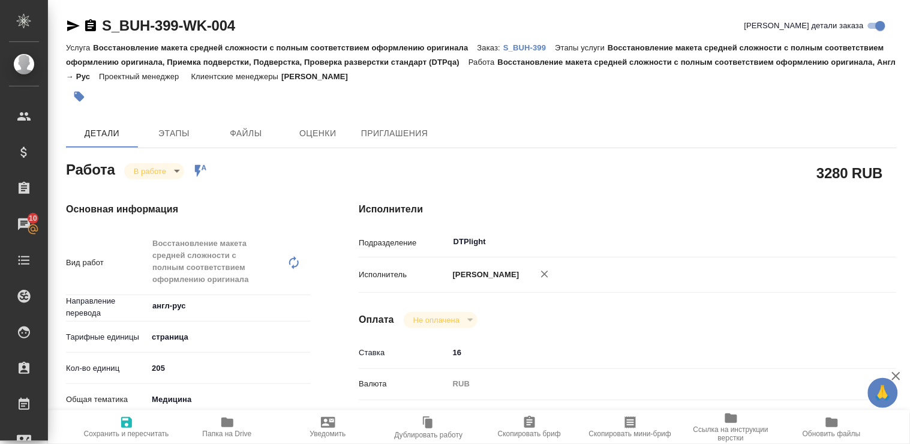
type textarea "x"
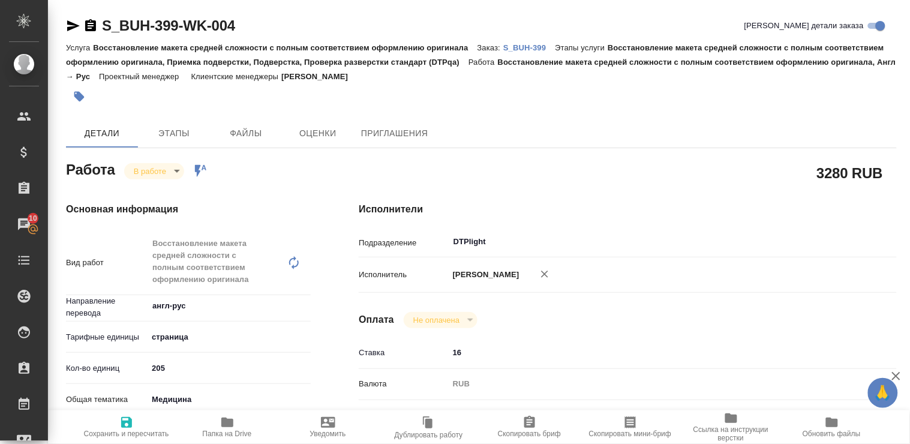
type textarea "x"
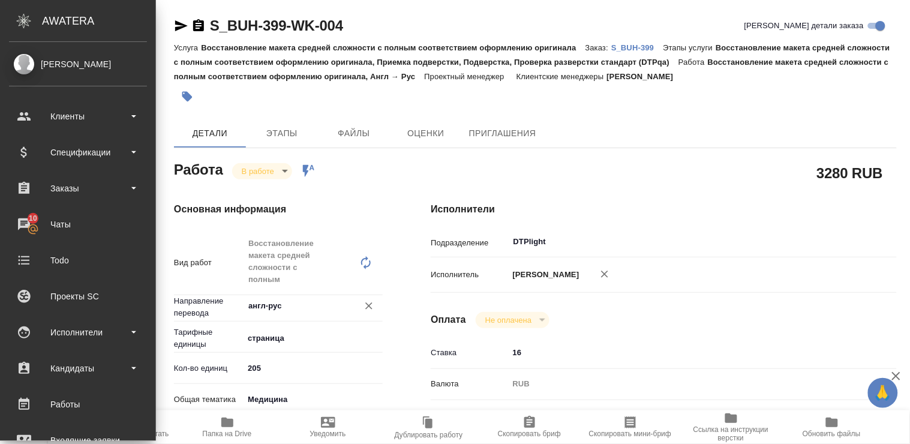
type textarea "x"
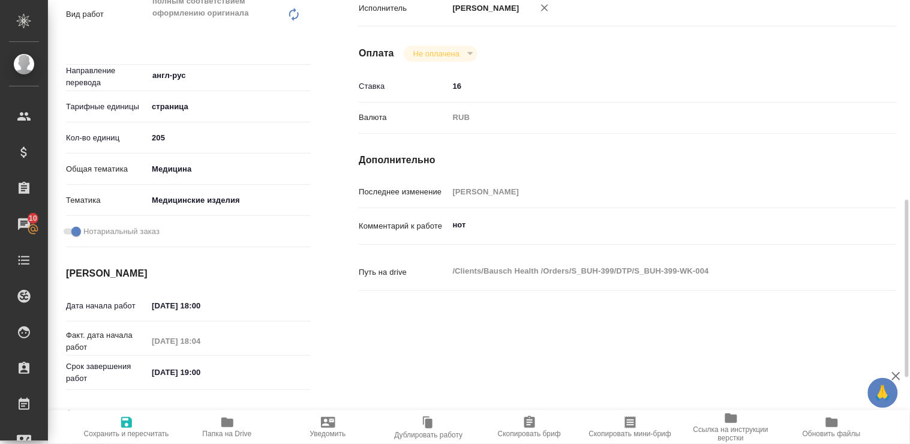
scroll to position [333, 0]
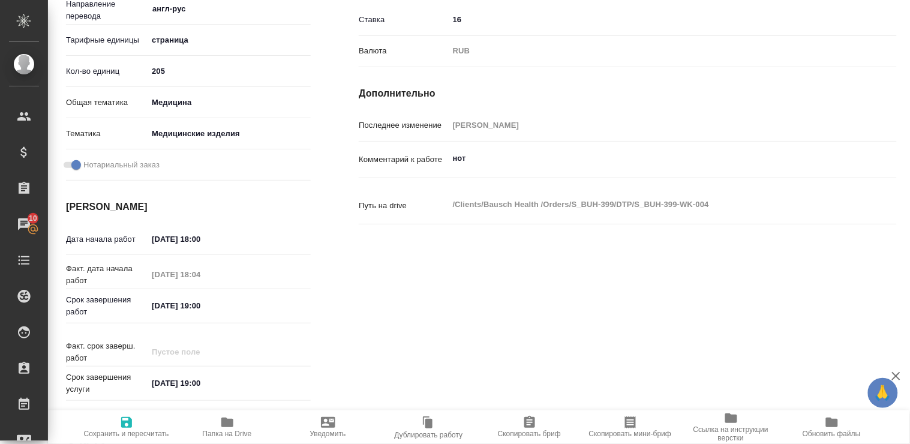
click at [227, 427] on icon "button" at bounding box center [227, 422] width 12 height 10
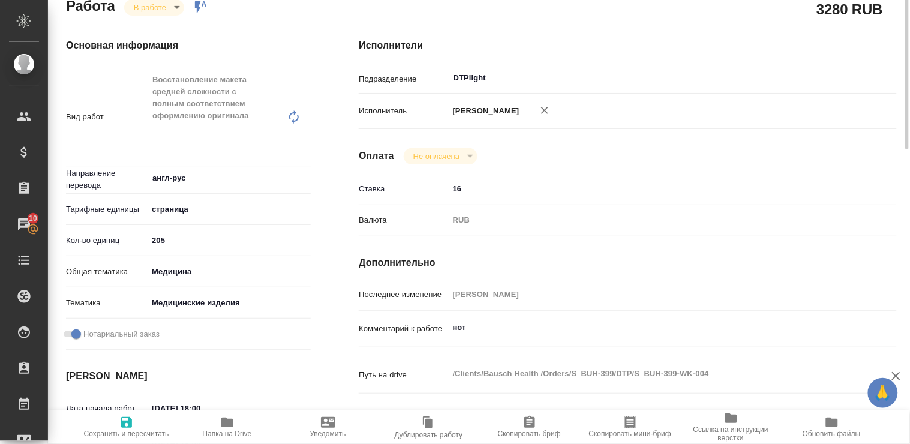
scroll to position [97, 0]
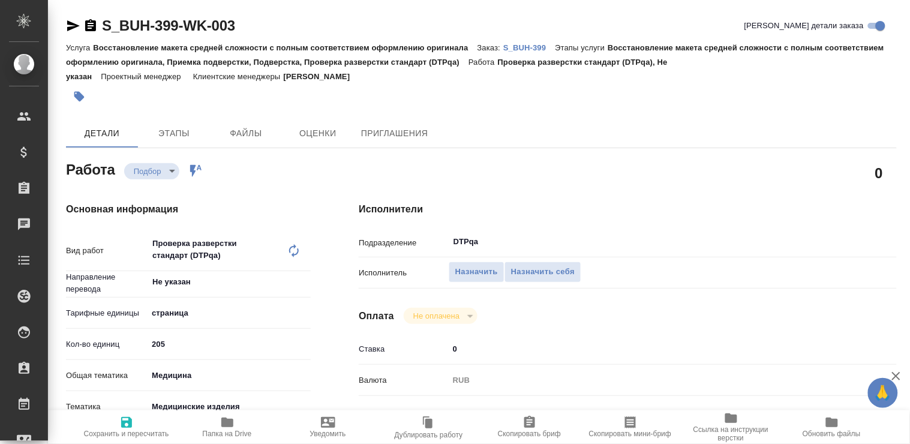
type textarea "x"
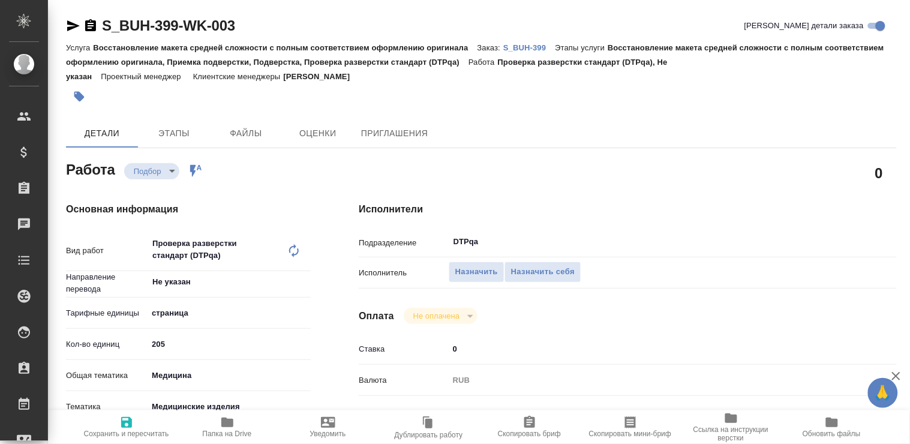
type textarea "x"
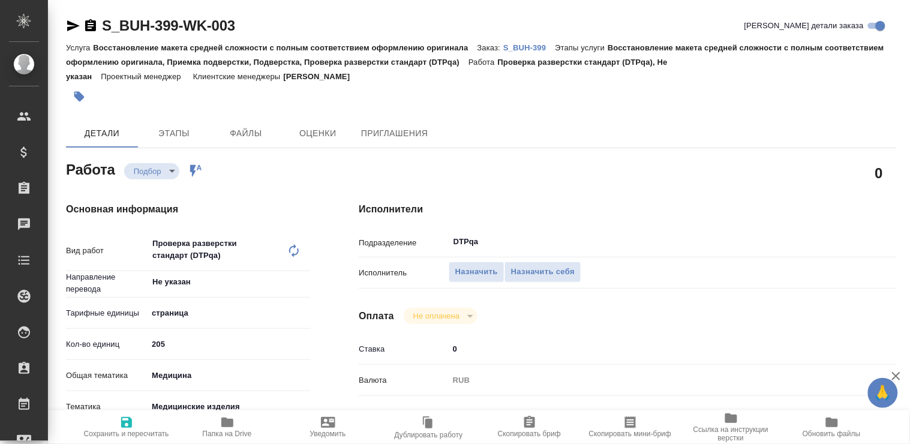
type textarea "x"
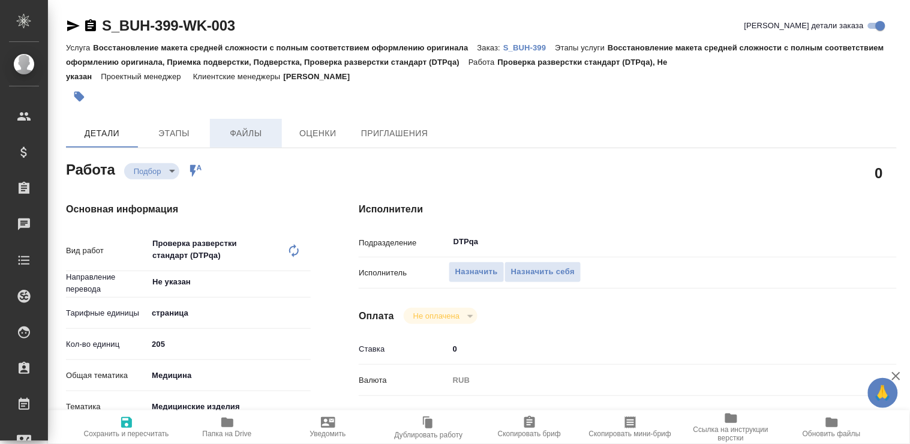
type textarea "x"
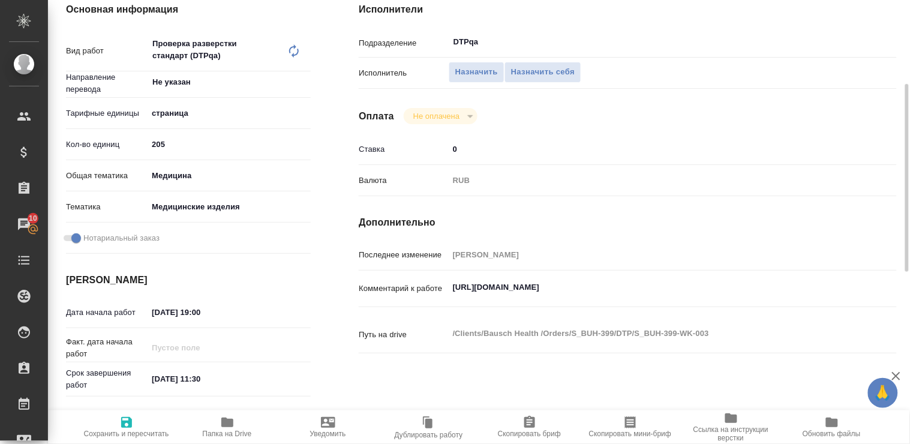
scroll to position [133, 0]
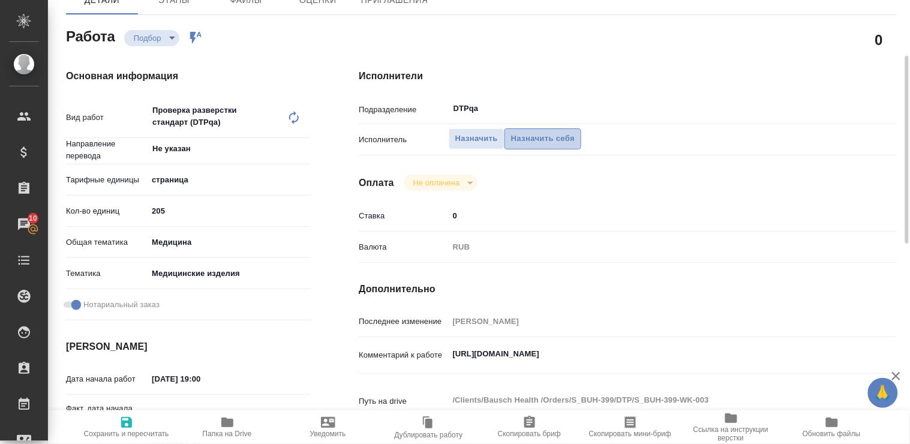
click at [547, 140] on span "Назначить себя" at bounding box center [543, 139] width 64 height 14
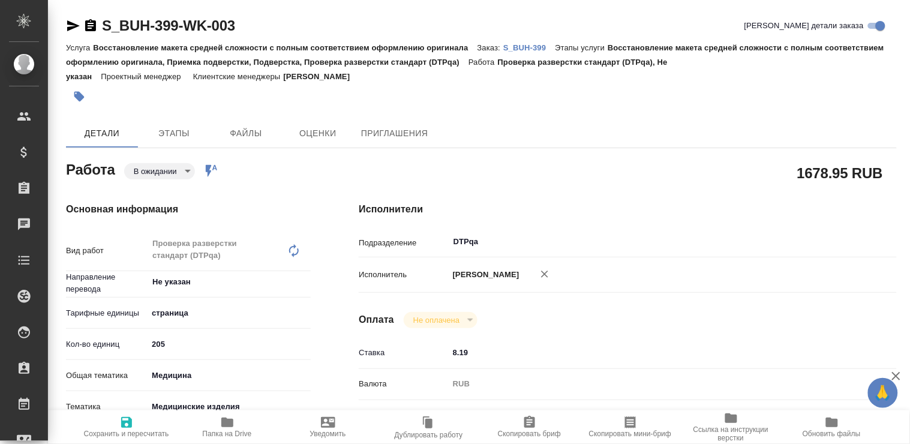
type textarea "x"
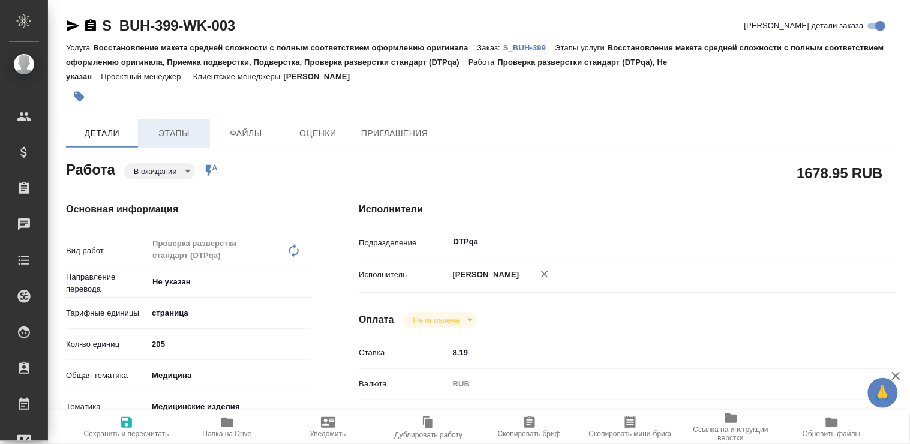
type textarea "x"
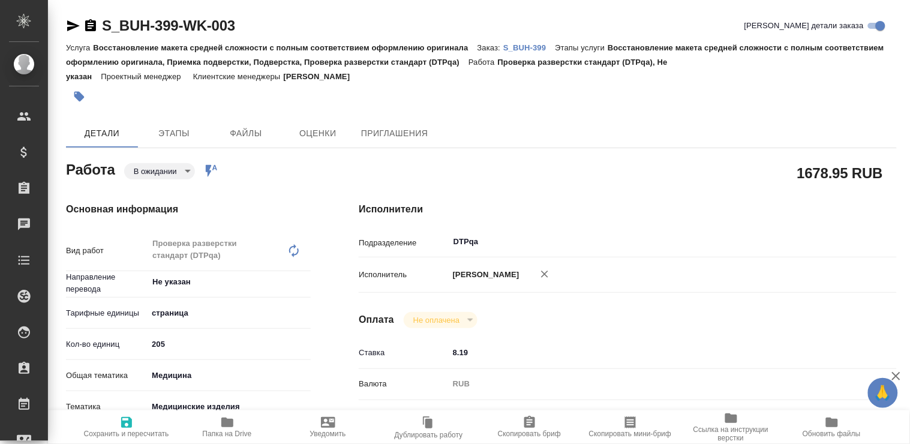
type textarea "x"
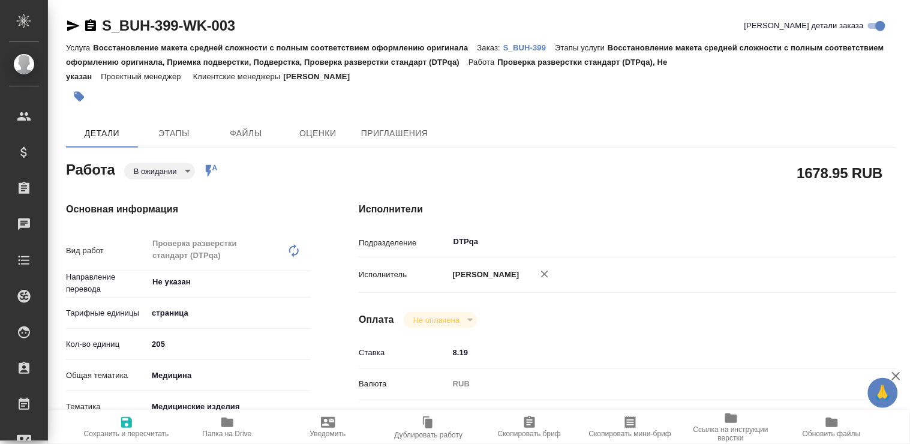
type textarea "x"
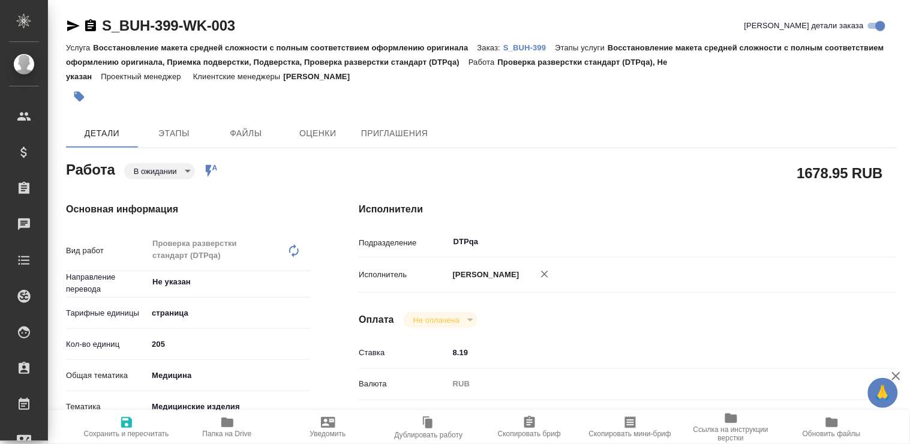
type textarea "x"
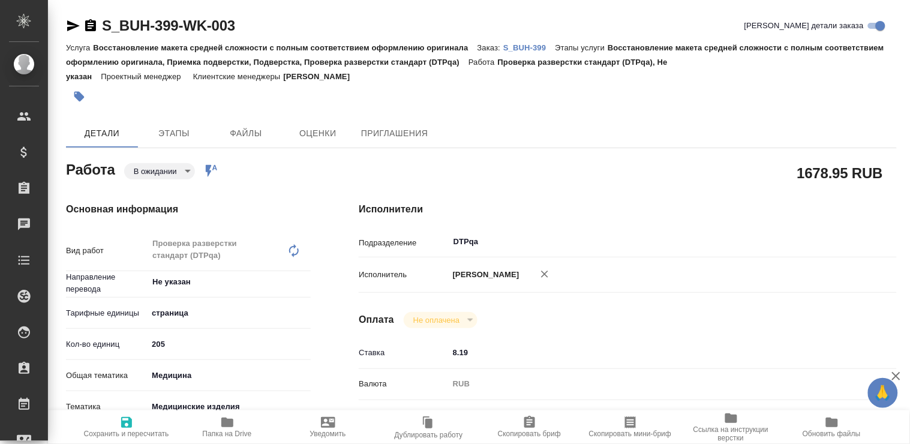
click at [127, 424] on icon "button" at bounding box center [126, 422] width 14 height 14
type textarea "x"
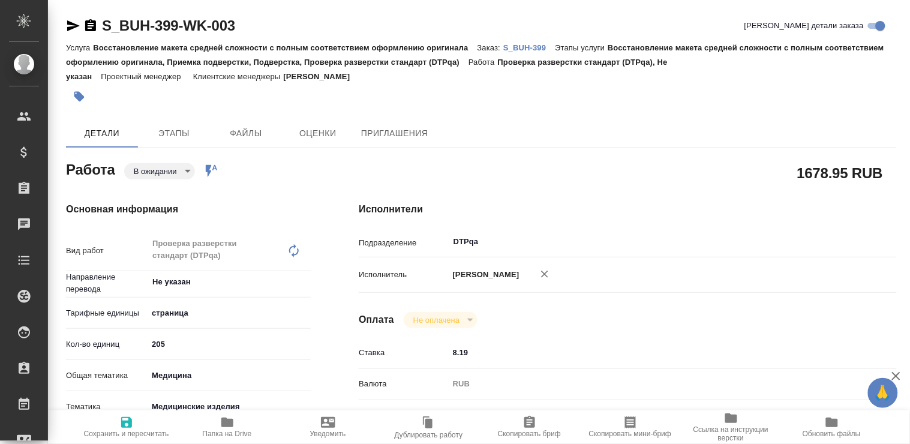
type textarea "x"
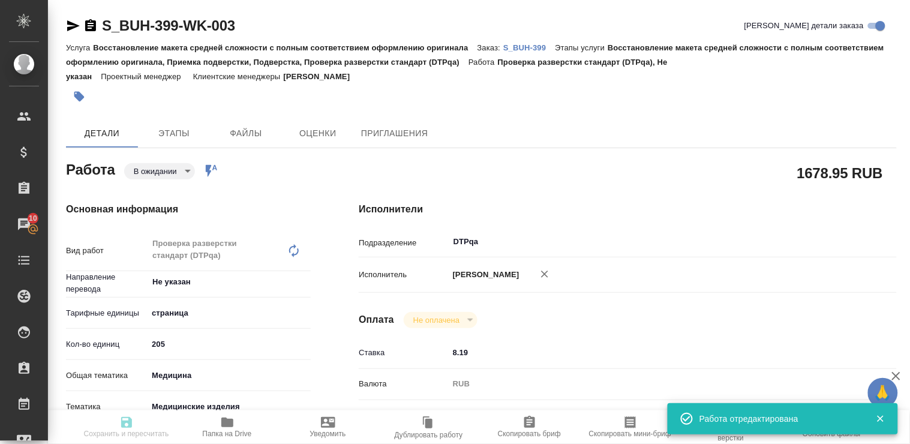
type textarea "x"
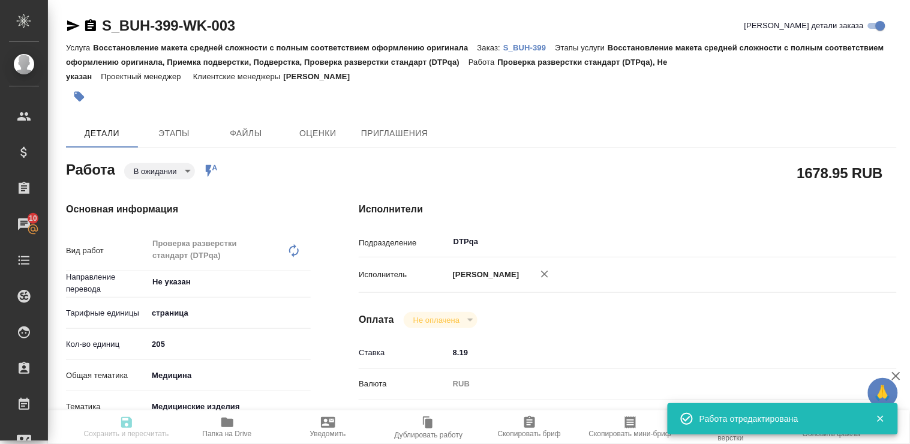
type input "pending"
type textarea "Проверка разверстки стандарт (DTPqa)"
type textarea "x"
type input "Не указан"
type input "5a8b1489cc6b4906c91bfdb2"
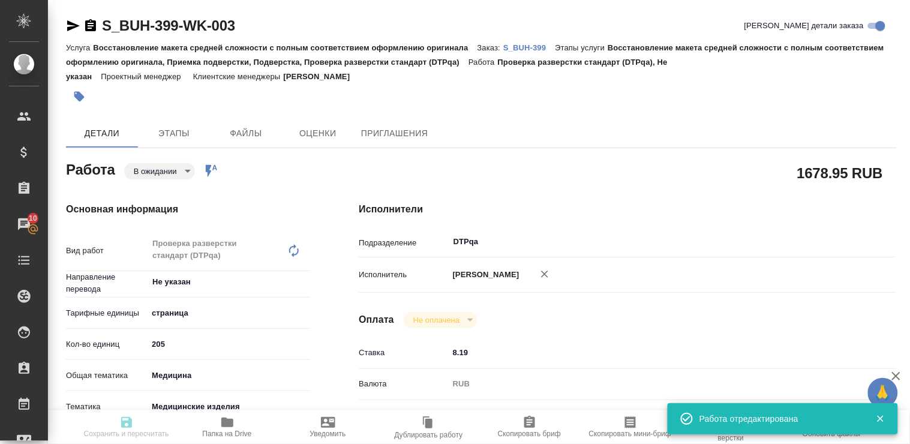
type input "205"
type input "med"
type input "5a8b8b956a9677013d343dd7"
checkbox input "true"
type input "03.10.2025 19:00"
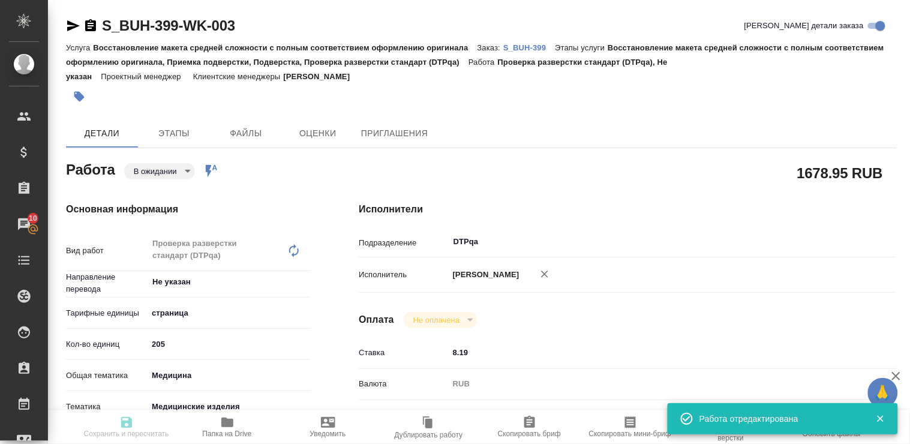
type input "06.10.2025 11:30"
type input "23.10.2025 19:00"
type input "DTPqa"
type input "notPayed"
type input "8.19"
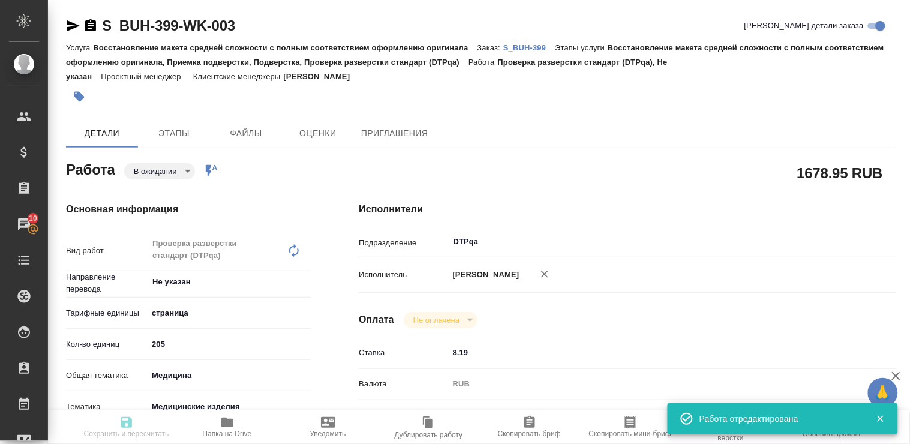
type input "RUB"
type input "[PERSON_NAME]"
type textarea "https://tera.awatera.com/Work/68dd0751d5c03ed4a020f5f7/"
type textarea "x"
type textarea "/Clients/Bausch Health /Orders/S_BUH-399/DTP/S_BUH-399-WK-003"
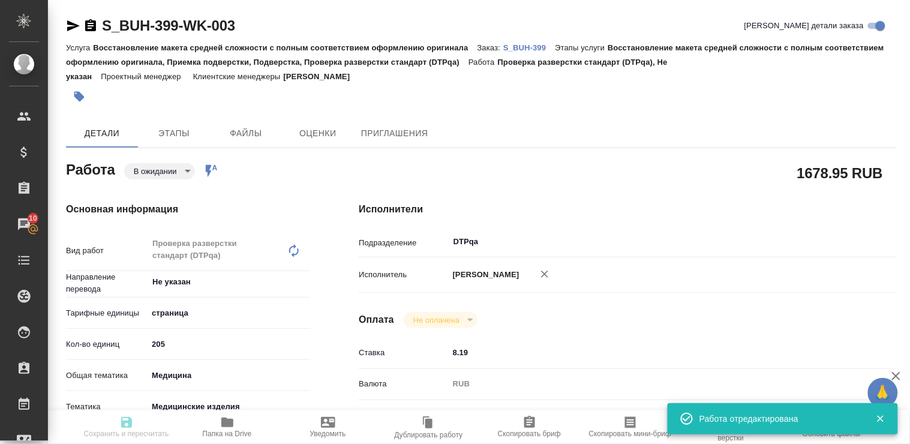
type textarea "x"
type input "S_BUH-399"
type input "Восстановление макета средней сложности с полным соответствием оформлению ориги…"
type input "Никифорова Валерия"
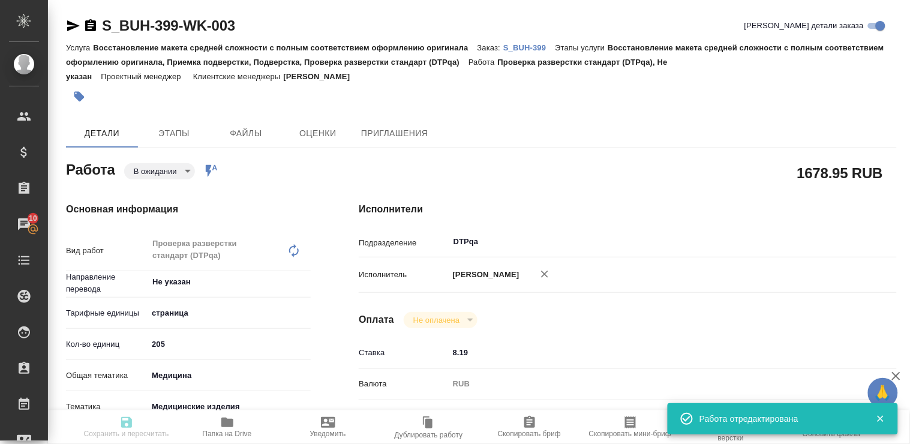
type input "[PERSON_NAME]"
type input "/Clients/Bausch Health /Orders/S_BUH-399"
type textarea "x"
type textarea "англ-рус под нзп"
type textarea "x"
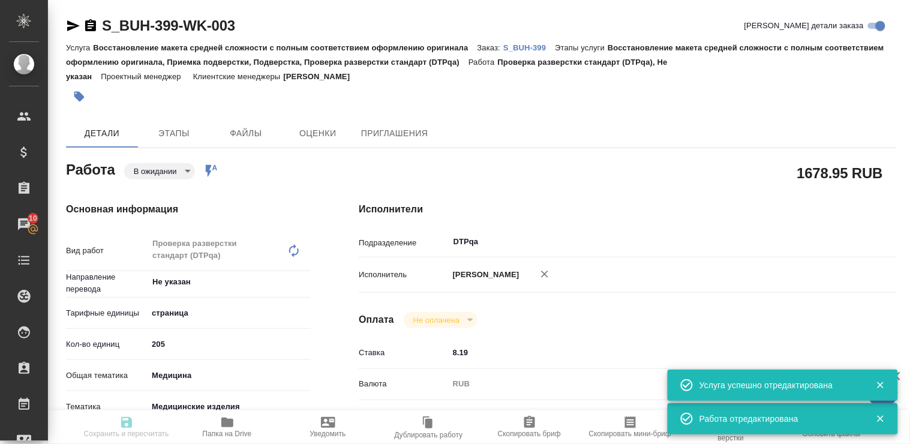
type textarea "x"
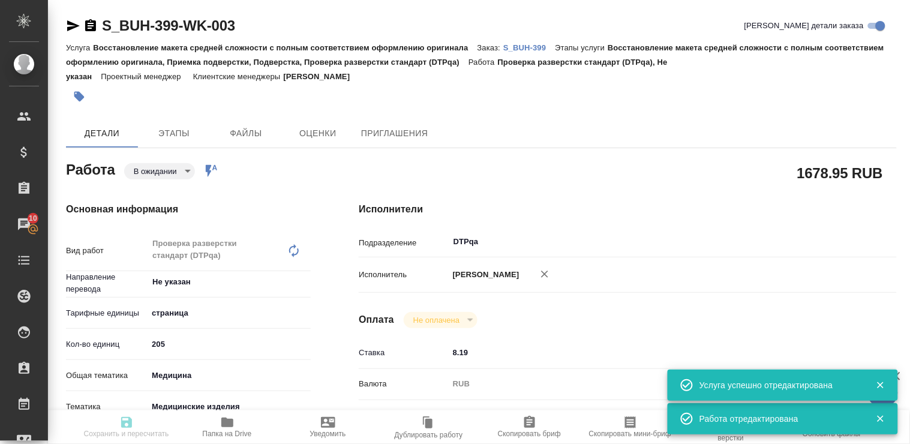
type textarea "x"
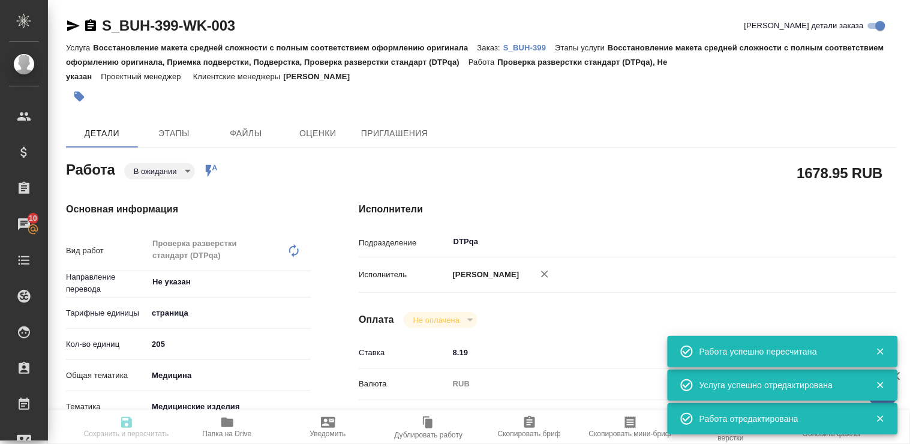
type input "pending"
type textarea "Проверка разверстки стандарт (DTPqa)"
type textarea "x"
type input "Не указан"
type input "5a8b1489cc6b4906c91bfdb2"
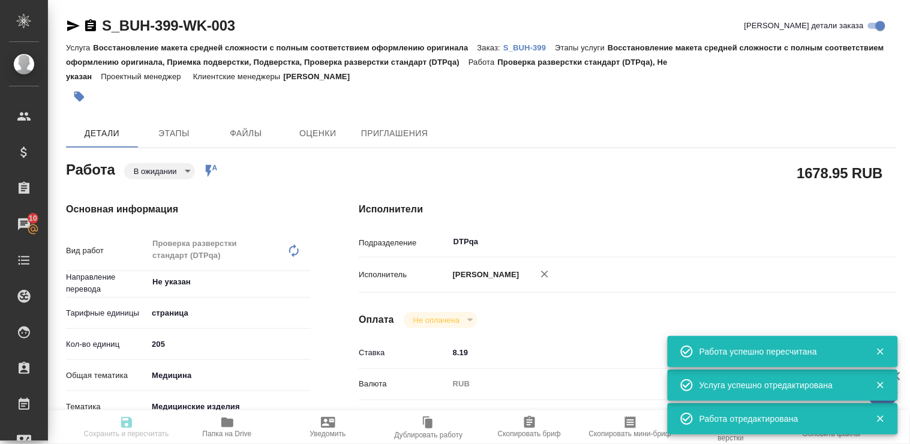
type input "205"
type input "med"
type input "5a8b8b956a9677013d343dd7"
checkbox input "true"
type input "03.10.2025 19:00"
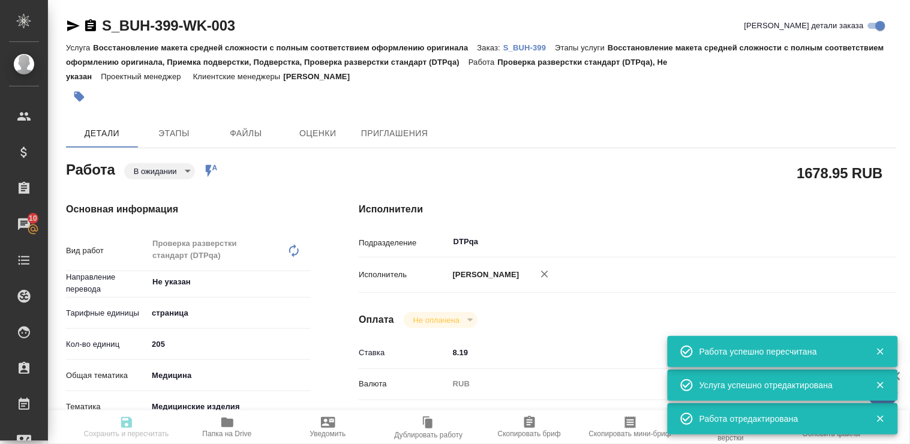
type input "06.10.2025 11:30"
type input "23.10.2025 19:00"
type input "DTPqa"
type input "notPayed"
type input "8.19"
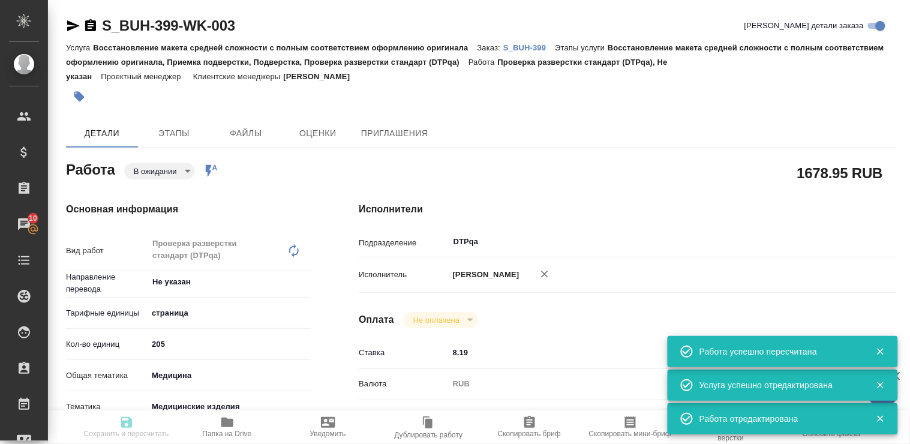
type input "RUB"
type input "[PERSON_NAME]"
type textarea "https://tera.awatera.com/Work/68dd0751d5c03ed4a020f5f7/"
type textarea "x"
type textarea "/Clients/Bausch Health /Orders/S_BUH-399/DTP/S_BUH-399-WK-003"
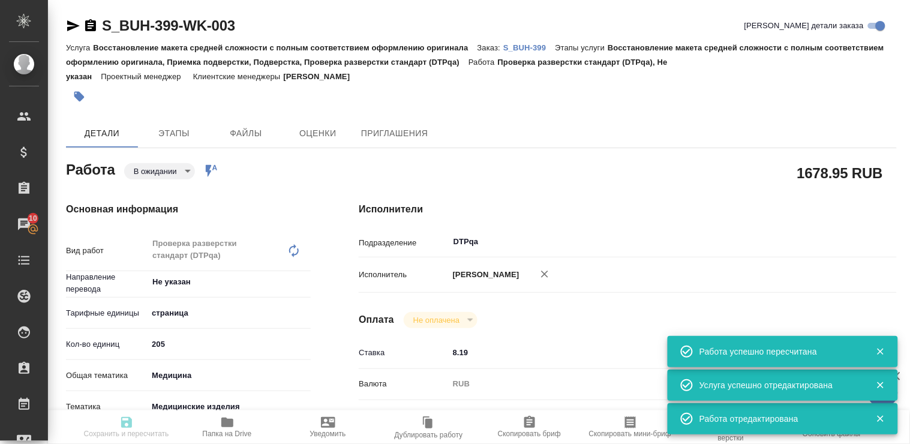
type textarea "x"
type input "S_BUH-399"
type input "Восстановление макета средней сложности с полным соответствием оформлению ориги…"
type input "Никифорова Валерия"
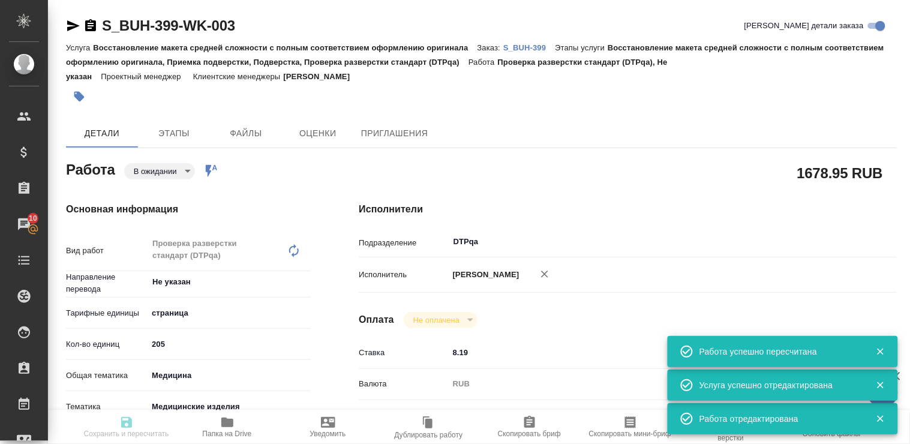
type input "[PERSON_NAME]"
type input "/Clients/Bausch Health /Orders/S_BUH-399"
type textarea "x"
type textarea "англ-рус под нзп"
type textarea "x"
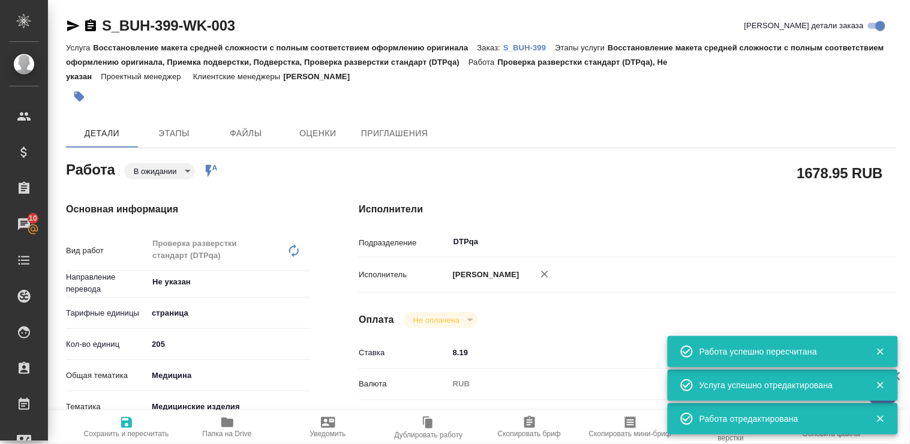
type textarea "x"
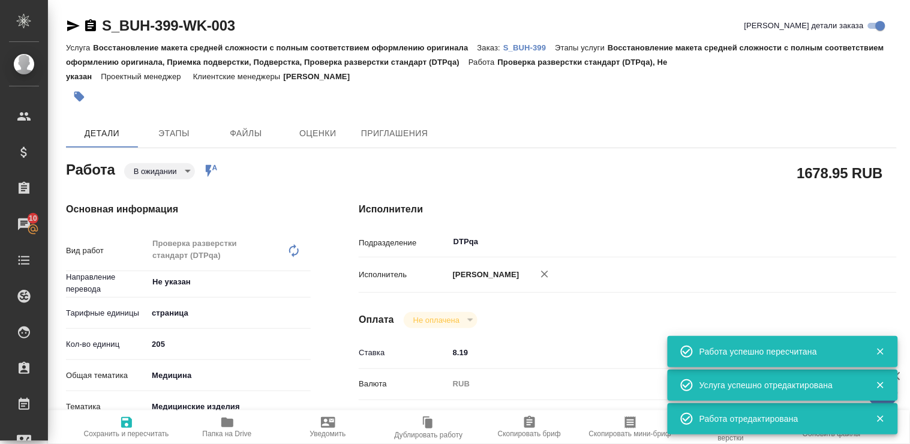
type textarea "x"
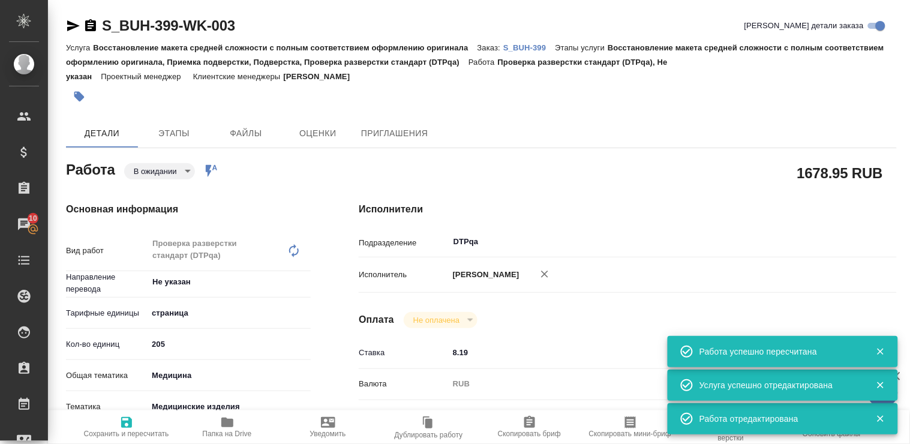
type textarea "x"
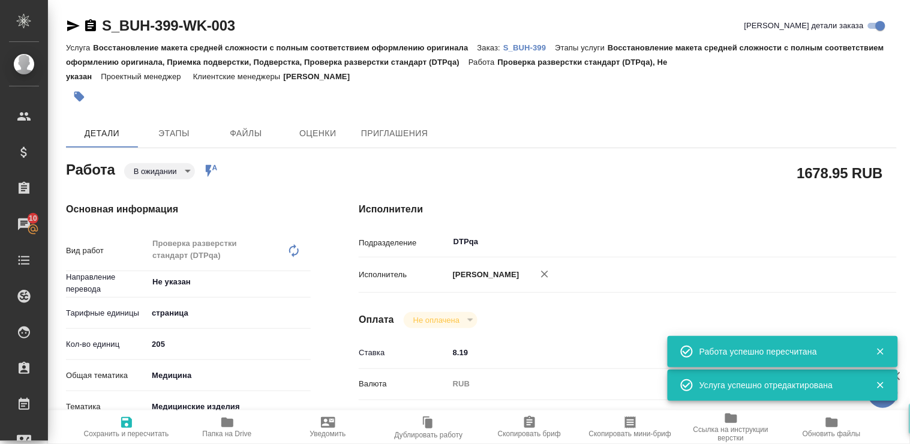
type textarea "x"
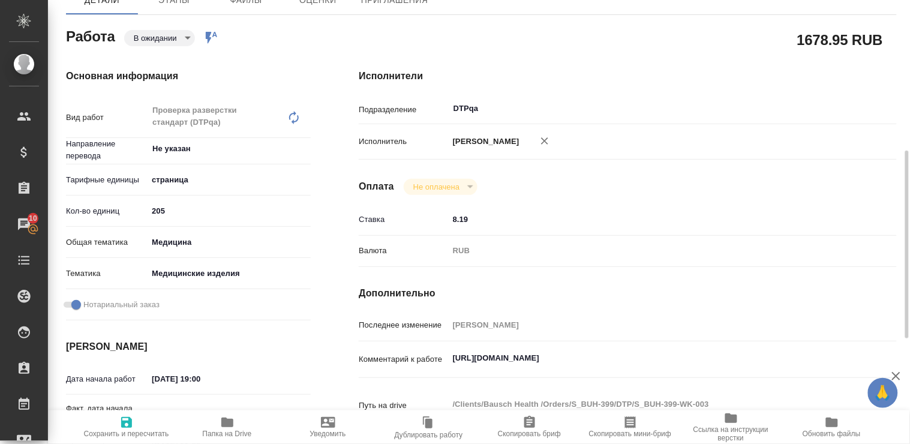
scroll to position [200, 0]
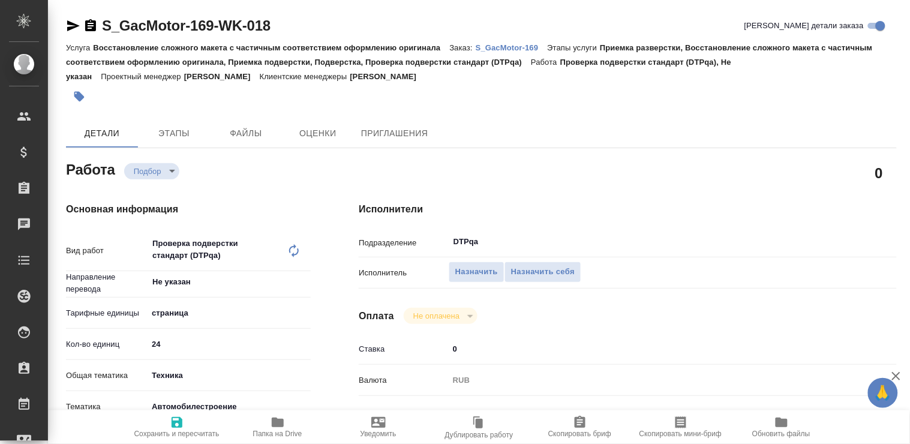
type textarea "x"
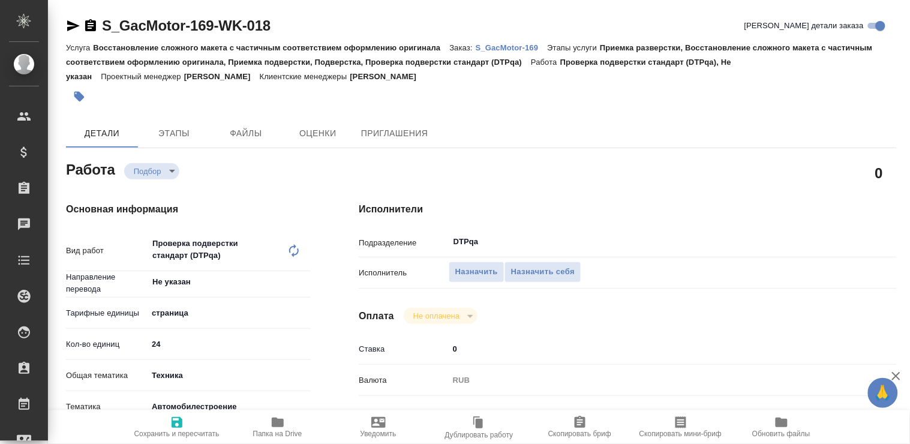
type textarea "x"
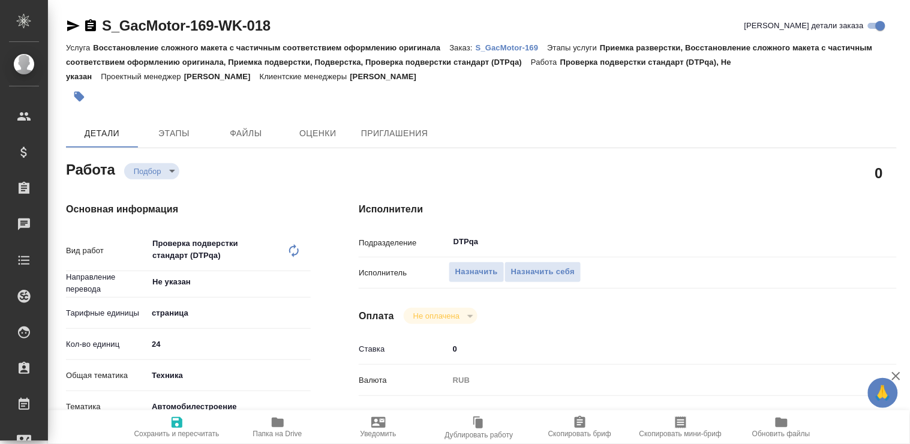
type textarea "x"
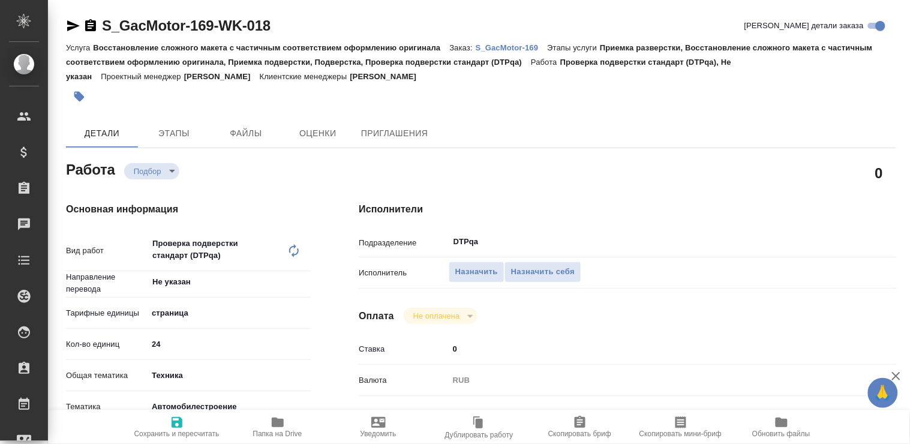
type textarea "x"
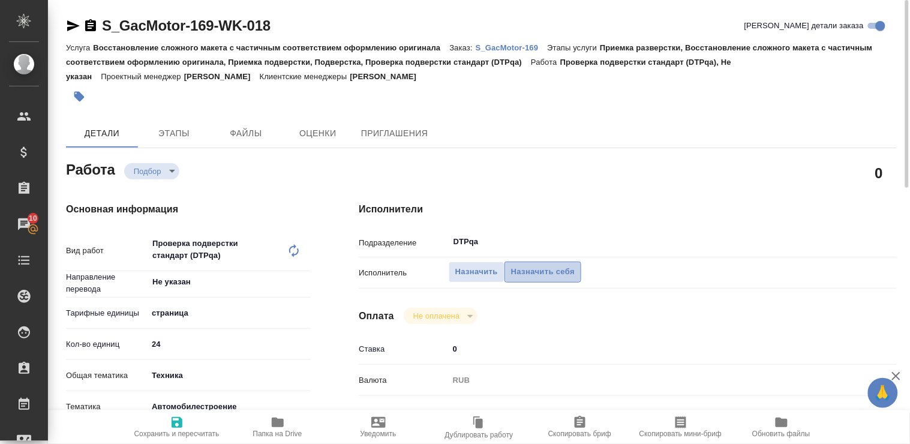
click at [559, 270] on span "Назначить себя" at bounding box center [543, 272] width 64 height 14
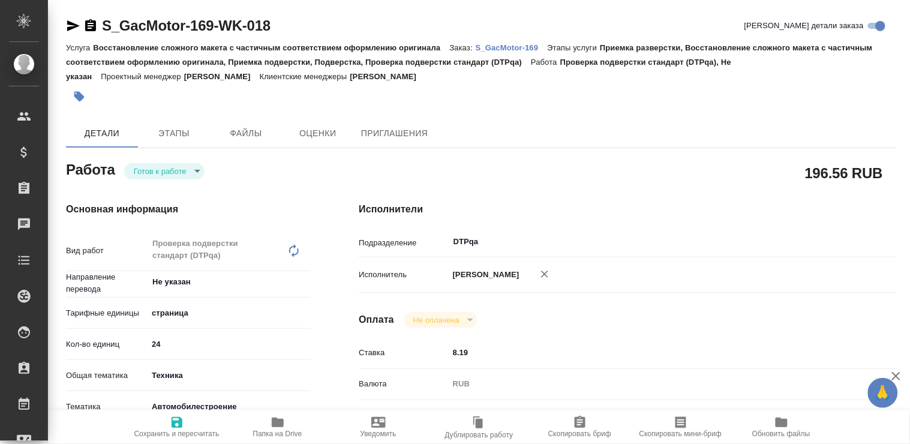
type textarea "x"
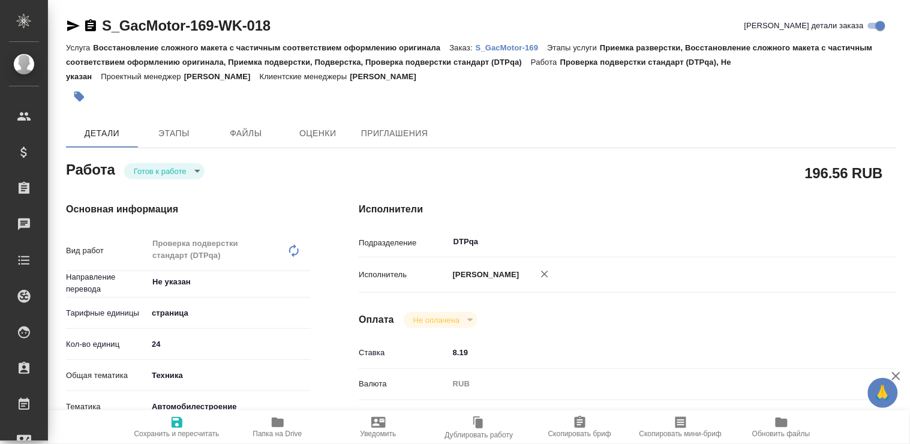
type textarea "x"
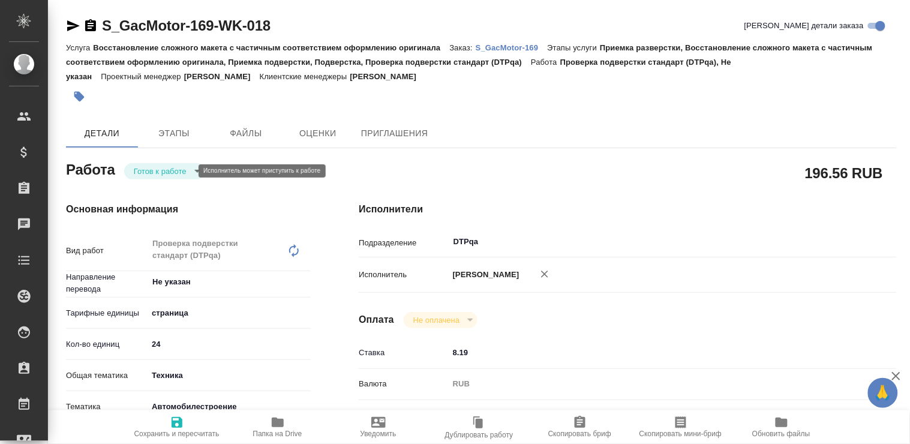
click at [180, 168] on body "🙏 .cls-1 fill:#fff; AWATERA [PERSON_NAME] Спецификации Заказы Чаты Todo Проекты…" at bounding box center [455, 222] width 910 height 444
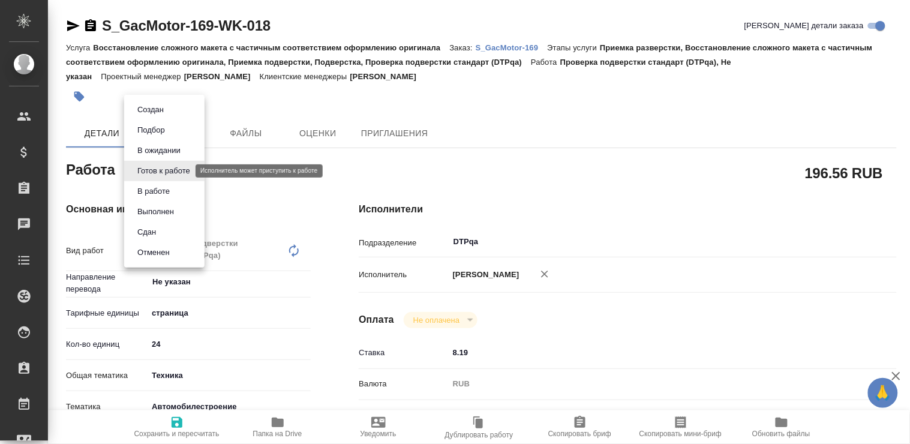
type textarea "x"
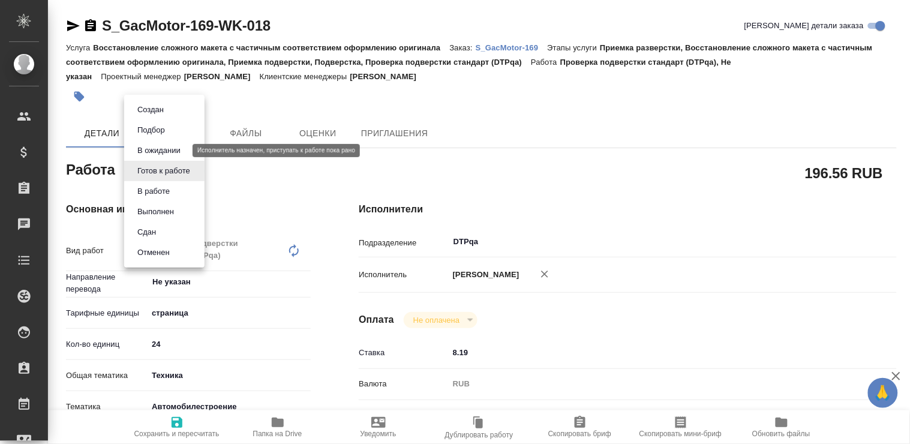
click at [173, 152] on button "В ожидании" at bounding box center [159, 150] width 50 height 13
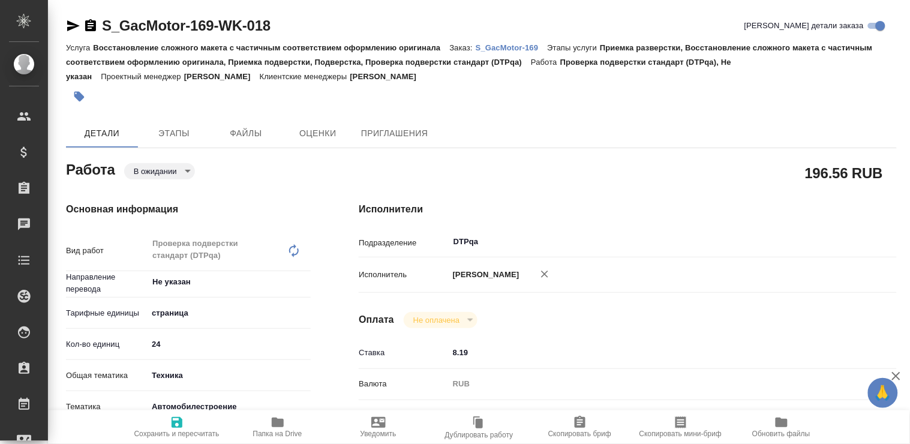
type textarea "x"
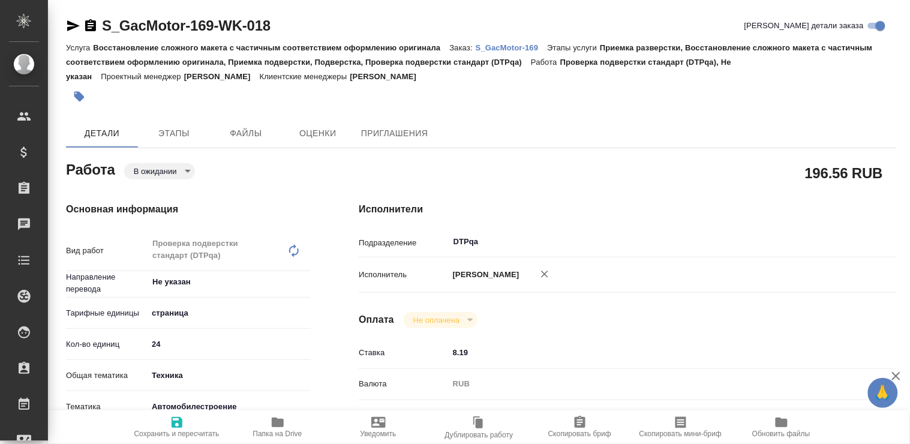
type textarea "x"
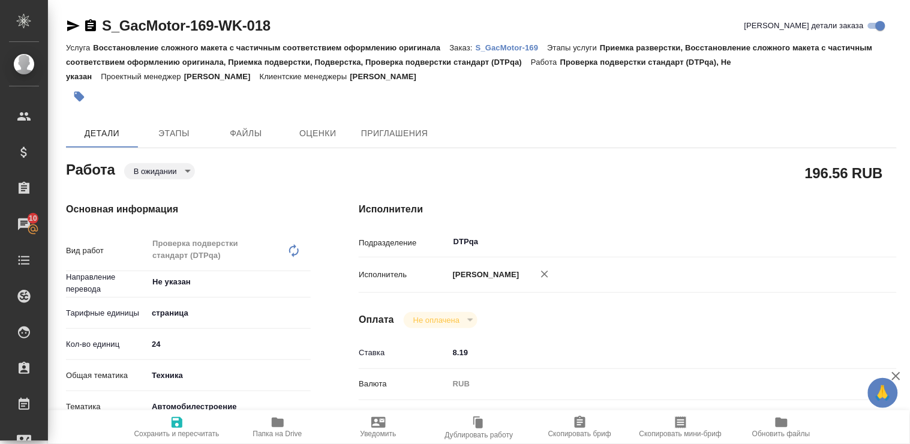
type textarea "x"
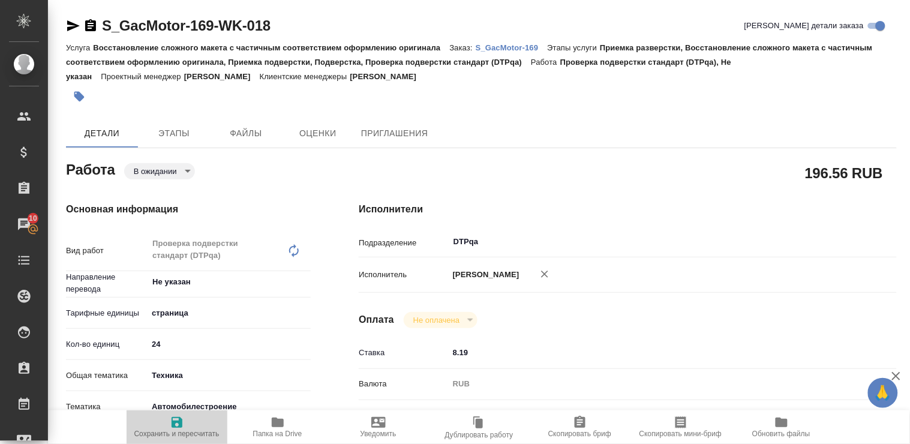
click at [176, 426] on icon "button" at bounding box center [177, 422] width 14 height 14
type textarea "x"
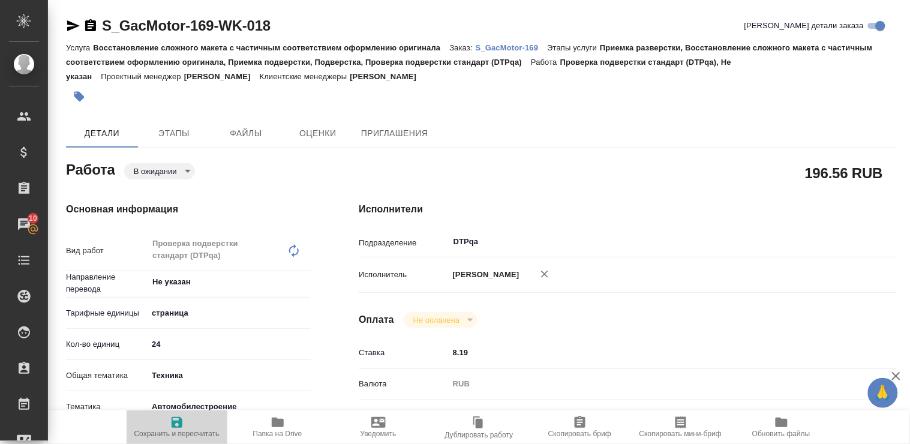
type textarea "x"
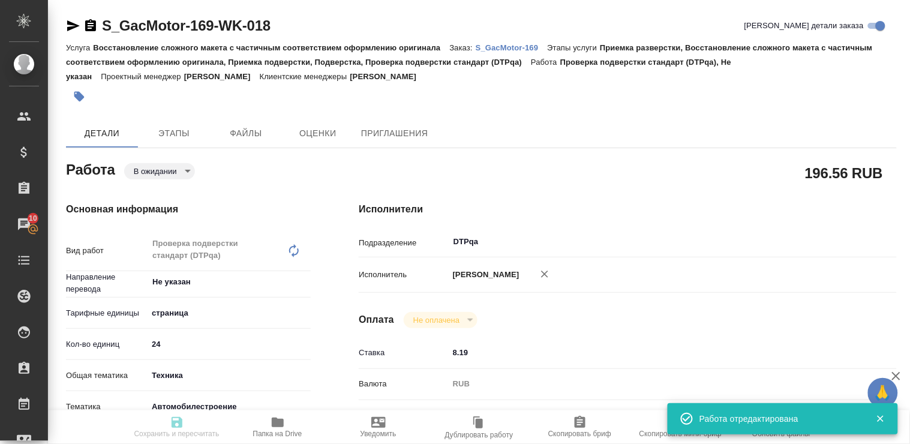
type textarea "x"
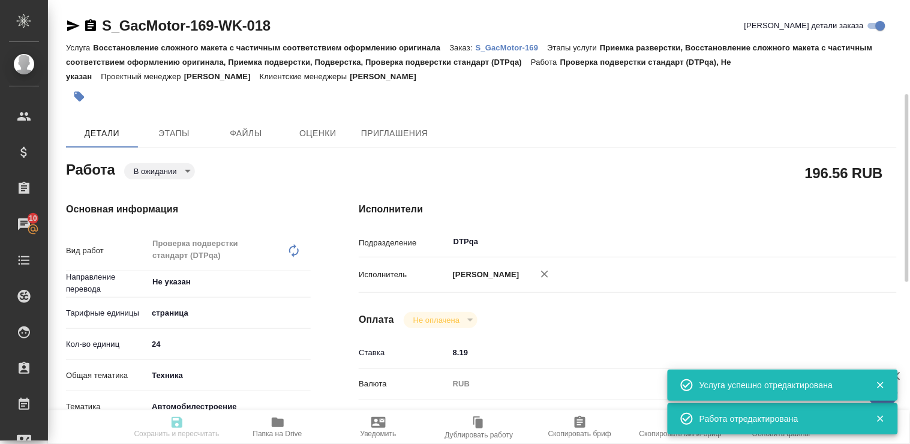
type input "pending"
type textarea "Проверка подверстки стандарт (DTPqa)"
type textarea "x"
type input "Не указан"
type input "5a8b1489cc6b4906c91bfdb2"
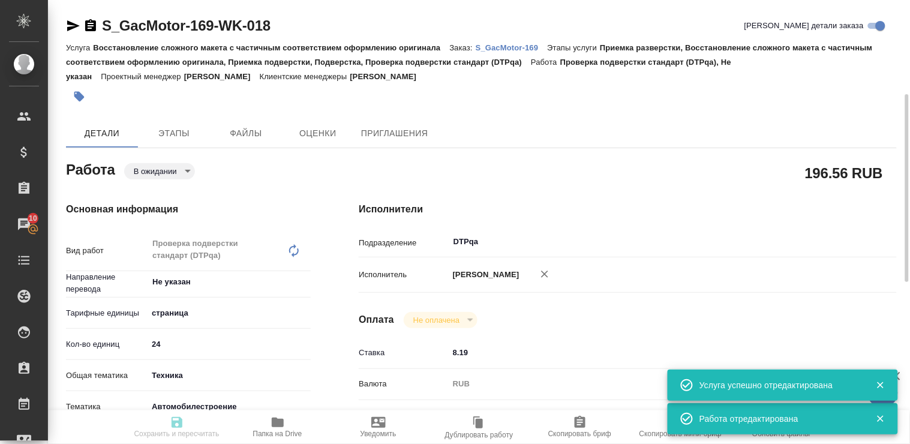
type input "24"
type input "tech"
type input "5f647204b73bc97568ca66a7"
type input "[DATE] 16:00"
type input "[DATE] 18:00"
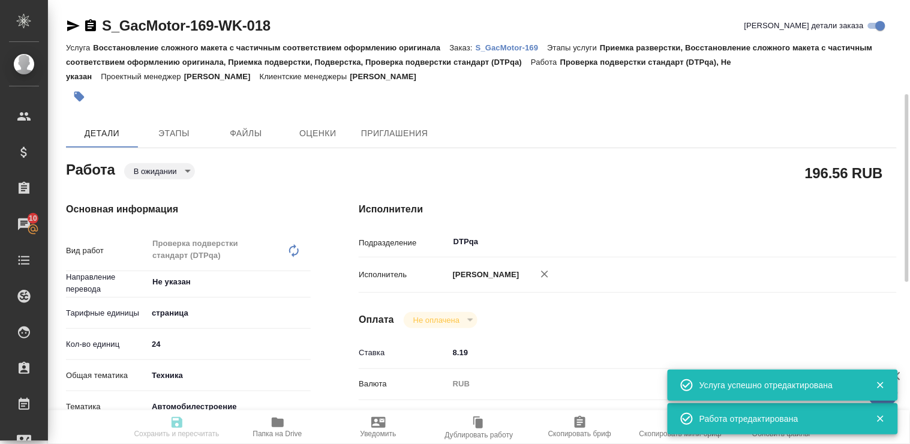
type input "[DATE] 12:00"
type input "DTPqa"
type input "notPayed"
type input "8.19"
type input "RUB"
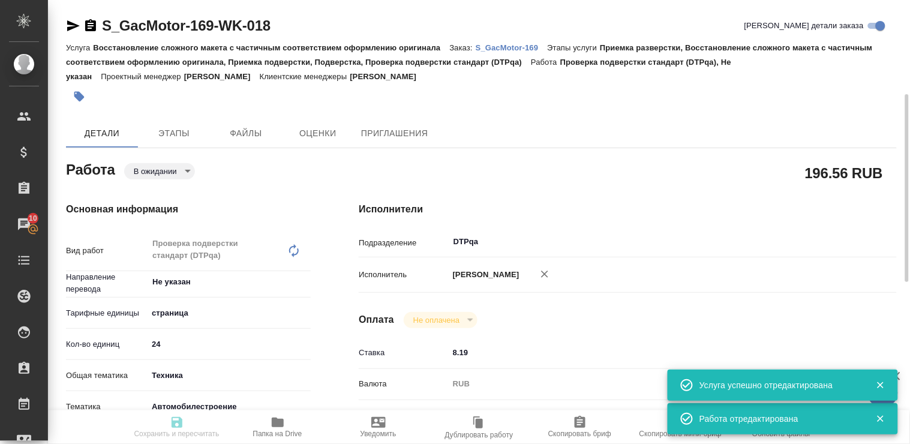
type input "[PERSON_NAME]"
type textarea "[URL][DOMAIN_NAME]"
type textarea "x"
type textarea "/Clients/GacMotor/Orders/S_GacMotor-169/DTP/S_GacMotor-169-WK-018"
type textarea "x"
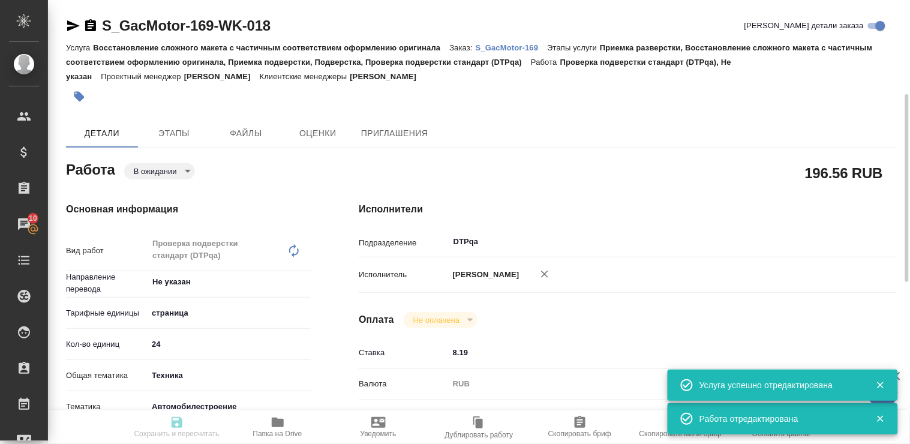
type input "S_GacMotor-169"
type input "Восстановление сложного макета с частичным соответствием оформлению оригинала"
type input "Приемка разверстки, Восстановление сложного макета с частичным соответствием оф…"
type input "[PERSON_NAME]"
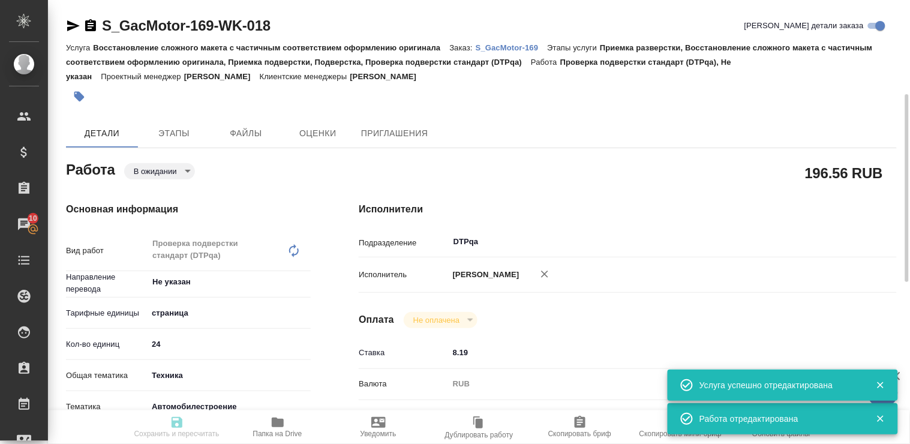
type input "/Clients/GacMotor/Orders/S_GacMotor-169"
type textarea "x"
type textarea "при дубляже англ/кит переводим с кит для ПМ: названия листов в экселе переводим…"
type textarea "x"
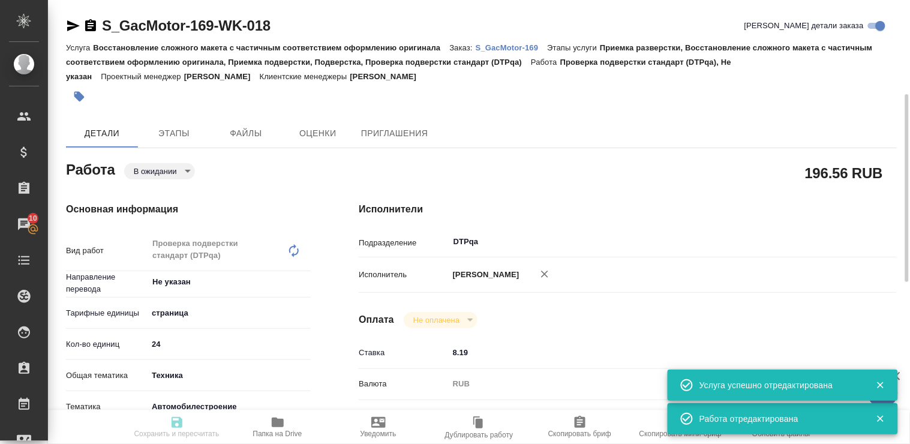
type textarea "x"
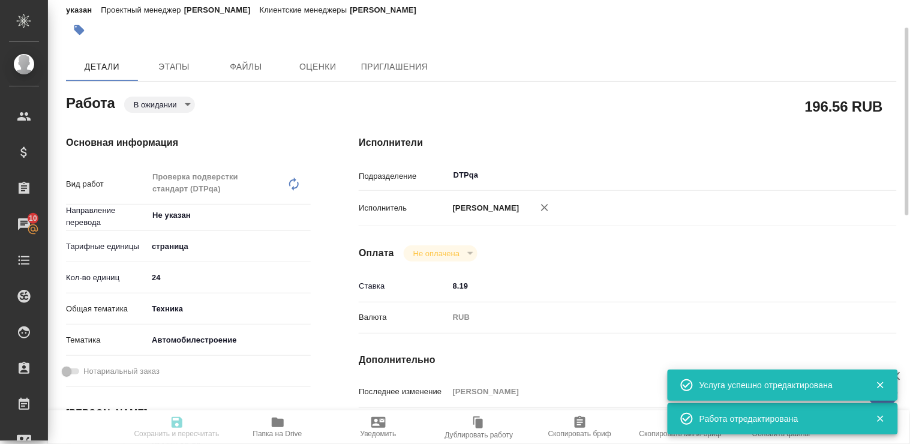
type textarea "x"
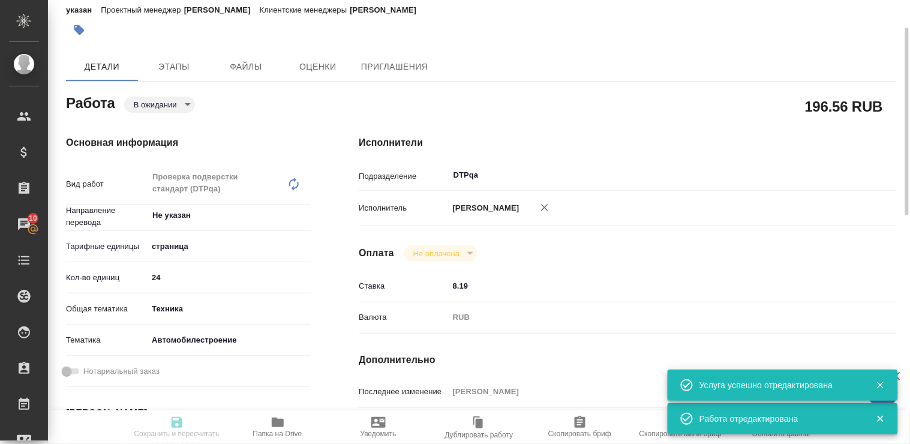
type textarea "x"
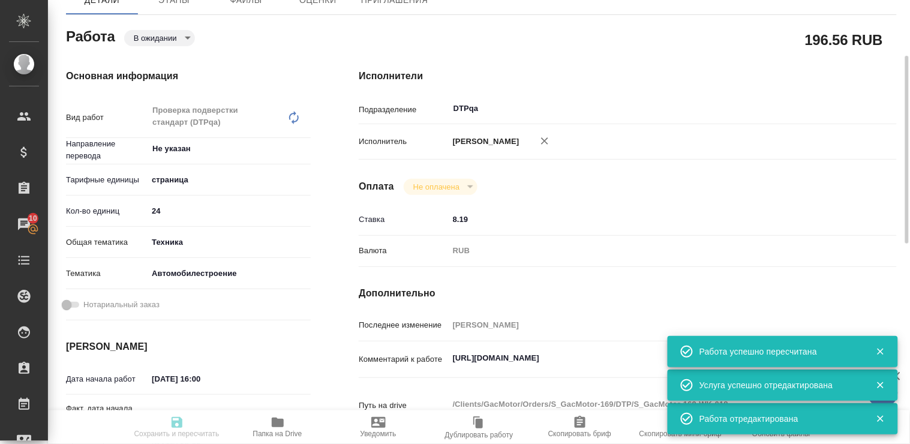
type input "pending"
type textarea "Проверка подверстки стандарт (DTPqa)"
type textarea "x"
type input "Не указан"
type input "5a8b1489cc6b4906c91bfdb2"
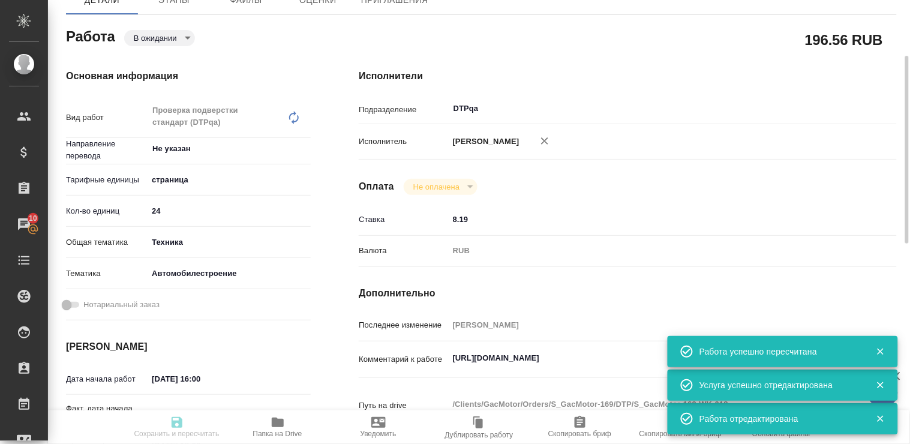
type input "24"
type input "tech"
type input "5f647204b73bc97568ca66a7"
type input "[DATE] 16:00"
type input "[DATE] 18:00"
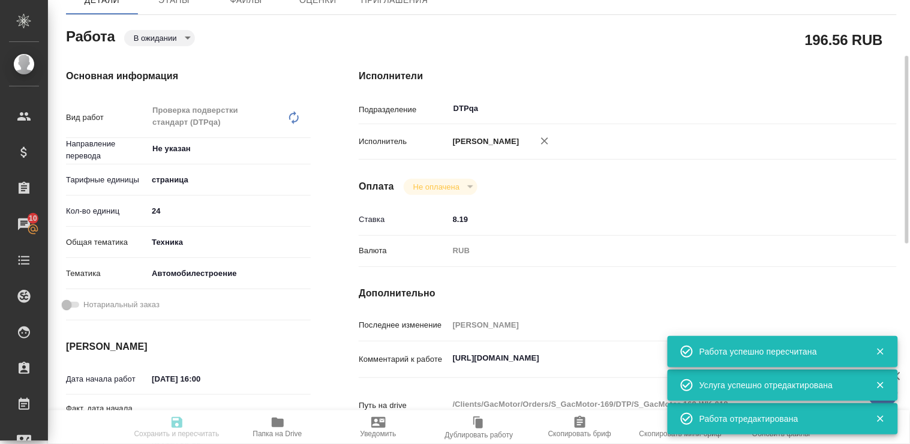
type input "[DATE] 12:00"
type input "DTPqa"
type input "notPayed"
type input "8.19"
type input "RUB"
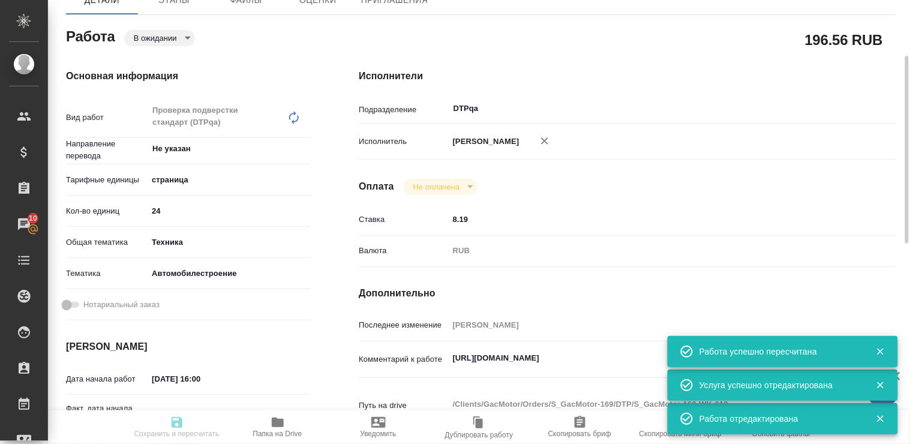
type input "[PERSON_NAME]"
type textarea "[URL][DOMAIN_NAME]"
type textarea "x"
type textarea "/Clients/GacMotor/Orders/S_GacMotor-169/DTP/S_GacMotor-169-WK-018"
type textarea "x"
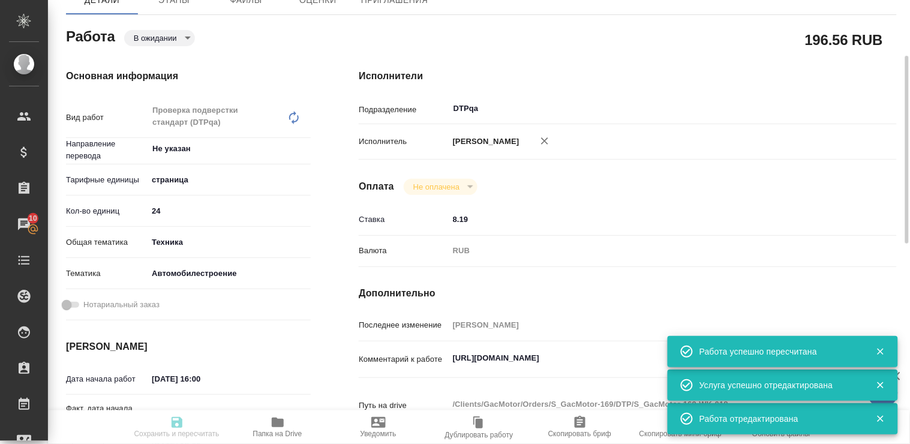
type input "S_GacMotor-169"
type input "Восстановление сложного макета с частичным соответствием оформлению оригинала"
type input "Приемка разверстки, Восстановление сложного макета с частичным соответствием оф…"
type input "[PERSON_NAME]"
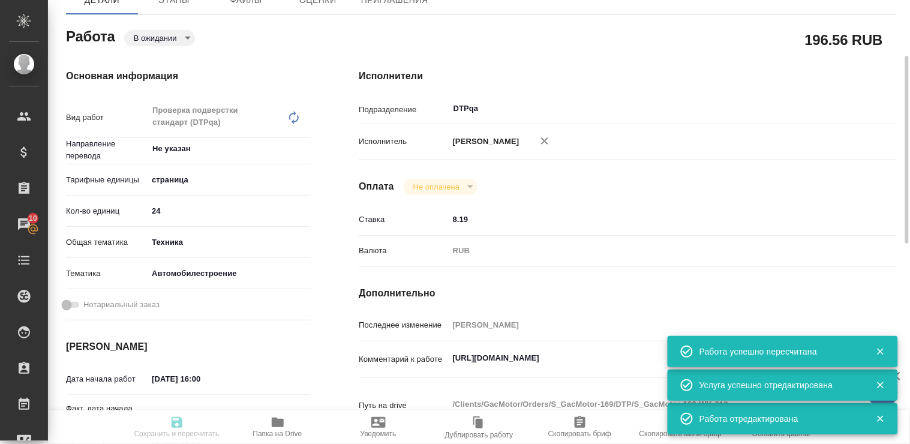
type input "/Clients/GacMotor/Orders/S_GacMotor-169"
type textarea "x"
type textarea "при дубляже англ/кит переводим с кит для ПМ: названия листов в экселе переводим…"
type textarea "x"
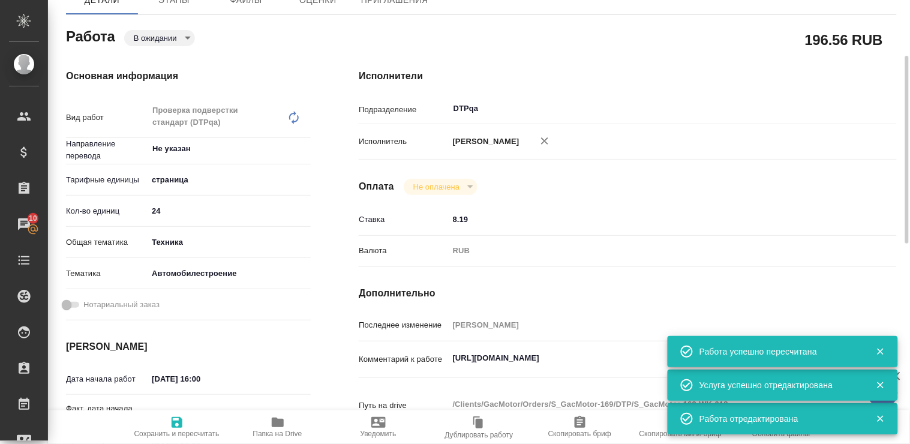
type textarea "x"
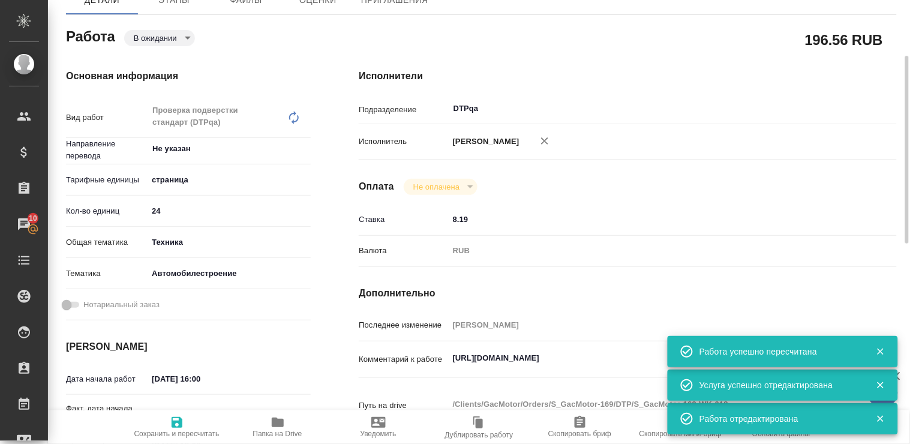
type textarea "x"
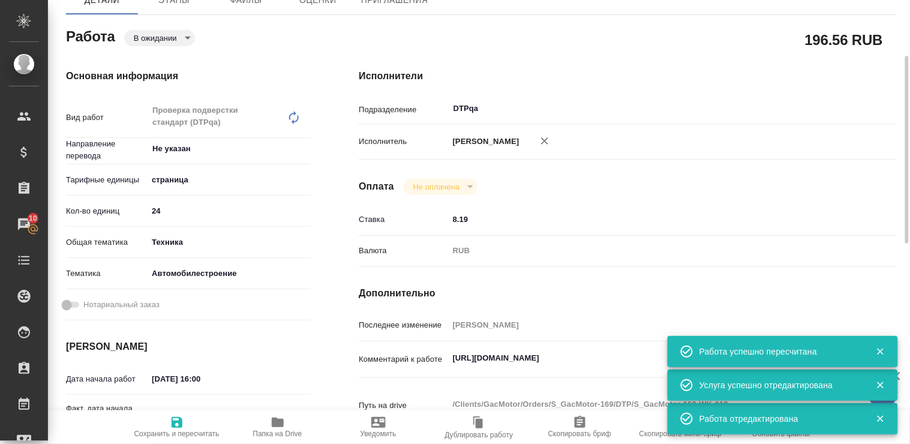
type textarea "x"
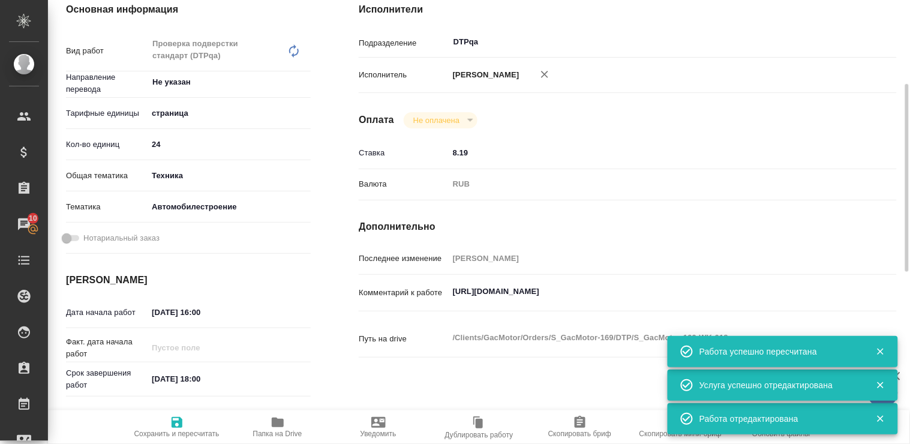
type textarea "x"
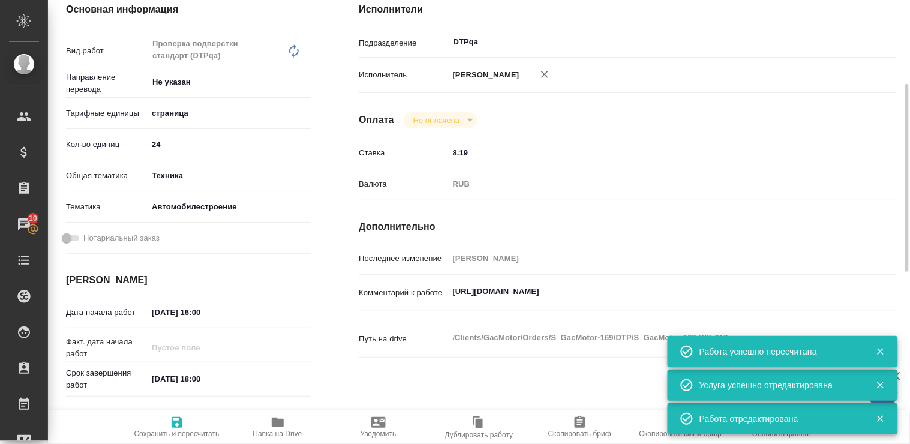
type textarea "x"
